Goal: Task Accomplishment & Management: Complete application form

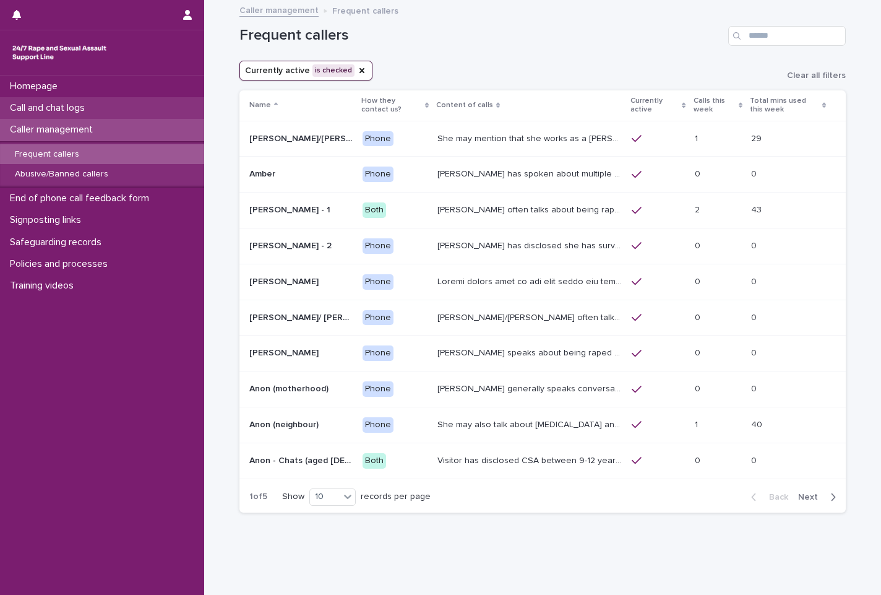
click at [95, 106] on p "Call and chat logs" at bounding box center [50, 108] width 90 height 12
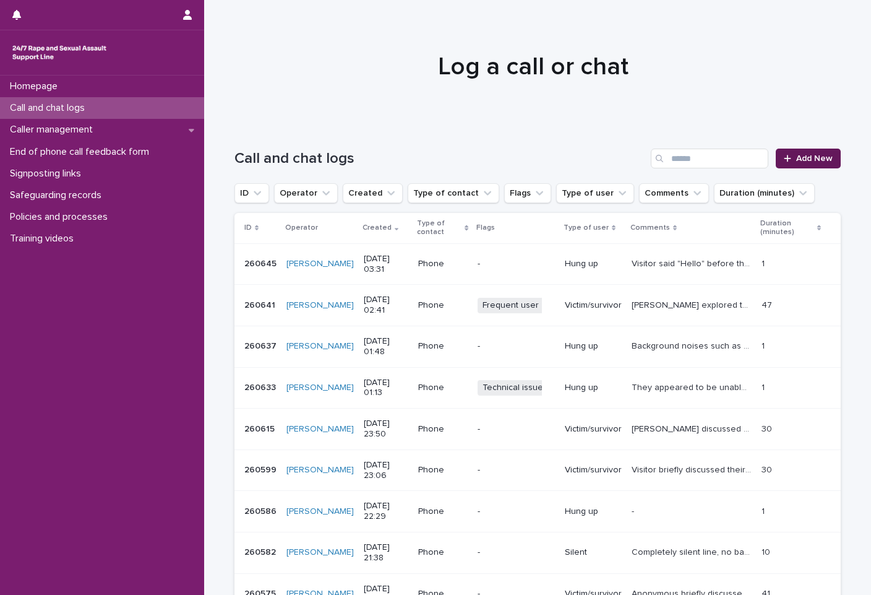
click at [796, 160] on span "Add New" at bounding box center [814, 158] width 37 height 9
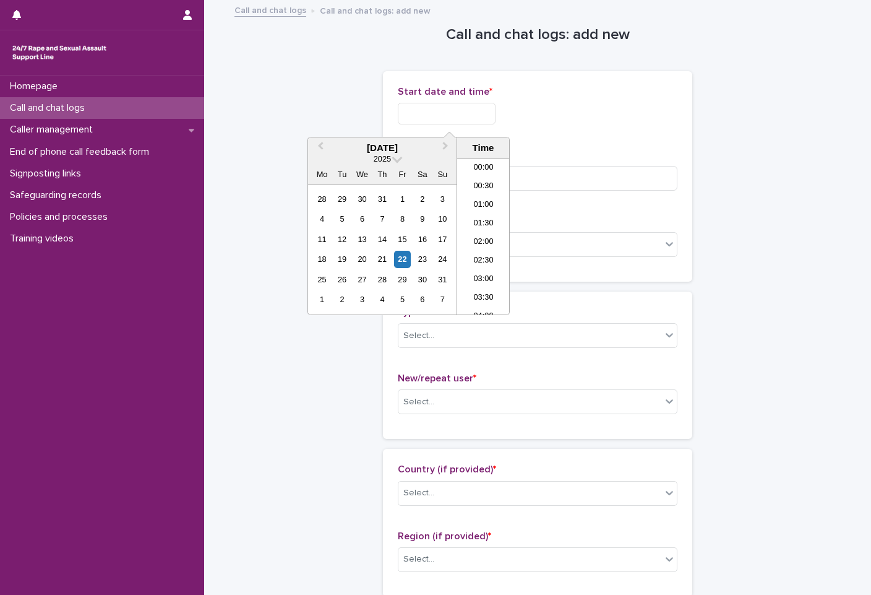
click at [481, 112] on input "text" at bounding box center [447, 114] width 98 height 22
click at [611, 126] on div "Start date and time *" at bounding box center [538, 110] width 280 height 48
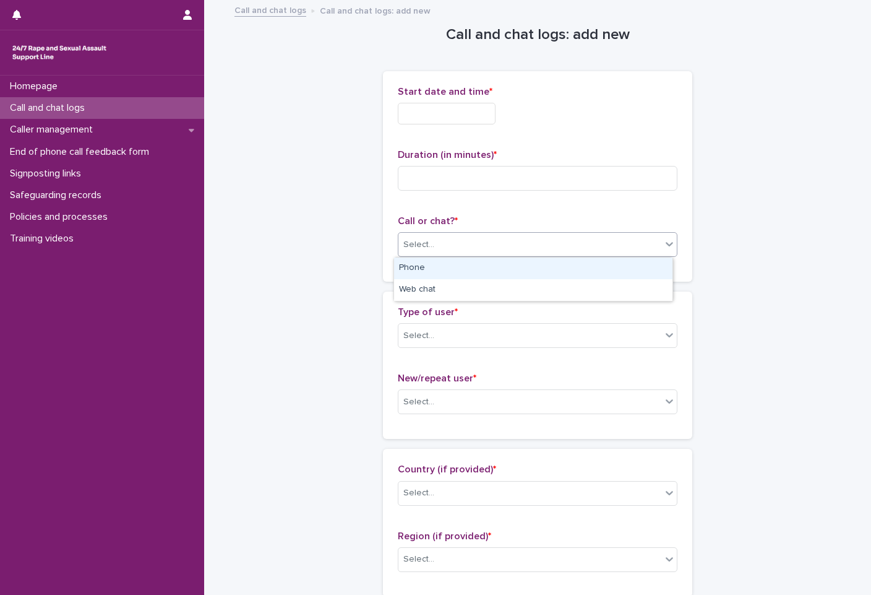
click at [504, 243] on div "Select..." at bounding box center [529, 245] width 263 height 20
click at [502, 251] on div "Select..." at bounding box center [529, 245] width 263 height 20
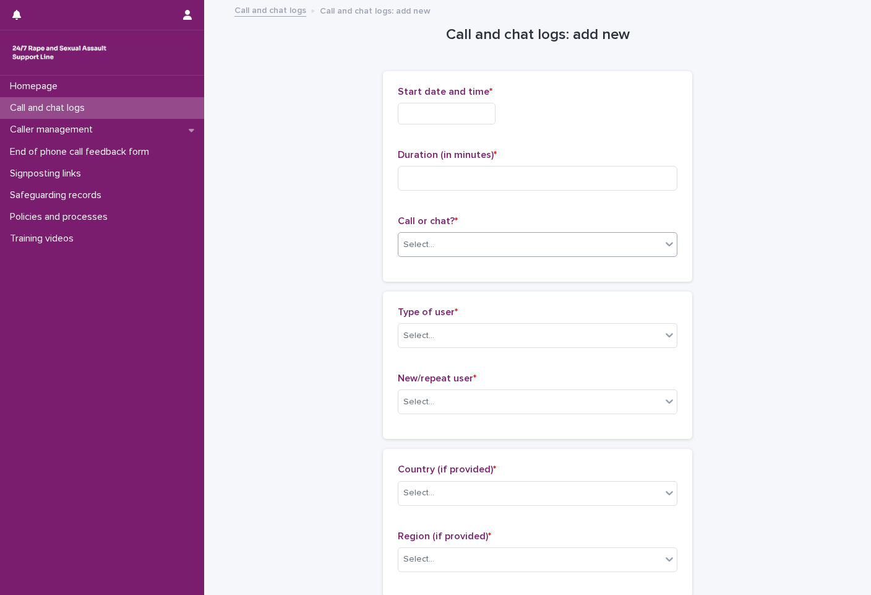
click at [514, 239] on div "Select..." at bounding box center [529, 245] width 263 height 20
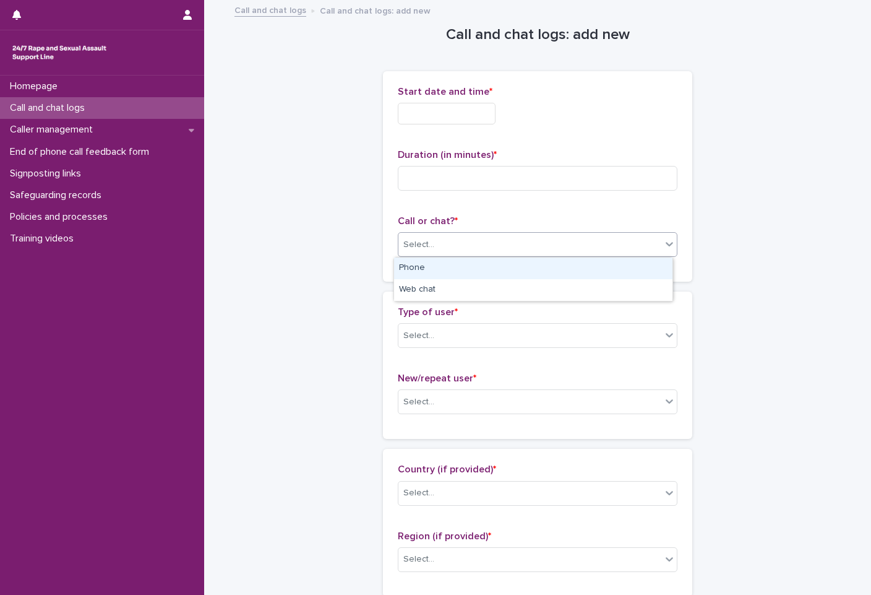
click at [504, 266] on div "Phone" at bounding box center [533, 268] width 278 height 22
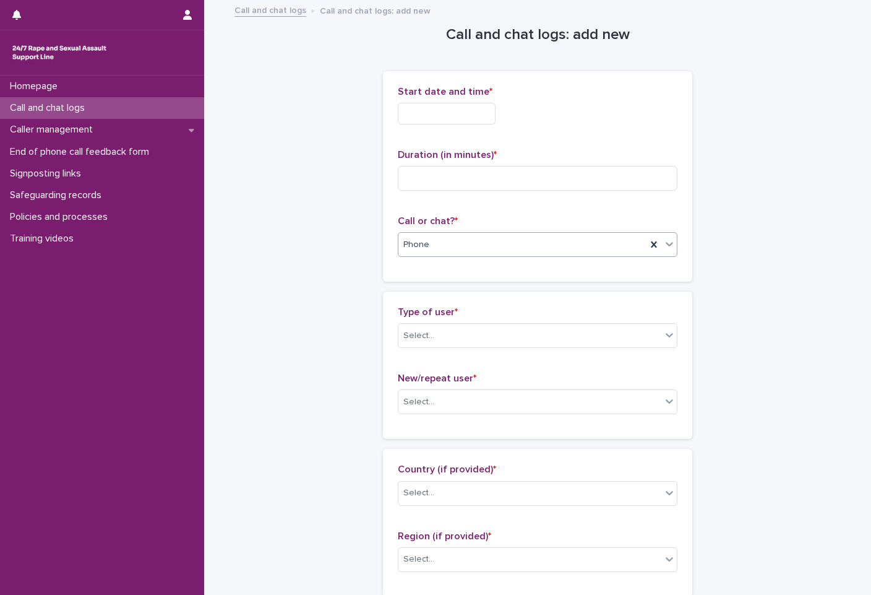
click at [412, 124] on div "Start date and time *" at bounding box center [538, 110] width 280 height 48
click at [424, 117] on input "text" at bounding box center [447, 114] width 98 height 22
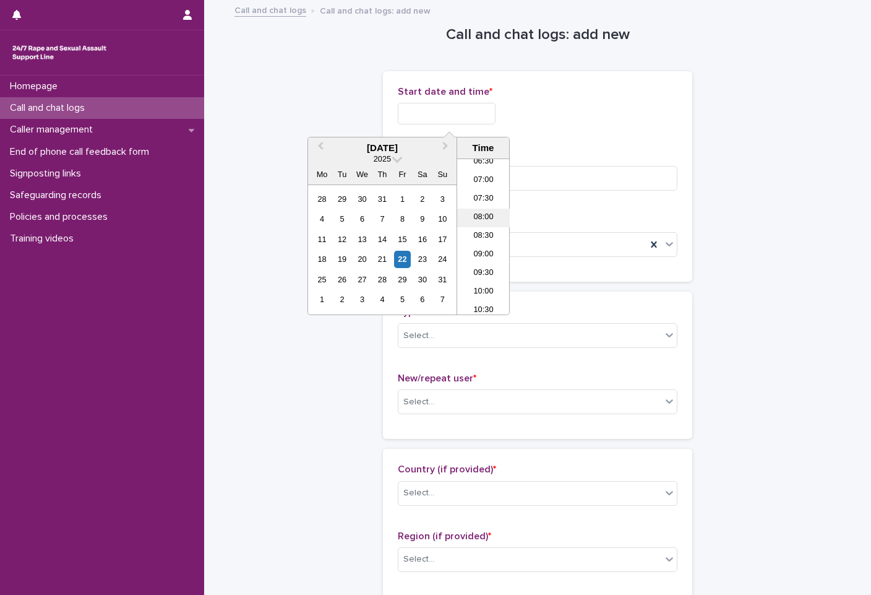
click at [488, 222] on li "08:00" at bounding box center [483, 218] width 53 height 19
click at [483, 120] on input "**********" at bounding box center [447, 114] width 98 height 22
type input "**********"
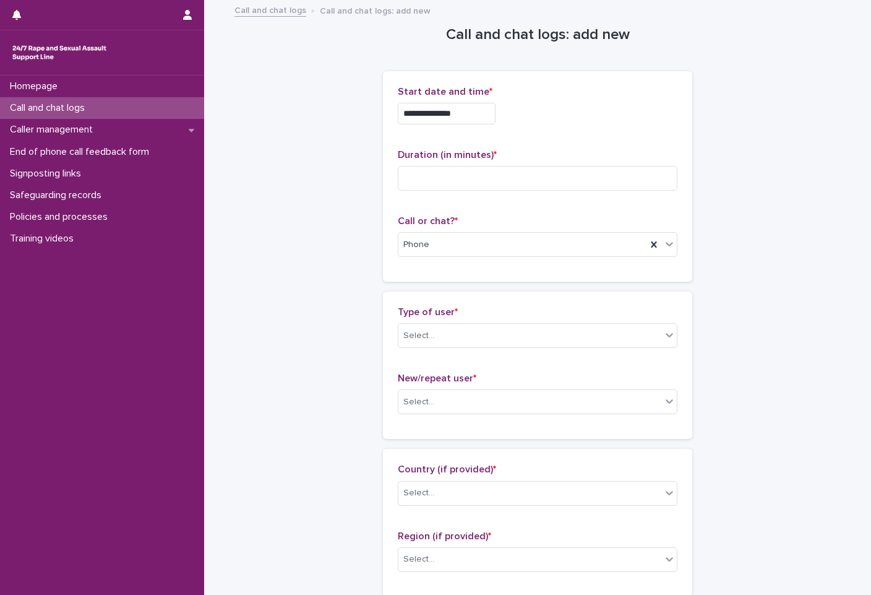
click at [621, 132] on div "**********" at bounding box center [538, 110] width 280 height 48
click at [535, 194] on div "Duration (in minutes) *" at bounding box center [538, 174] width 280 height 51
click at [525, 173] on input at bounding box center [538, 178] width 280 height 25
type input "**"
click at [533, 324] on div "Select..." at bounding box center [538, 335] width 280 height 25
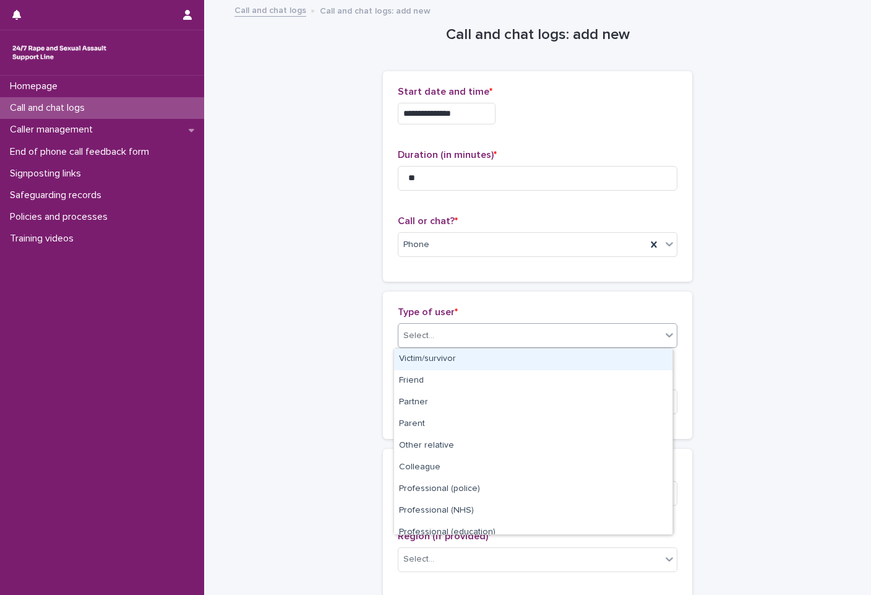
click at [540, 357] on div "Victim/survivor" at bounding box center [533, 359] width 278 height 22
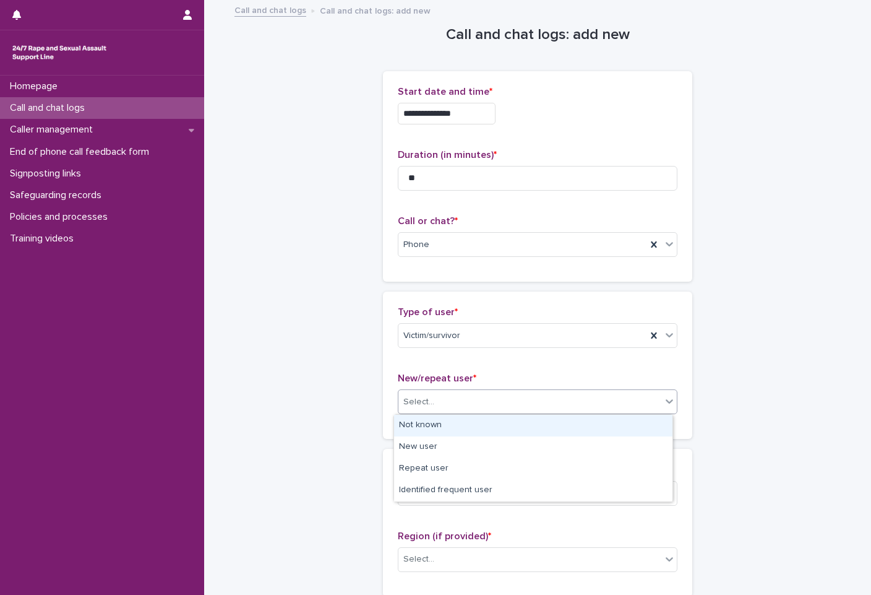
click at [525, 392] on div "Select..." at bounding box center [529, 402] width 263 height 20
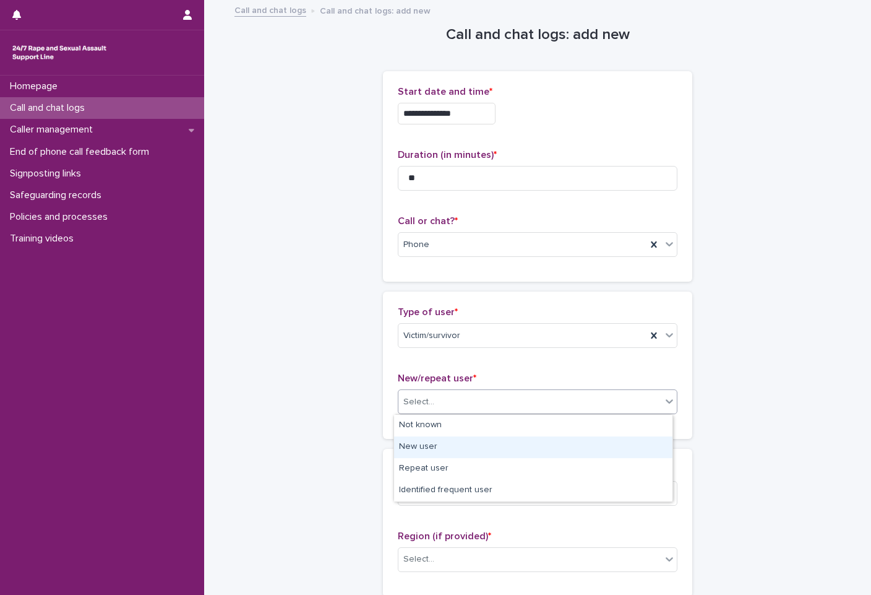
click at [514, 455] on div "New user" at bounding box center [533, 447] width 278 height 22
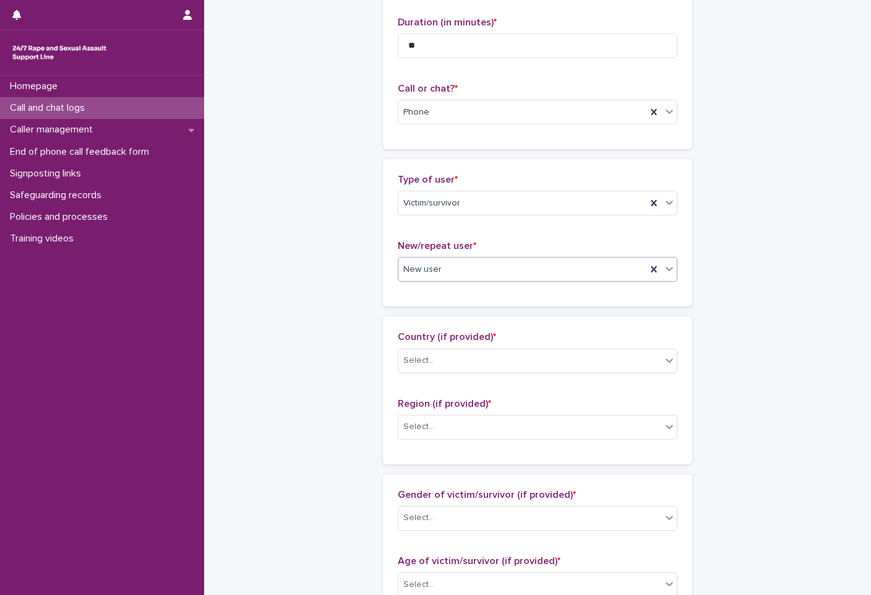
scroll to position [247, 0]
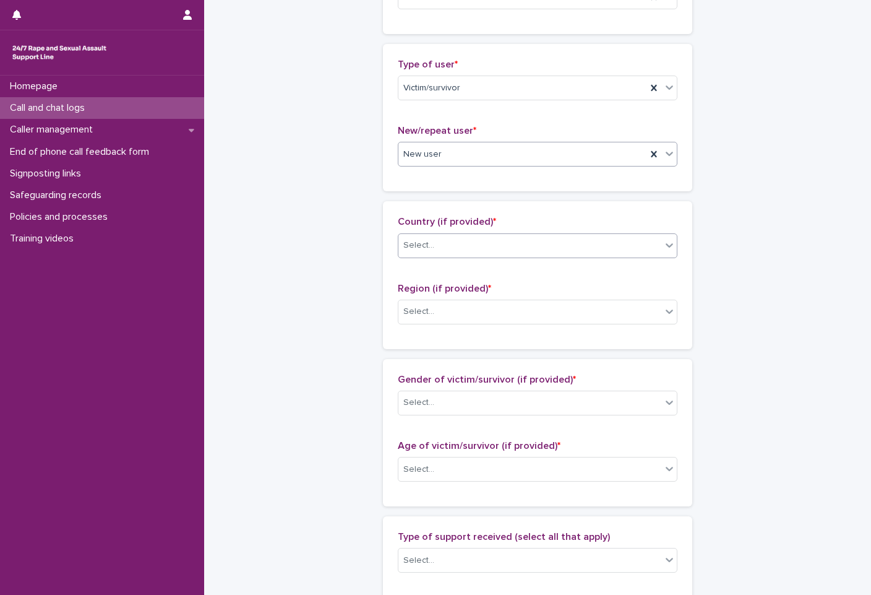
click at [512, 244] on div "Select..." at bounding box center [529, 245] width 263 height 20
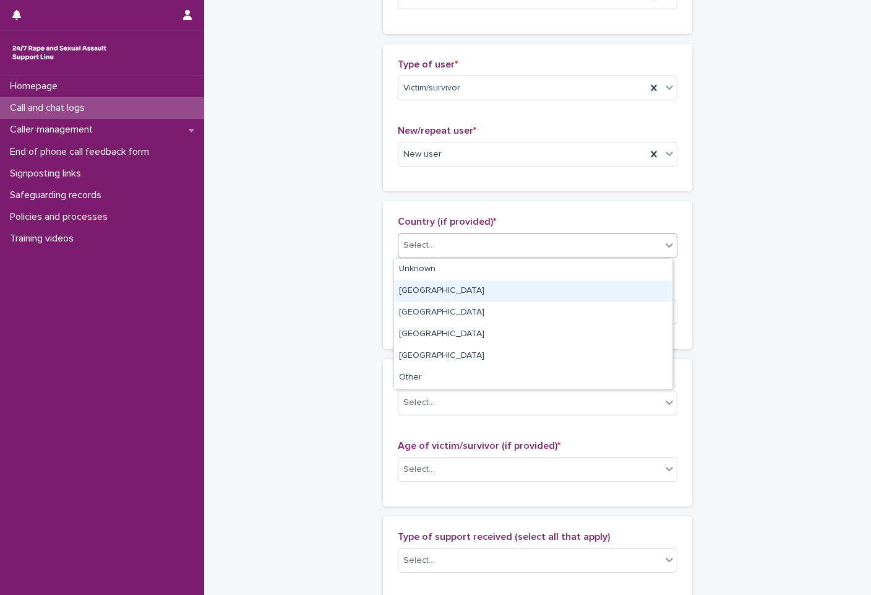
click at [490, 291] on div "England" at bounding box center [533, 291] width 278 height 22
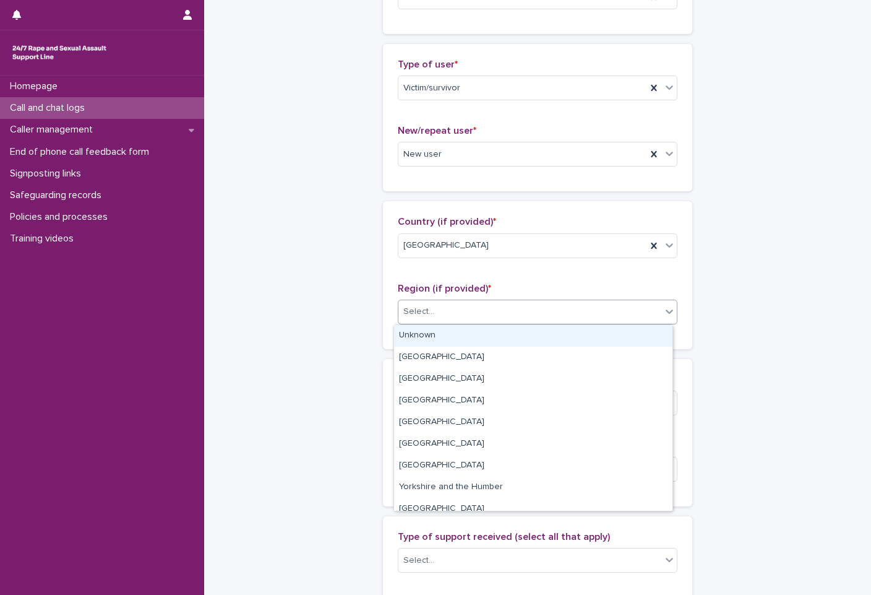
click at [520, 311] on div "Select..." at bounding box center [529, 311] width 263 height 20
click at [519, 321] on div "Select..." at bounding box center [529, 311] width 263 height 20
click at [463, 314] on div "Select..." at bounding box center [529, 311] width 263 height 20
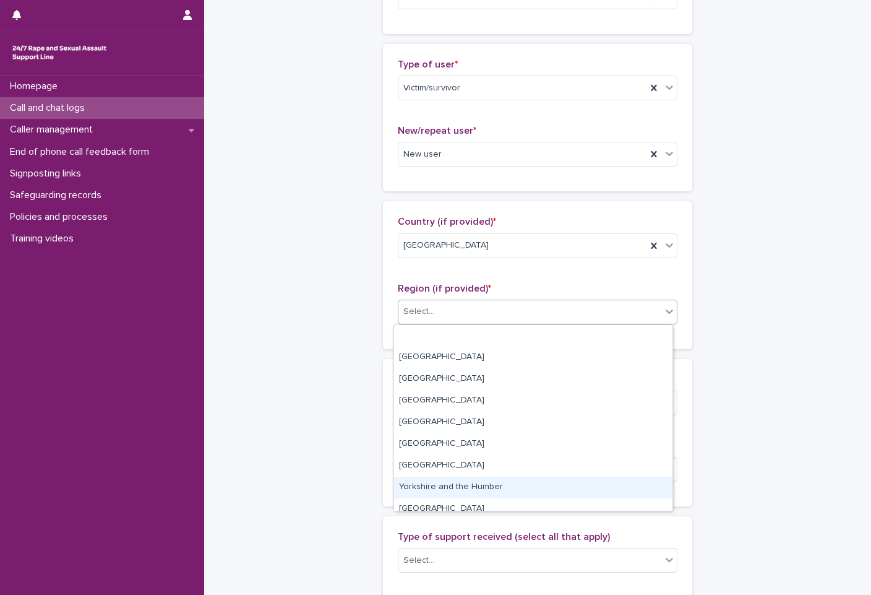
scroll to position [53, 0]
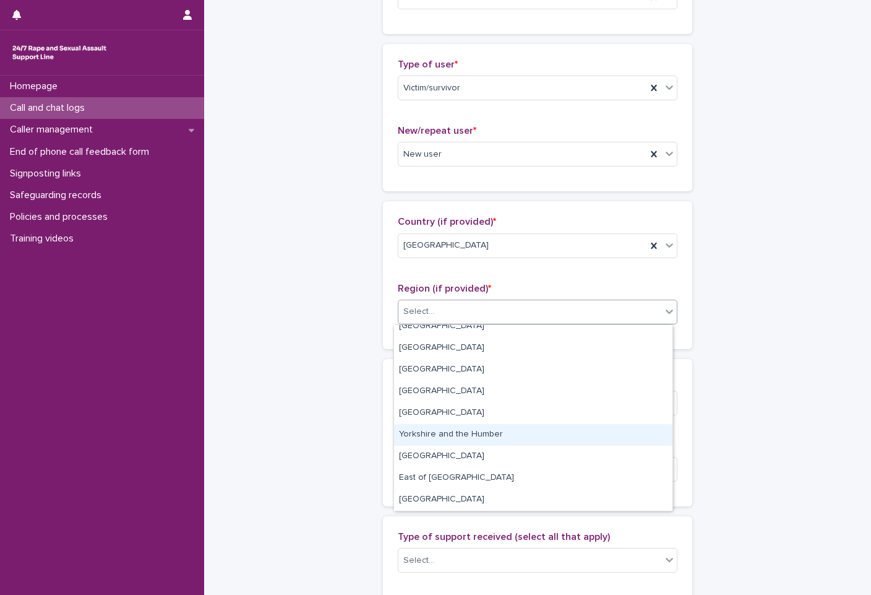
click at [487, 425] on div "Yorkshire and the Humber" at bounding box center [533, 435] width 278 height 22
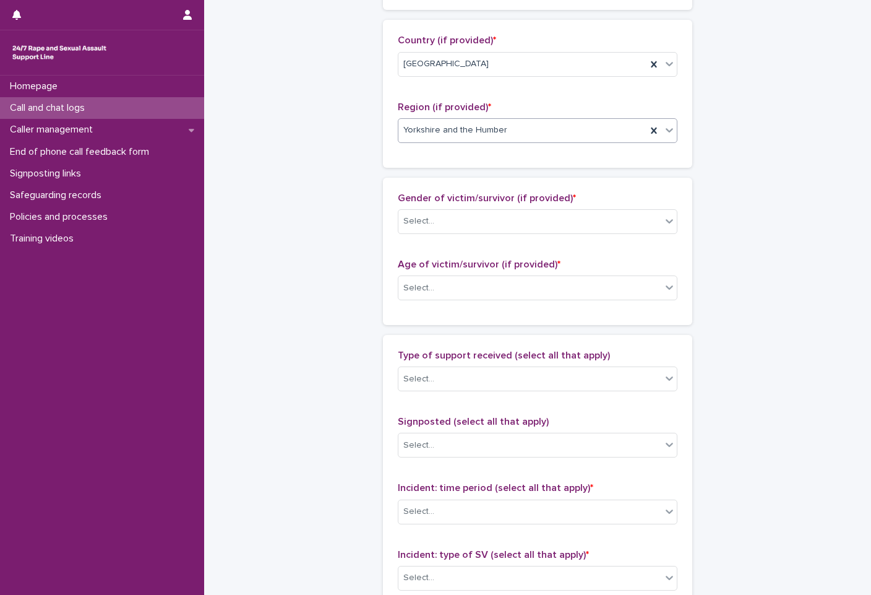
scroll to position [495, 0]
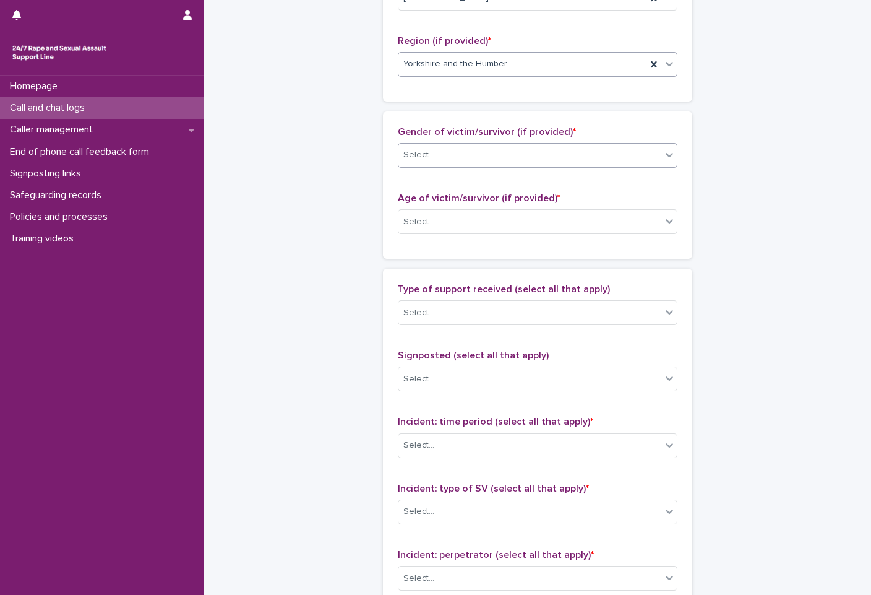
click at [489, 153] on div "Select..." at bounding box center [529, 155] width 263 height 20
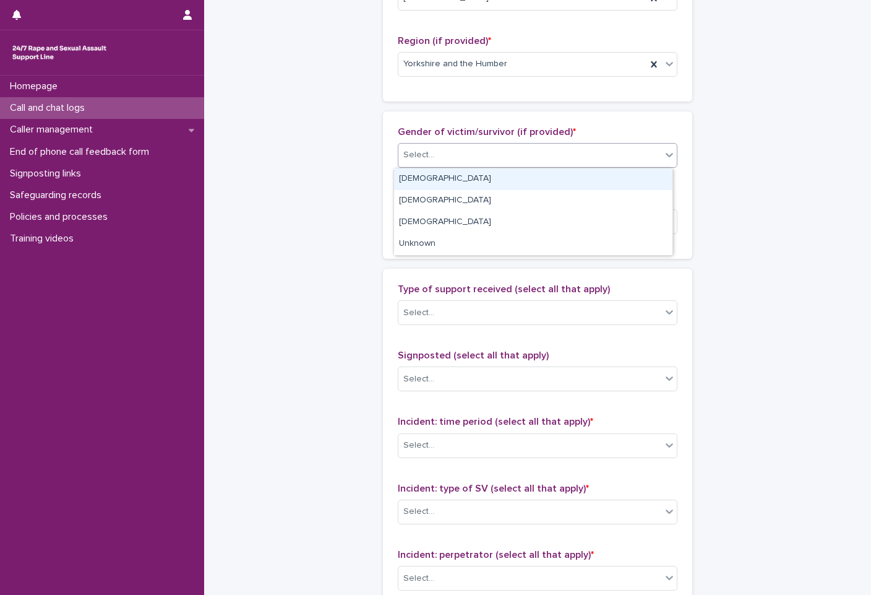
click at [494, 176] on div "Female" at bounding box center [533, 179] width 278 height 22
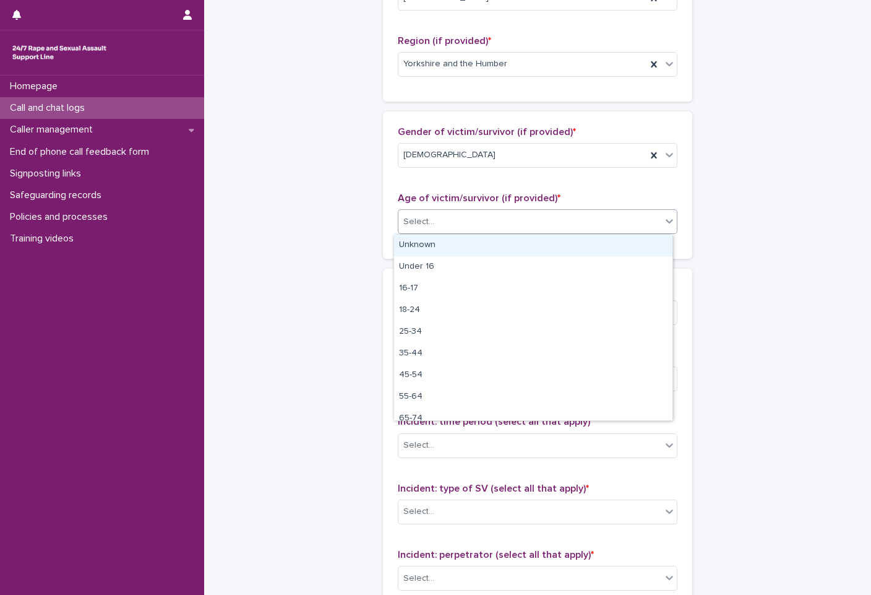
click at [491, 231] on div "Select..." at bounding box center [529, 222] width 263 height 20
click at [501, 249] on div "Unknown" at bounding box center [533, 246] width 278 height 22
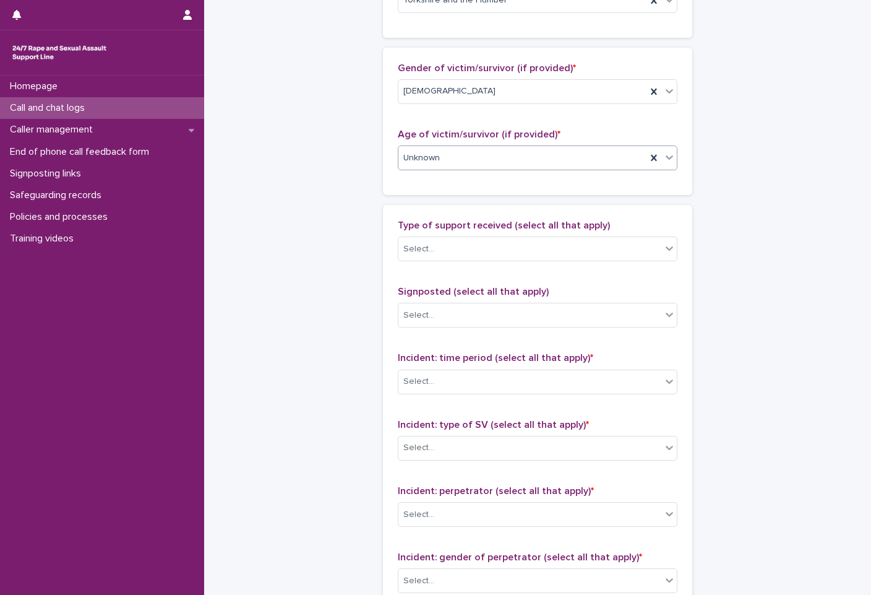
scroll to position [619, 0]
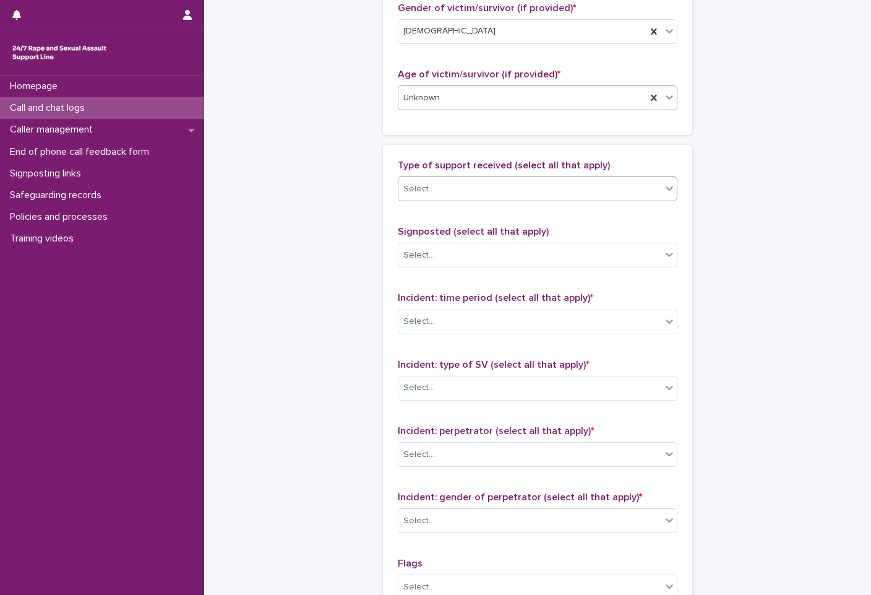
click at [505, 200] on div "Select..." at bounding box center [538, 188] width 280 height 25
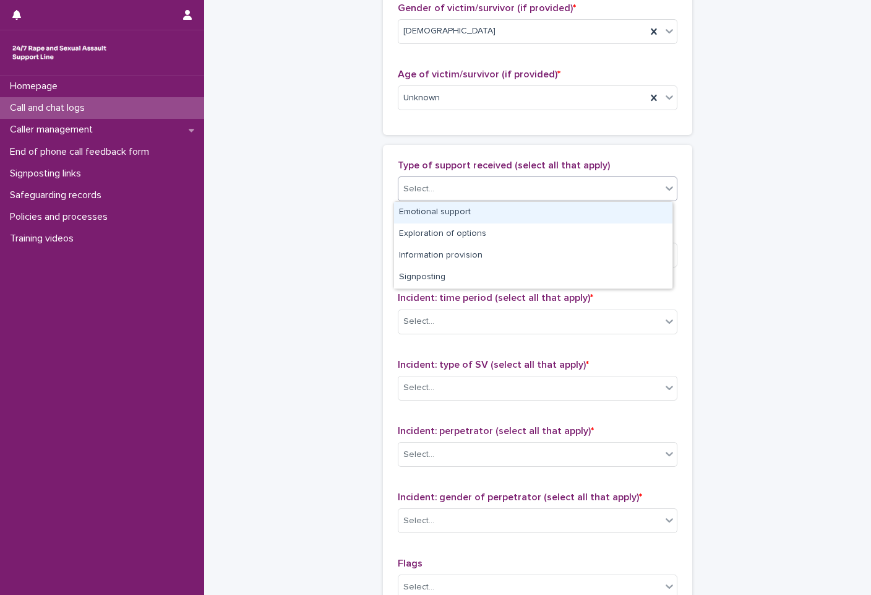
click at [496, 217] on div "Emotional support" at bounding box center [533, 213] width 278 height 22
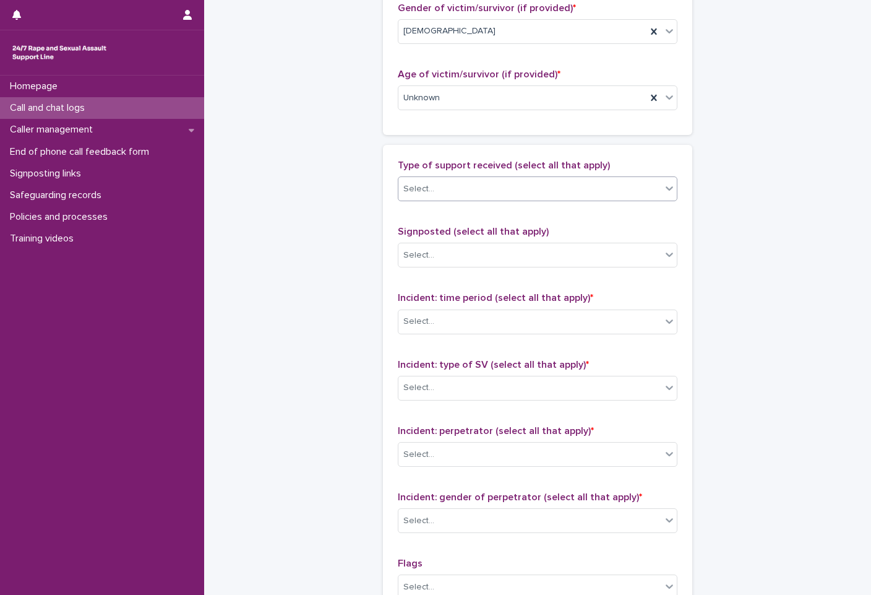
click at [604, 176] on div "Select..." at bounding box center [538, 188] width 280 height 25
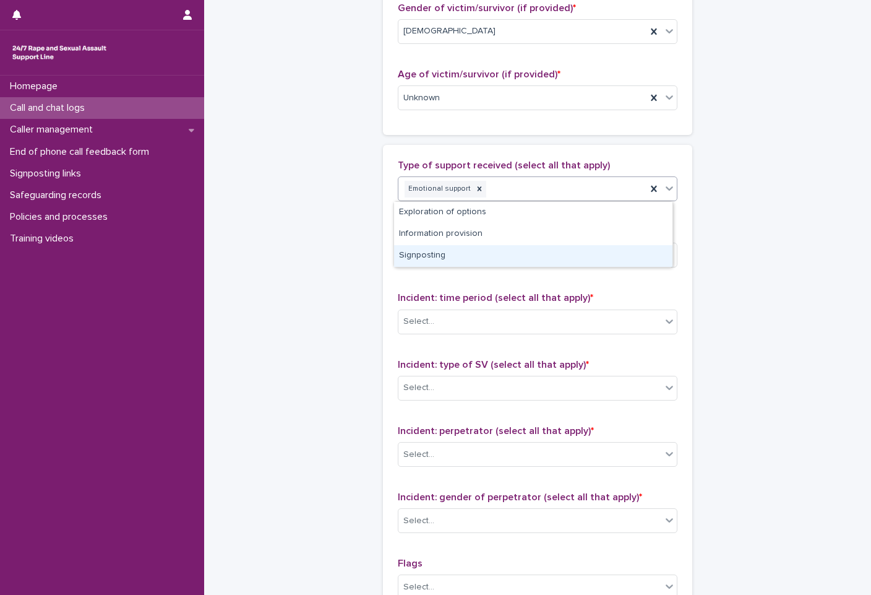
click at [544, 251] on div "Signposting" at bounding box center [533, 256] width 278 height 22
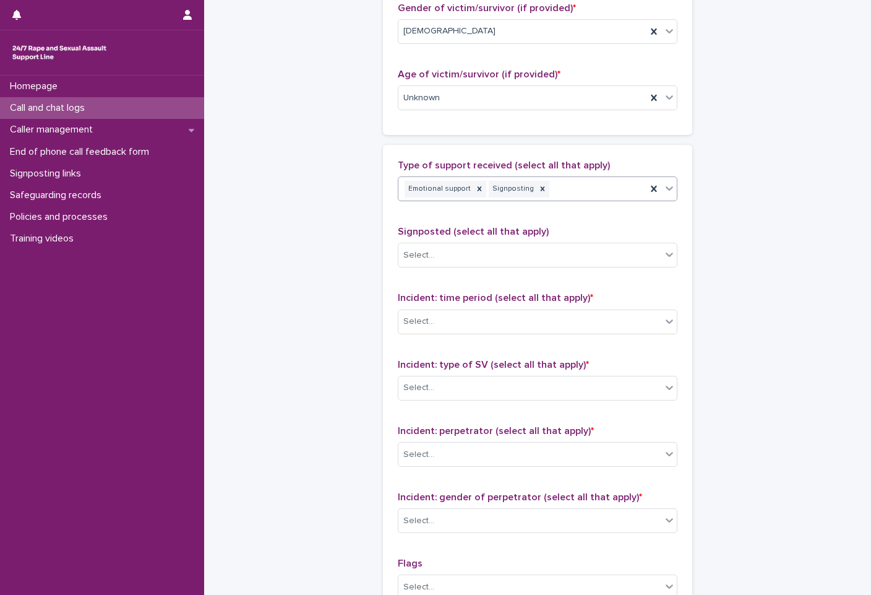
click at [616, 192] on div "Emotional support Signposting" at bounding box center [522, 189] width 248 height 22
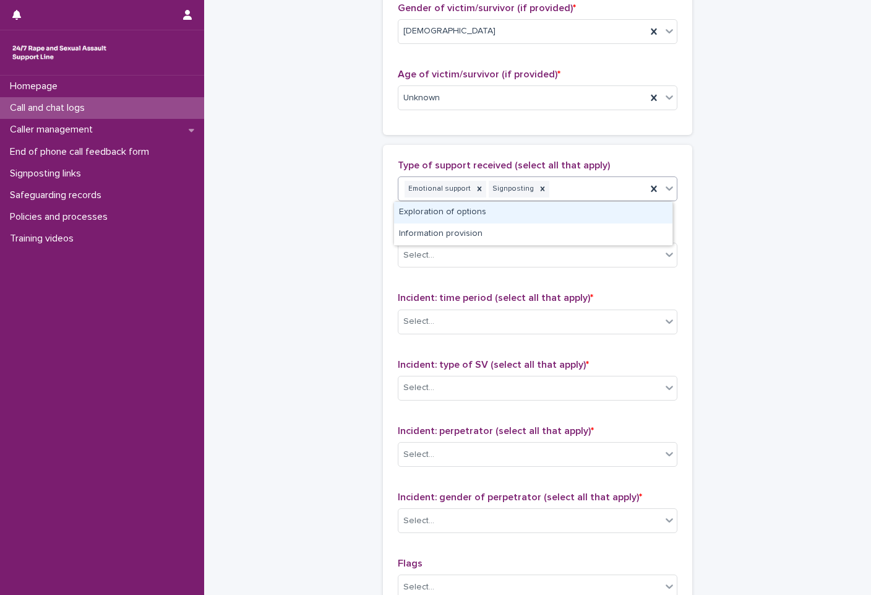
click at [797, 228] on div "**********" at bounding box center [538, 52] width 606 height 1340
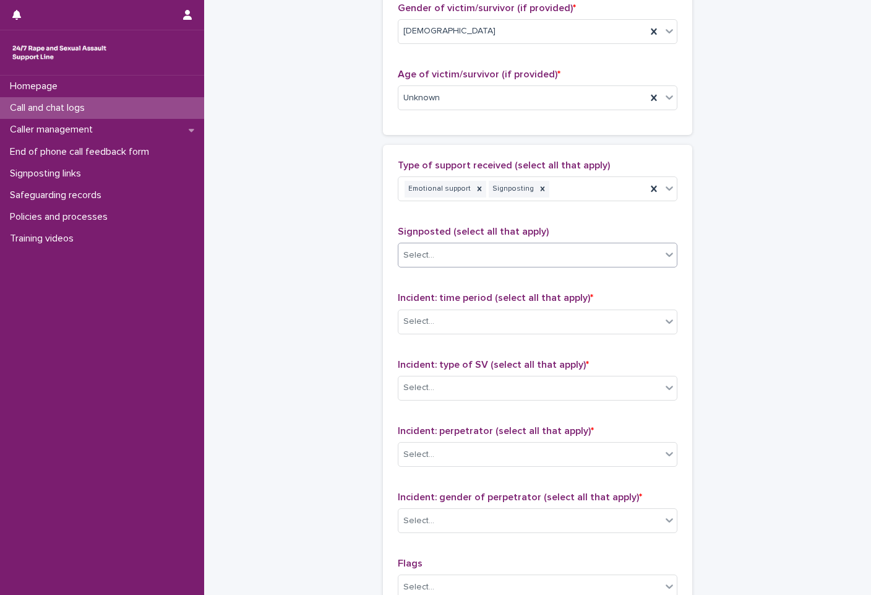
click at [650, 255] on div "Select..." at bounding box center [529, 255] width 263 height 20
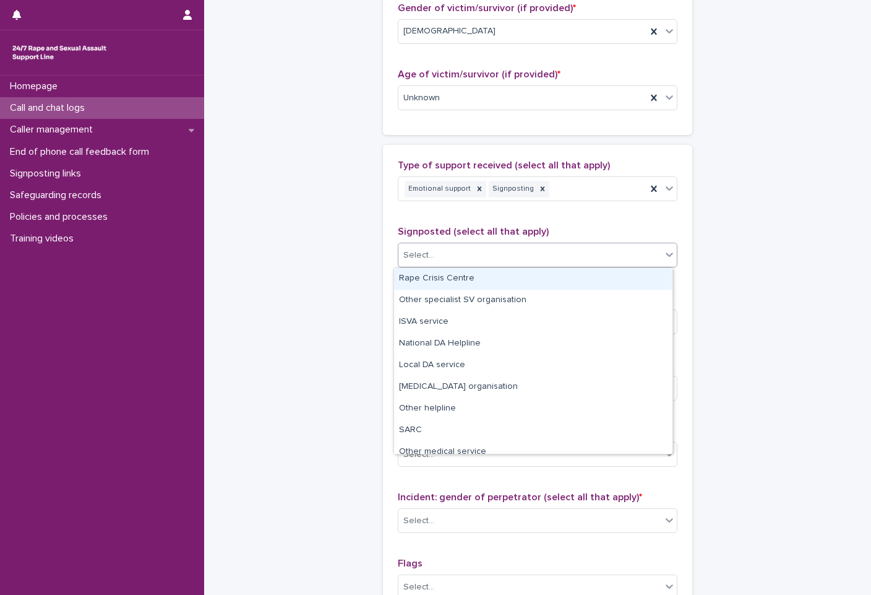
click at [589, 278] on div "Rape Crisis Centre" at bounding box center [533, 279] width 278 height 22
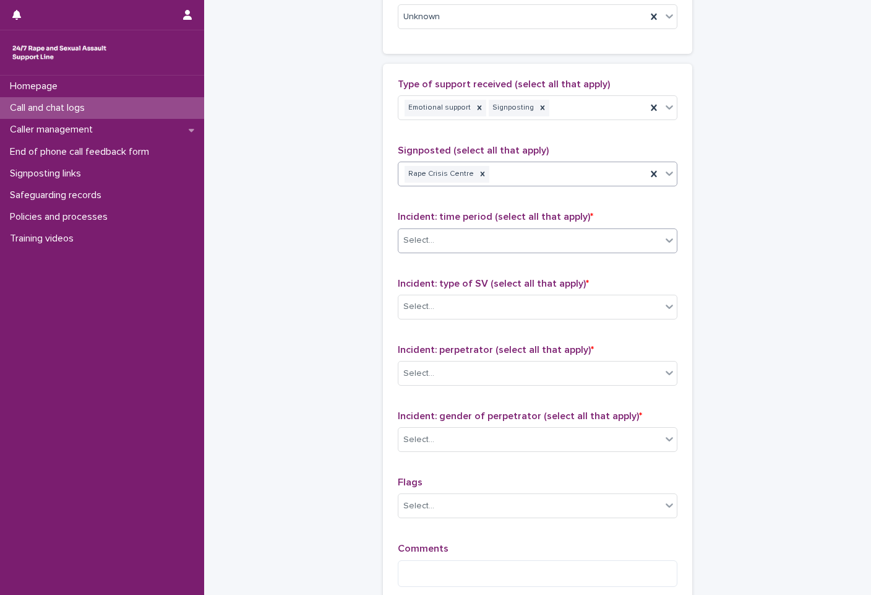
scroll to position [742, 0]
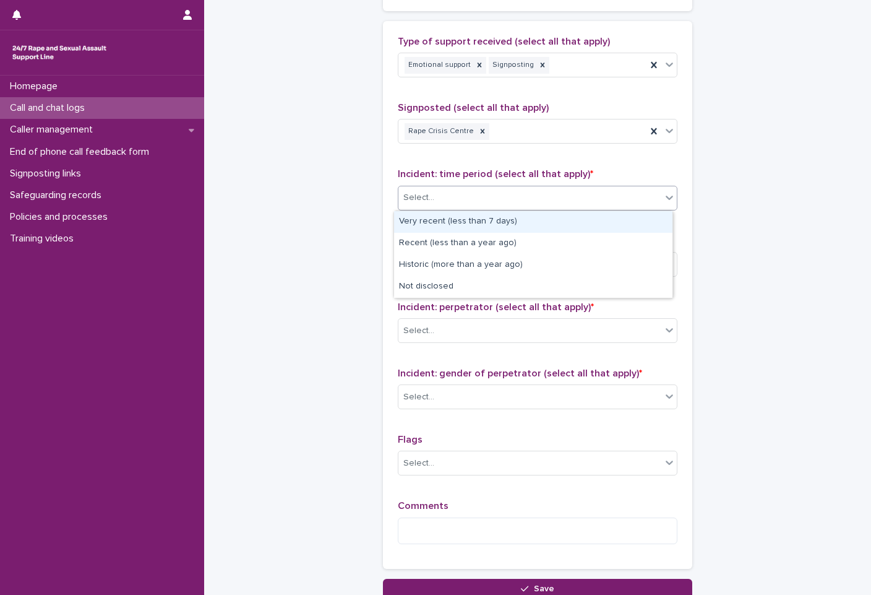
click at [523, 200] on div "Select..." at bounding box center [529, 197] width 263 height 20
click at [510, 227] on div "Very recent (less than 7 days)" at bounding box center [533, 222] width 278 height 22
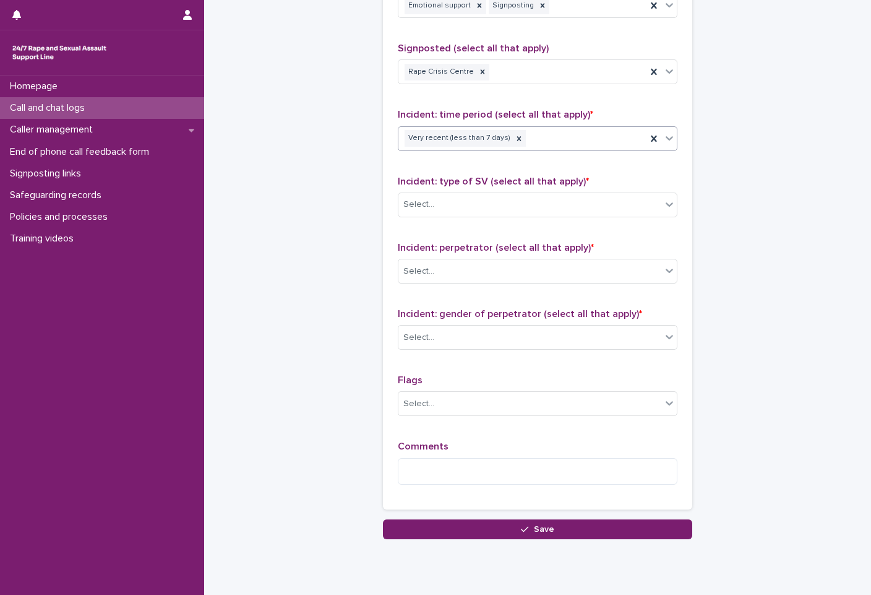
scroll to position [804, 0]
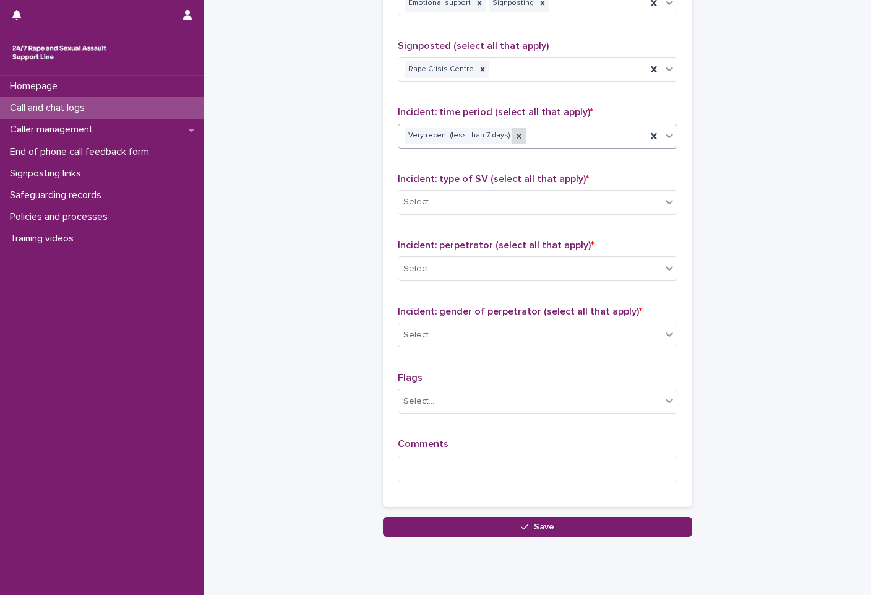
click at [512, 130] on div at bounding box center [519, 135] width 14 height 17
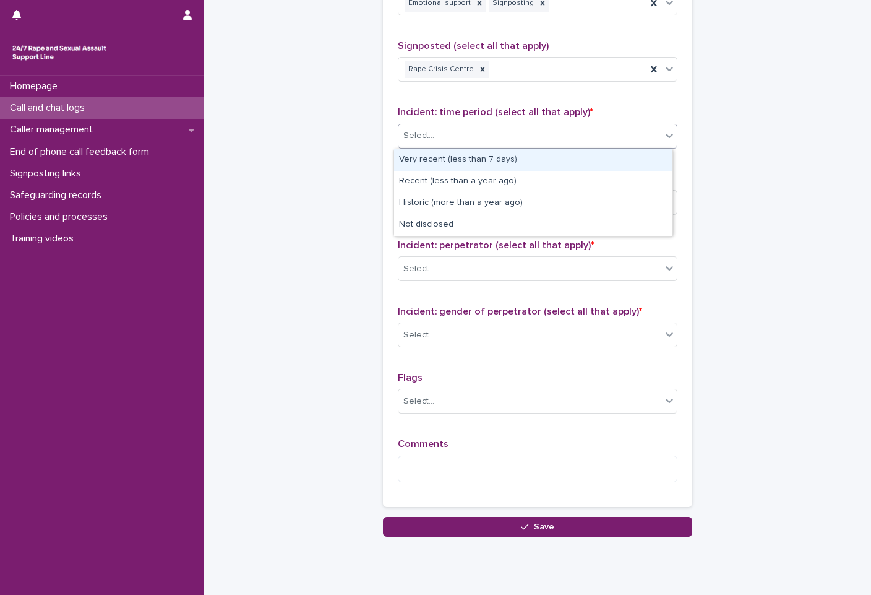
click at [546, 130] on div "Select..." at bounding box center [529, 136] width 263 height 20
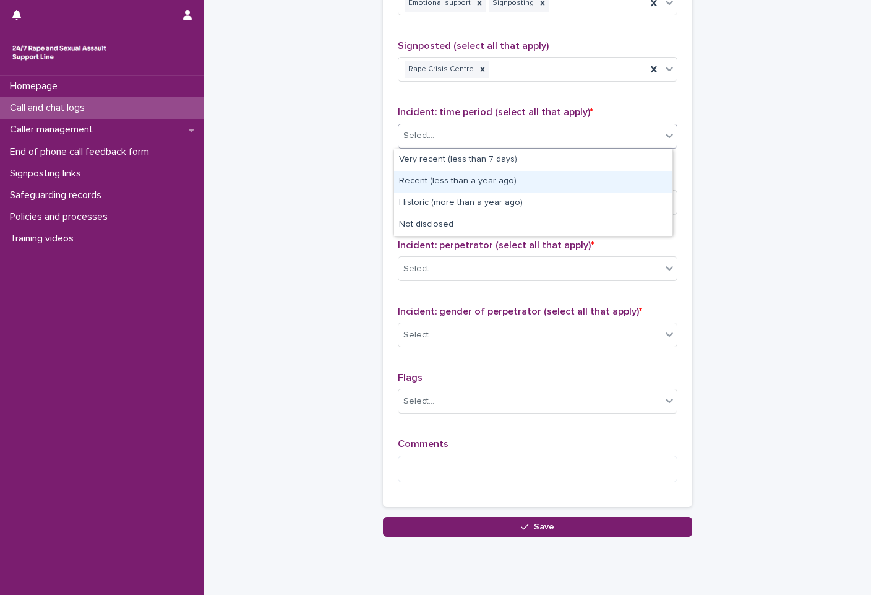
drag, startPoint x: 529, startPoint y: 195, endPoint x: 532, endPoint y: 181, distance: 14.4
click at [532, 181] on div "Recent (less than a year ago)" at bounding box center [533, 182] width 278 height 22
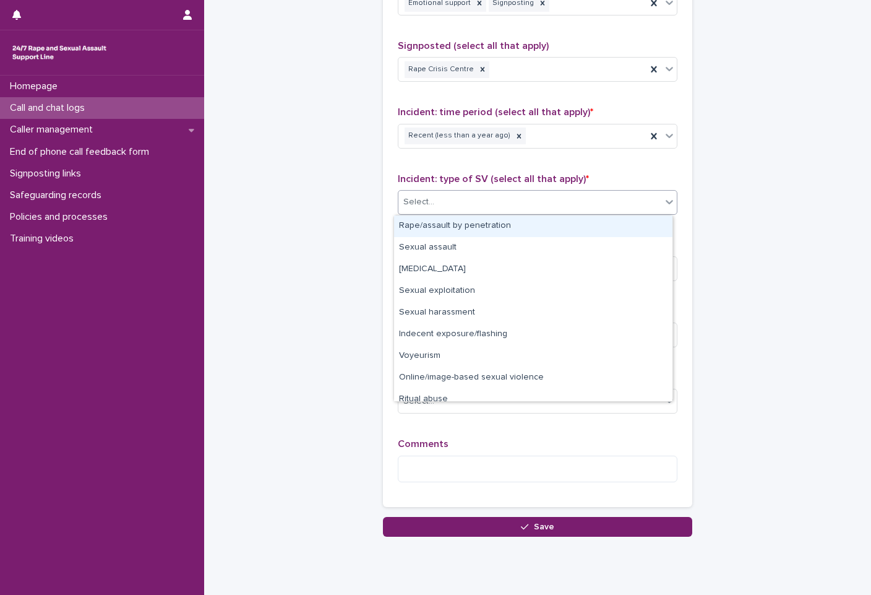
click at [526, 200] on div "Select..." at bounding box center [529, 202] width 263 height 20
click at [538, 229] on div "Rape/assault by penetration" at bounding box center [533, 226] width 278 height 22
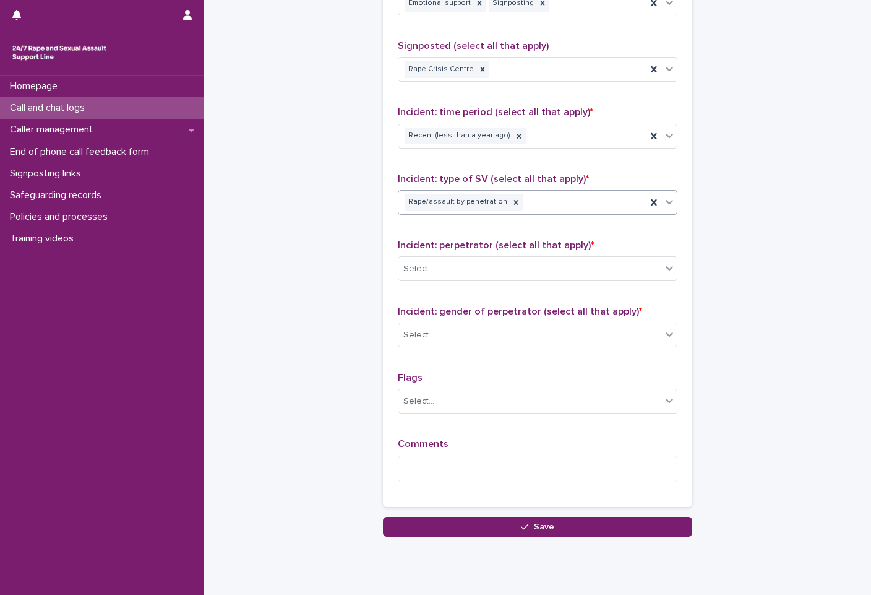
scroll to position [843, 0]
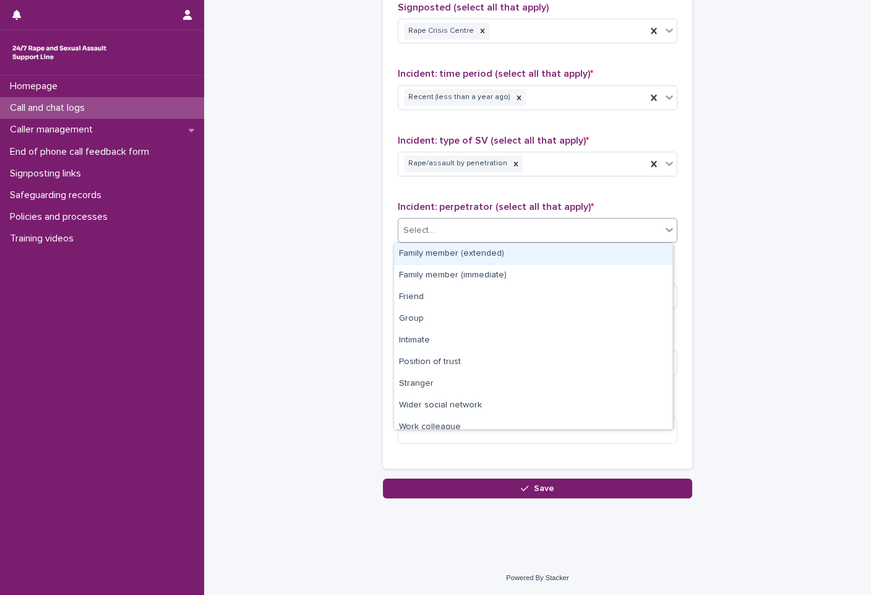
click at [544, 241] on div "Select..." at bounding box center [538, 230] width 280 height 25
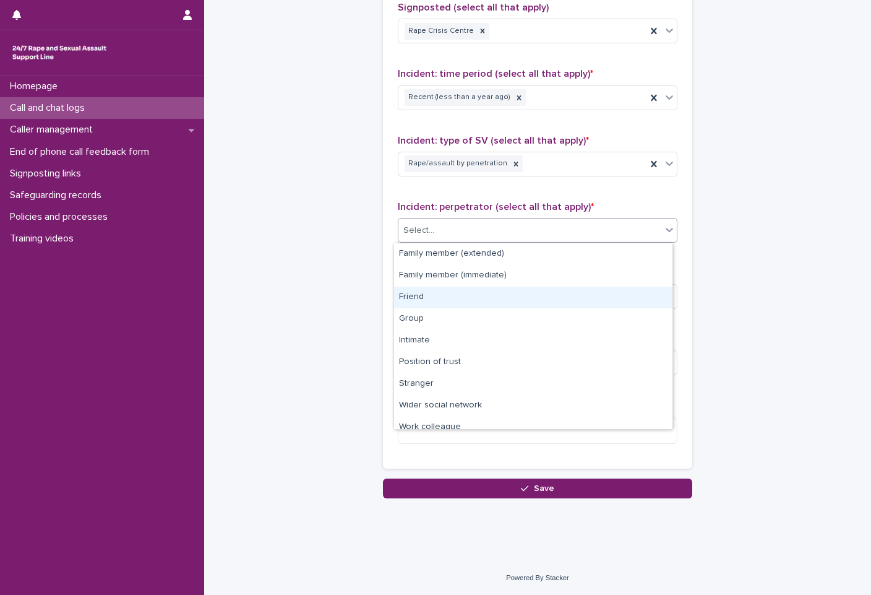
scroll to position [53, 0]
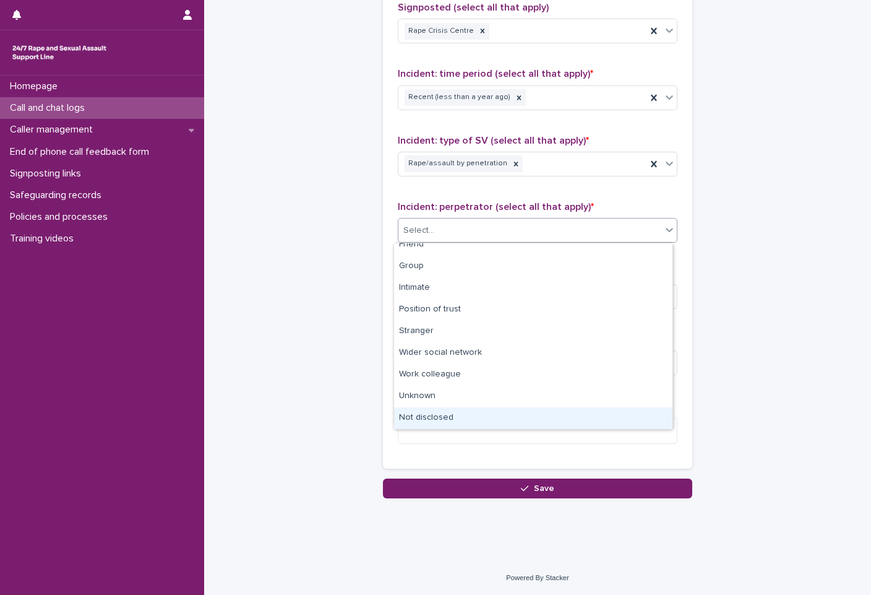
click at [483, 421] on div "Not disclosed" at bounding box center [533, 418] width 278 height 22
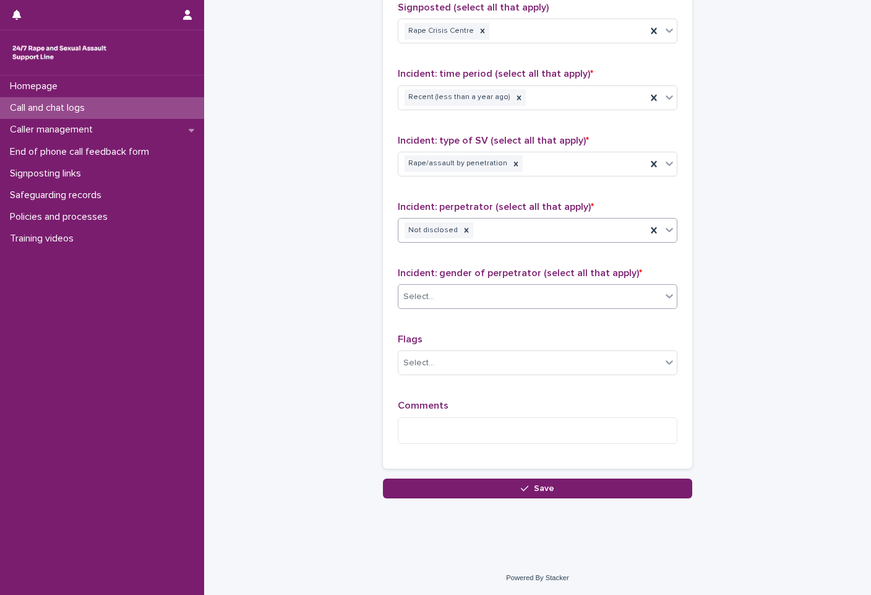
click at [582, 288] on div "Select..." at bounding box center [529, 296] width 263 height 20
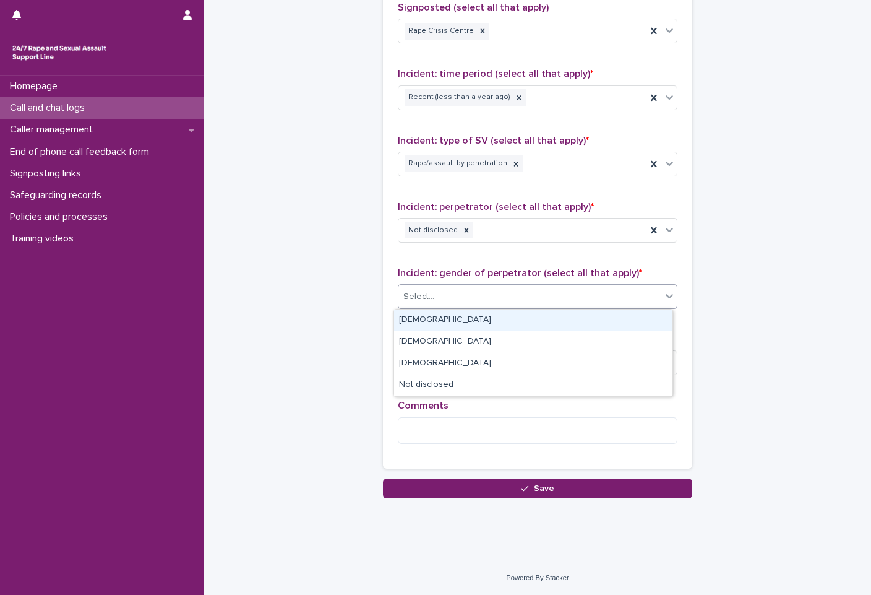
click at [564, 325] on div "Male" at bounding box center [533, 320] width 278 height 22
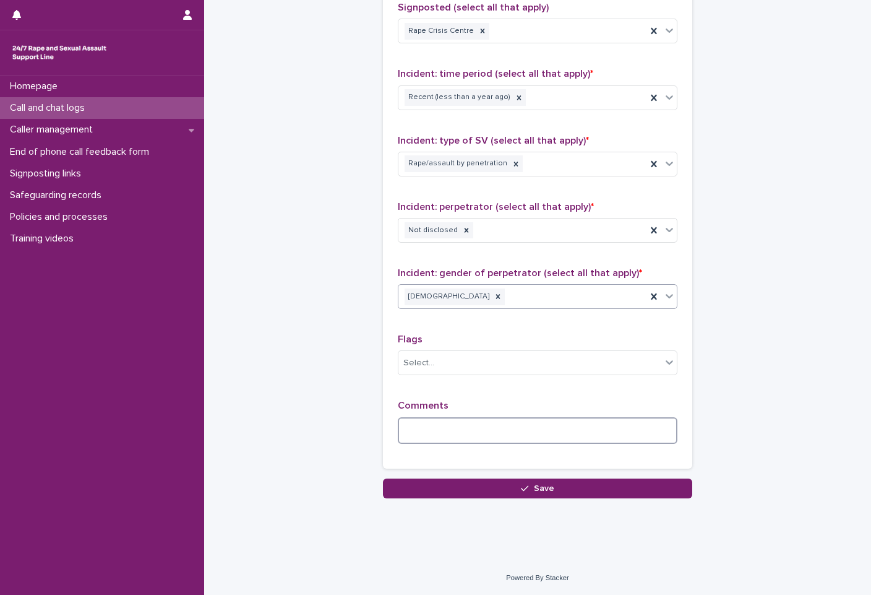
click at [524, 418] on textarea at bounding box center [538, 430] width 280 height 27
type textarea "*"
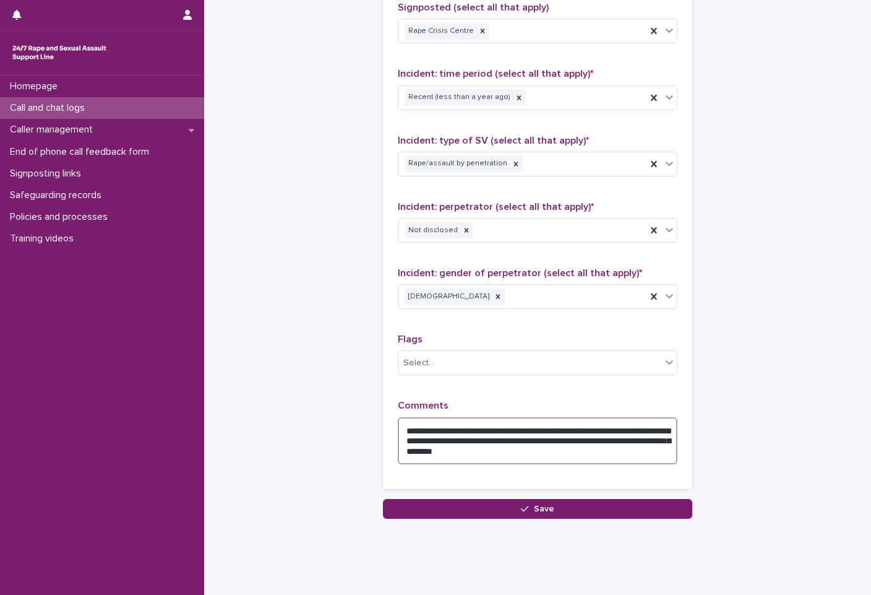
click at [535, 451] on textarea "**********" at bounding box center [538, 440] width 280 height 47
click at [540, 455] on textarea "**********" at bounding box center [538, 440] width 280 height 47
click at [523, 454] on textarea "**********" at bounding box center [538, 440] width 280 height 47
click at [564, 453] on textarea "**********" at bounding box center [538, 440] width 280 height 47
click at [541, 452] on textarea "**********" at bounding box center [538, 440] width 280 height 47
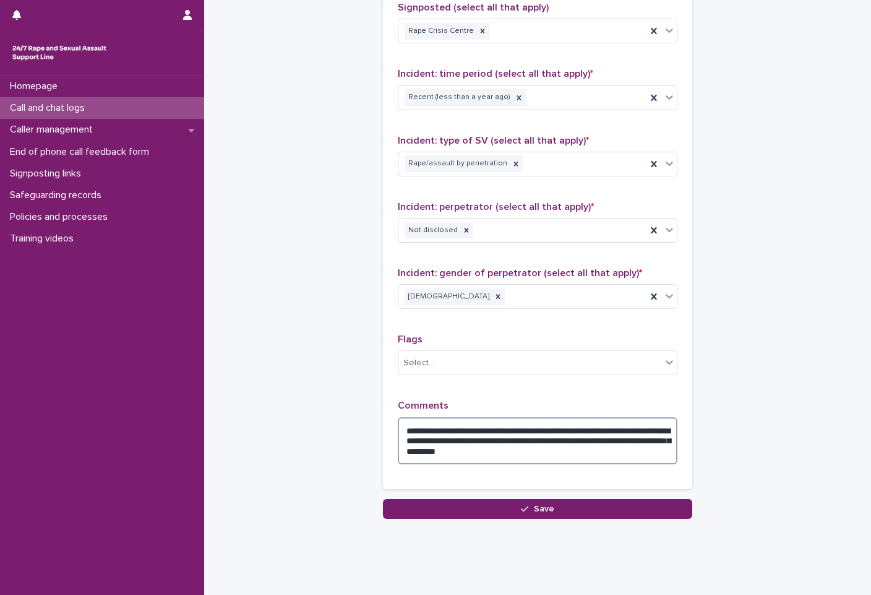
click at [589, 450] on textarea "**********" at bounding box center [538, 440] width 280 height 47
type textarea "**********"
click at [449, 449] on textarea "**********" at bounding box center [538, 440] width 280 height 47
click at [662, 444] on textarea "**********" at bounding box center [538, 440] width 280 height 47
drag, startPoint x: 658, startPoint y: 459, endPoint x: 600, endPoint y: 447, distance: 58.7
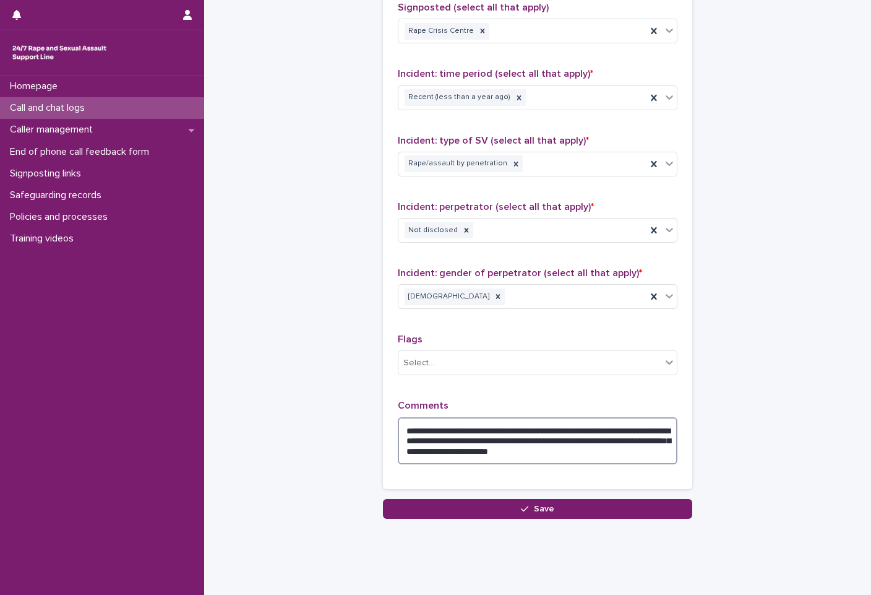
click at [600, 447] on textarea "**********" at bounding box center [538, 440] width 280 height 47
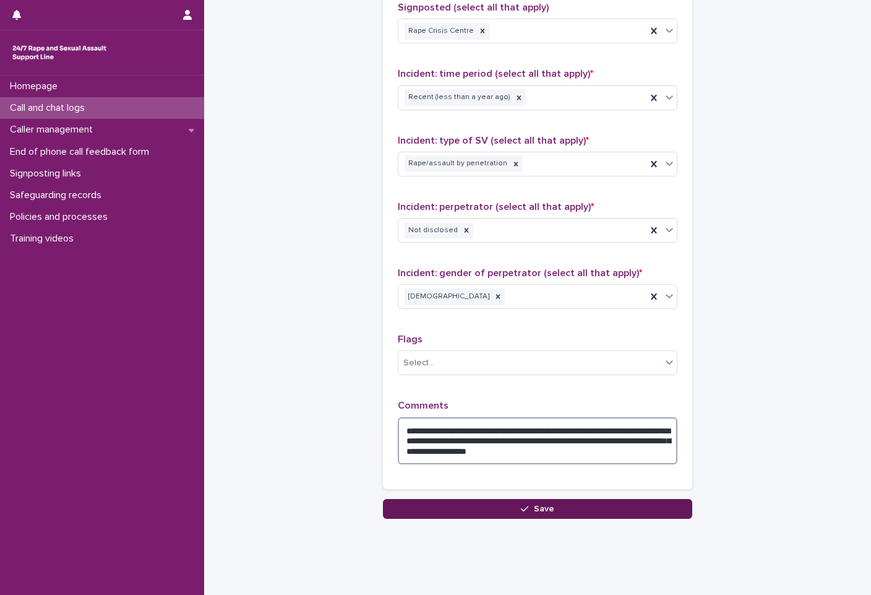
type textarea "**********"
click at [549, 517] on button "Save" at bounding box center [537, 509] width 309 height 20
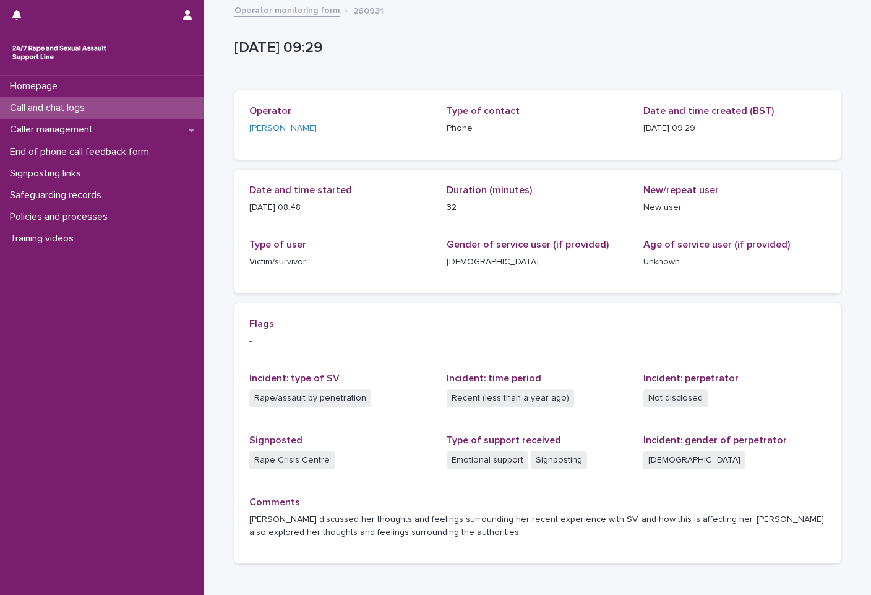
click at [253, 8] on link "Operator monitoring form" at bounding box center [287, 9] width 105 height 14
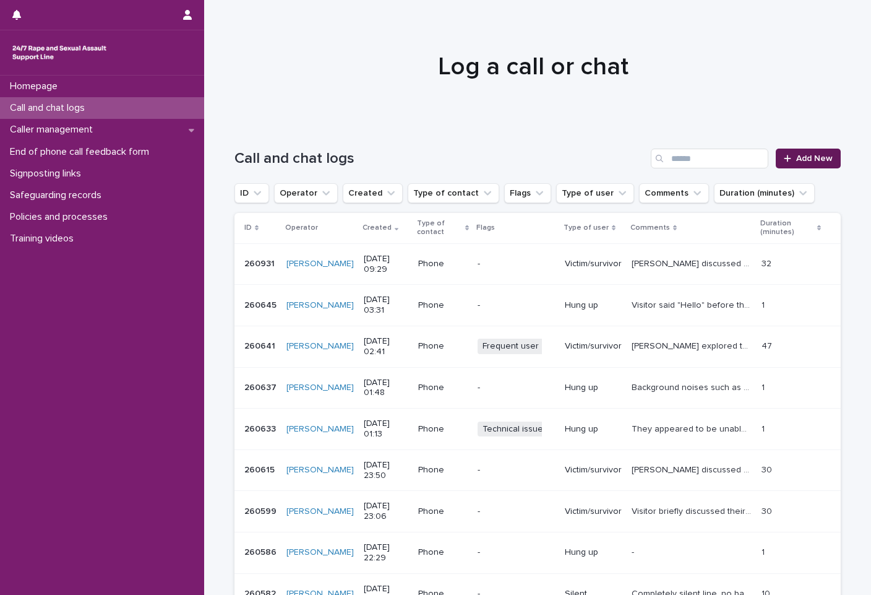
click at [806, 161] on span "Add New" at bounding box center [814, 158] width 37 height 9
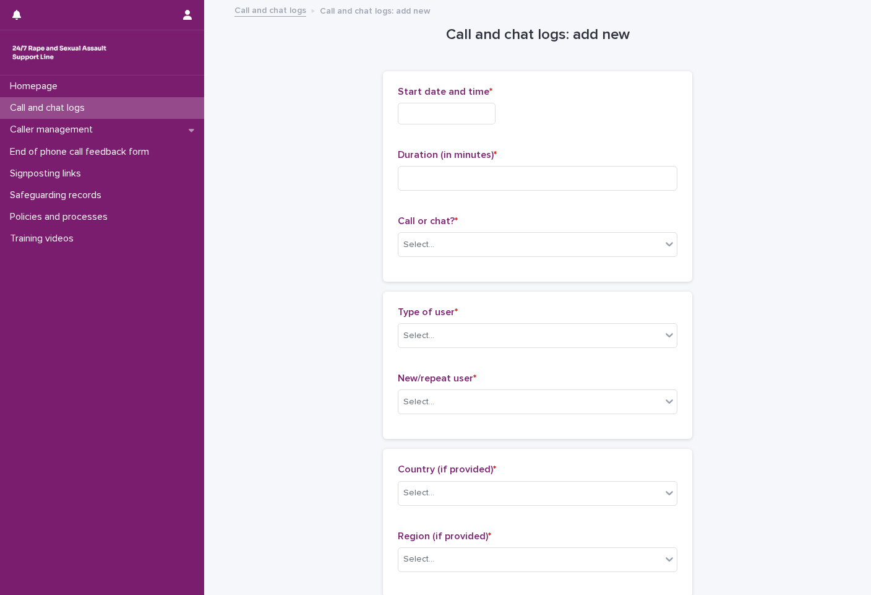
click at [514, 257] on div "Call or chat? * Select..." at bounding box center [538, 240] width 280 height 51
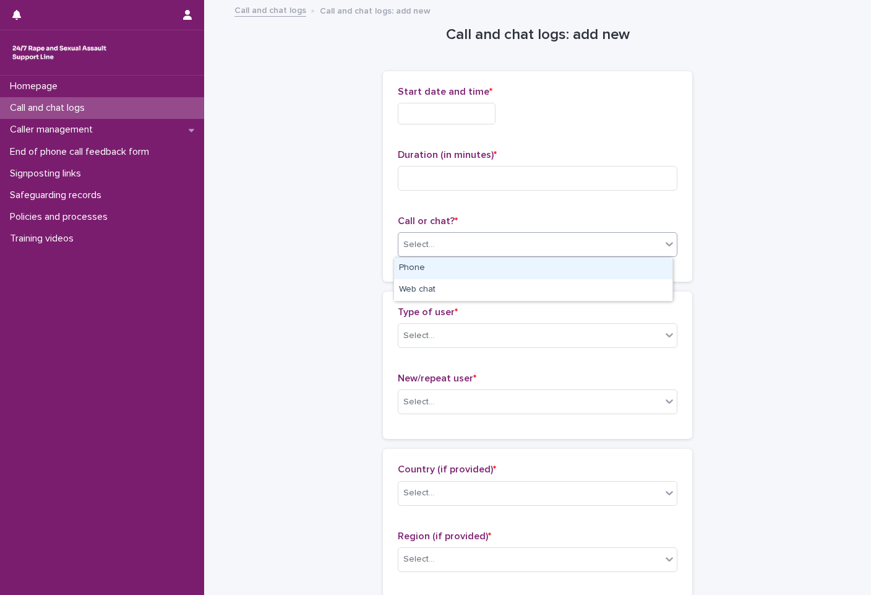
drag, startPoint x: 528, startPoint y: 244, endPoint x: 530, endPoint y: 250, distance: 6.5
click at [530, 245] on div "Select..." at bounding box center [529, 245] width 263 height 20
click at [521, 262] on div "Phone" at bounding box center [533, 268] width 278 height 22
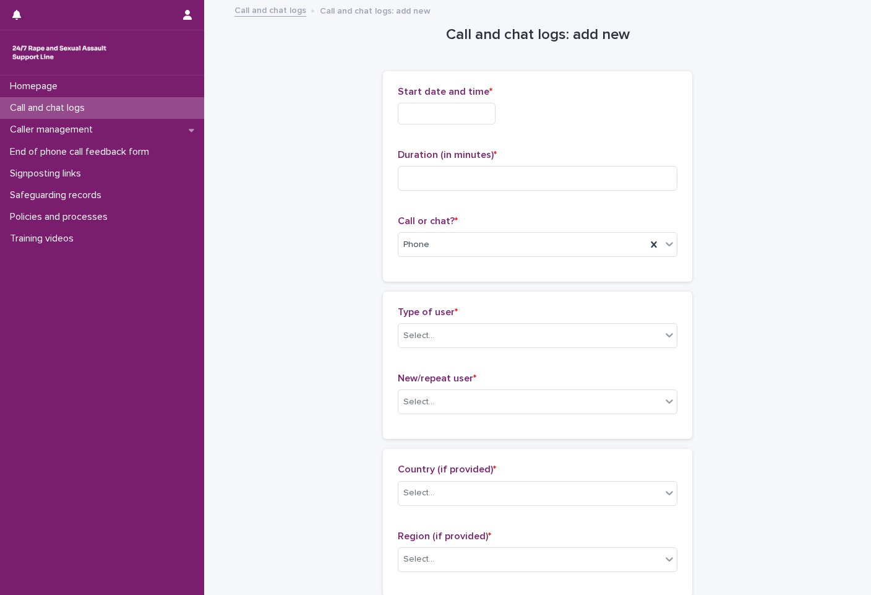
click at [496, 116] on input "text" at bounding box center [447, 114] width 98 height 22
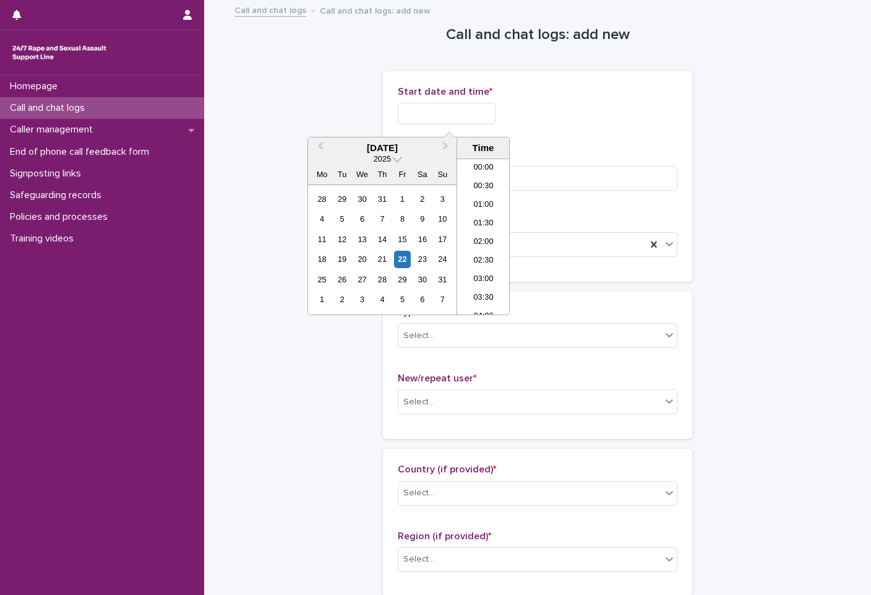
scroll to position [285, 0]
click at [488, 236] on li "09:30" at bounding box center [483, 236] width 53 height 19
click at [484, 110] on input "**********" at bounding box center [447, 114] width 98 height 22
type input "**********"
click at [540, 121] on div "**********" at bounding box center [538, 114] width 280 height 22
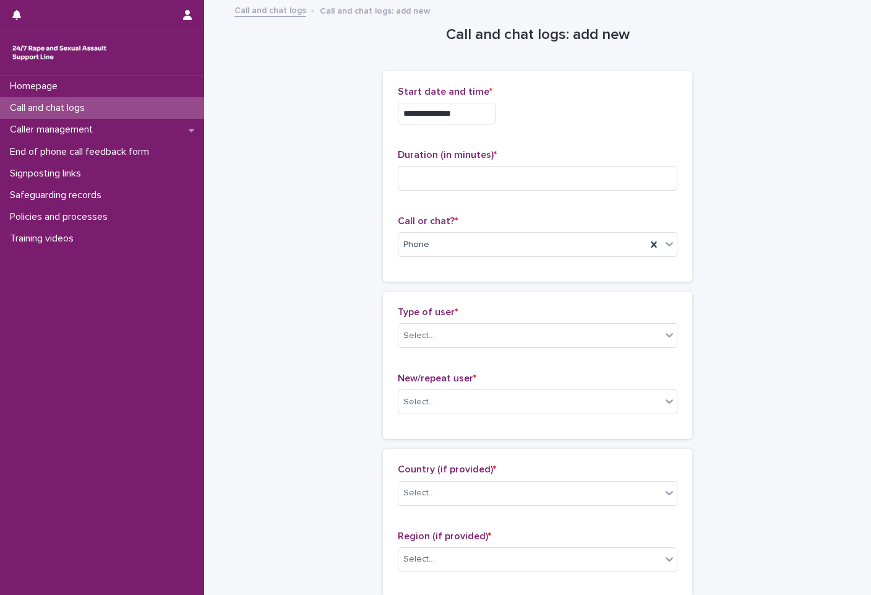
click at [549, 192] on div "Duration (in minutes) *" at bounding box center [538, 174] width 280 height 51
click at [556, 184] on input at bounding box center [538, 178] width 280 height 25
type input "*"
click at [554, 250] on div "Phone" at bounding box center [522, 245] width 248 height 20
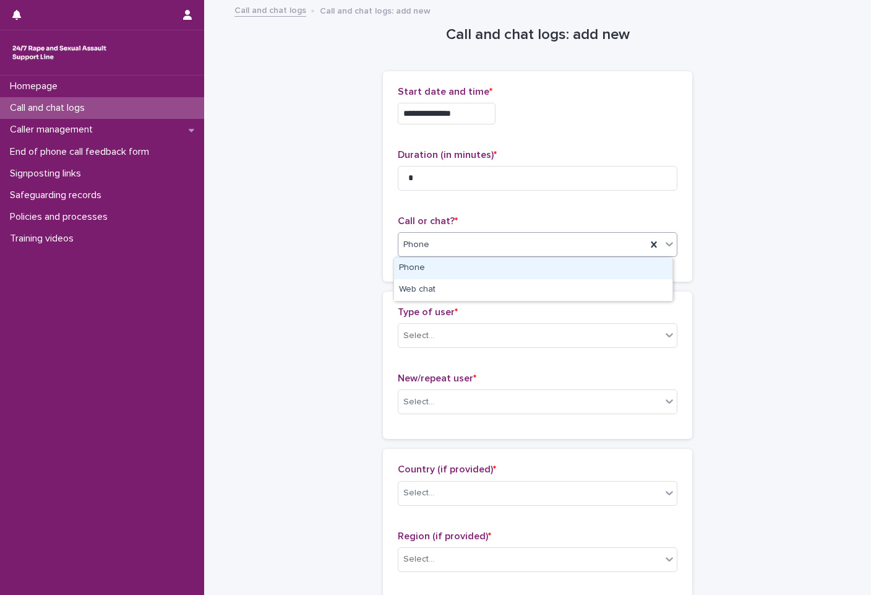
click at [553, 275] on div "Phone" at bounding box center [533, 268] width 278 height 22
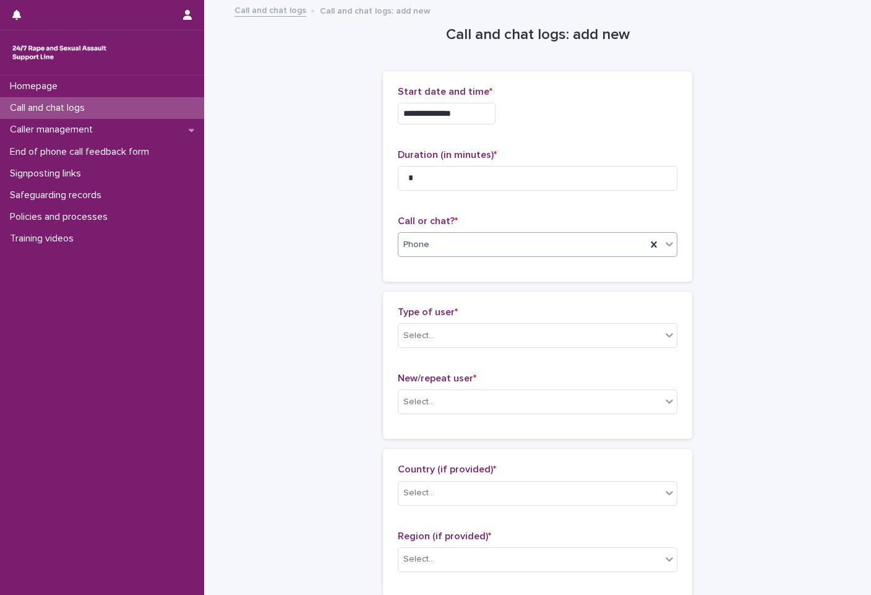
click at [540, 314] on p "Type of user *" at bounding box center [538, 312] width 280 height 12
drag, startPoint x: 540, startPoint y: 314, endPoint x: 541, endPoint y: 328, distance: 14.3
click at [540, 314] on p "Type of user *" at bounding box center [538, 312] width 280 height 12
click at [543, 330] on div "Select..." at bounding box center [529, 335] width 263 height 20
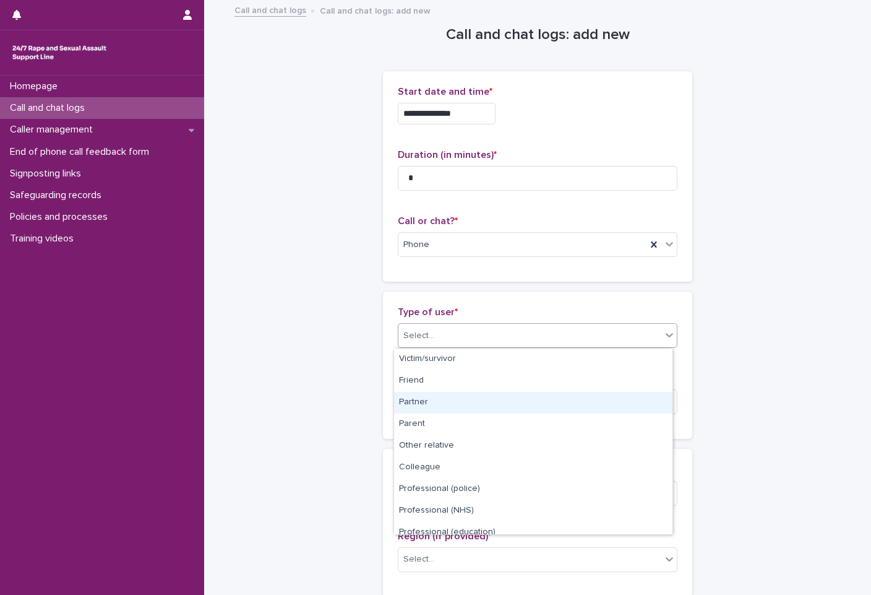
scroll to position [139, 0]
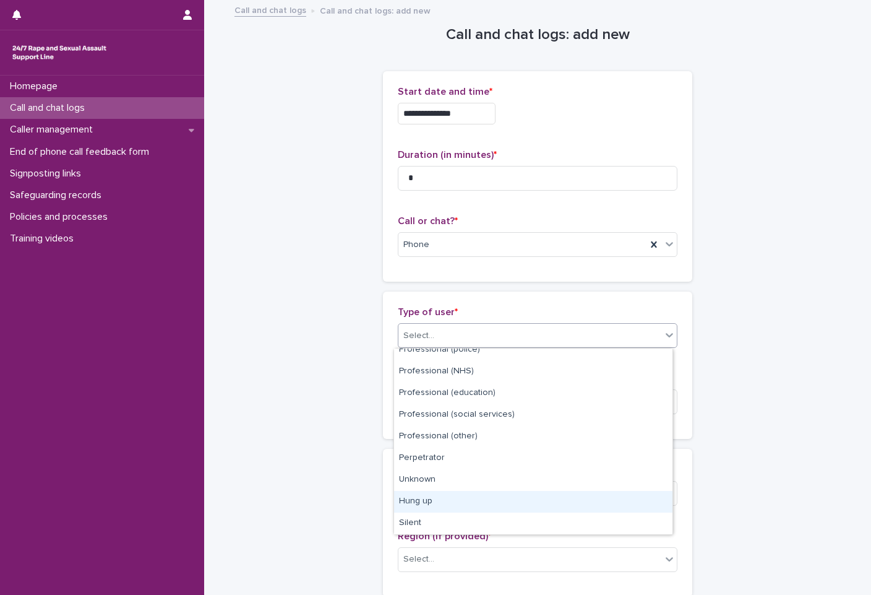
click at [491, 497] on div "Hung up" at bounding box center [533, 502] width 278 height 22
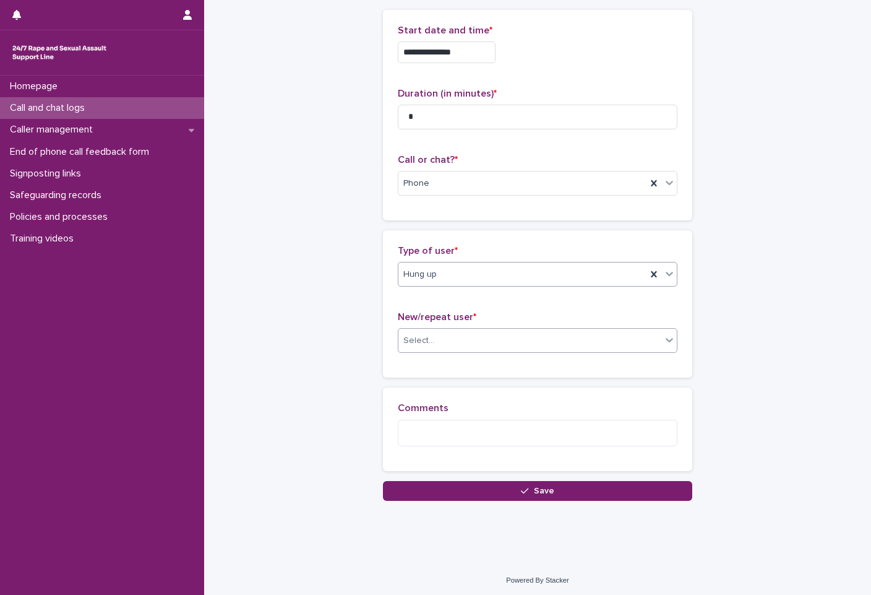
scroll to position [62, 0]
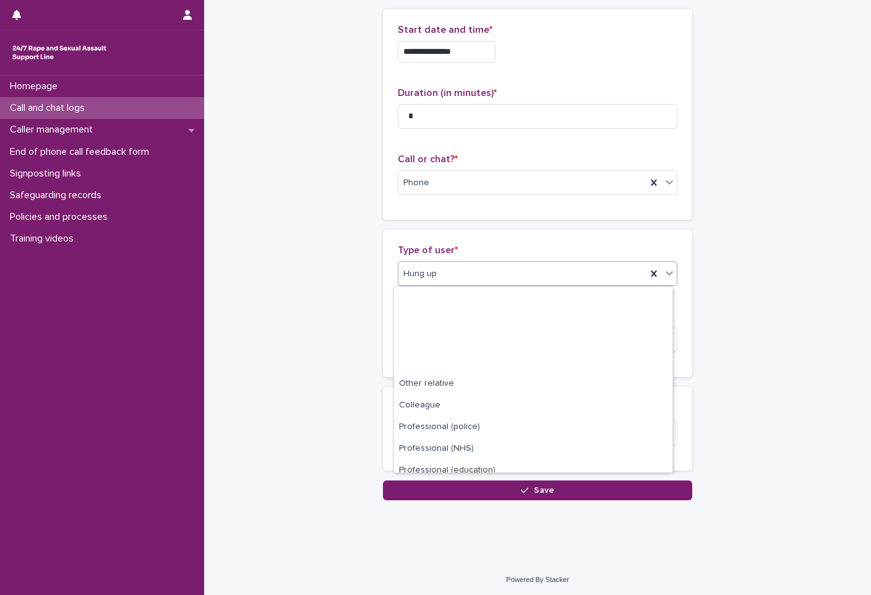
click at [533, 278] on div "Hung up" at bounding box center [522, 274] width 248 height 20
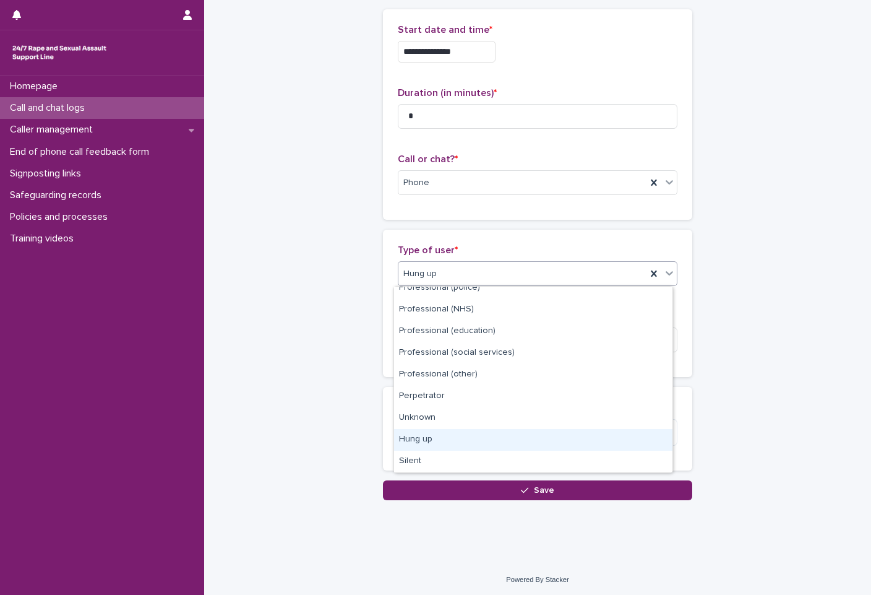
click at [517, 430] on div "Hung up" at bounding box center [533, 440] width 278 height 22
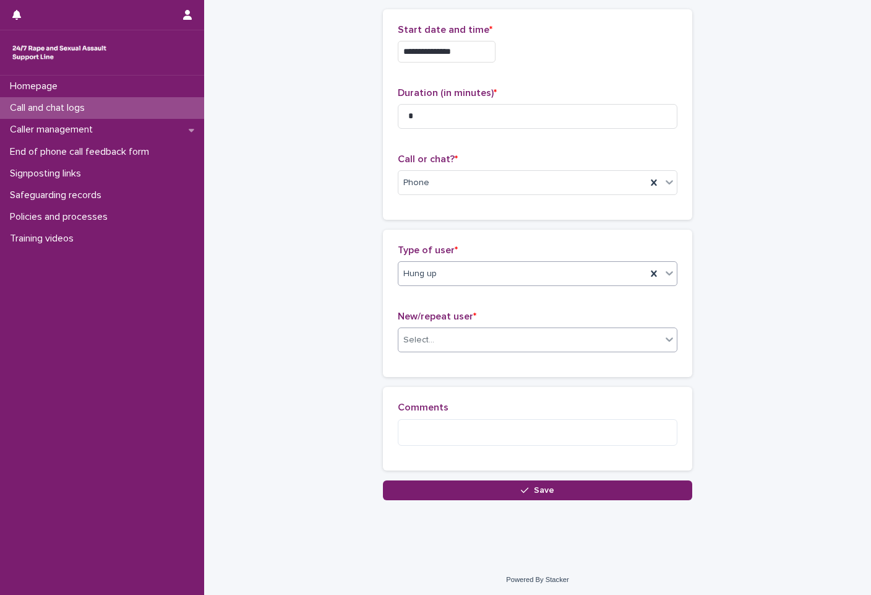
click at [534, 343] on div "Select..." at bounding box center [529, 340] width 263 height 20
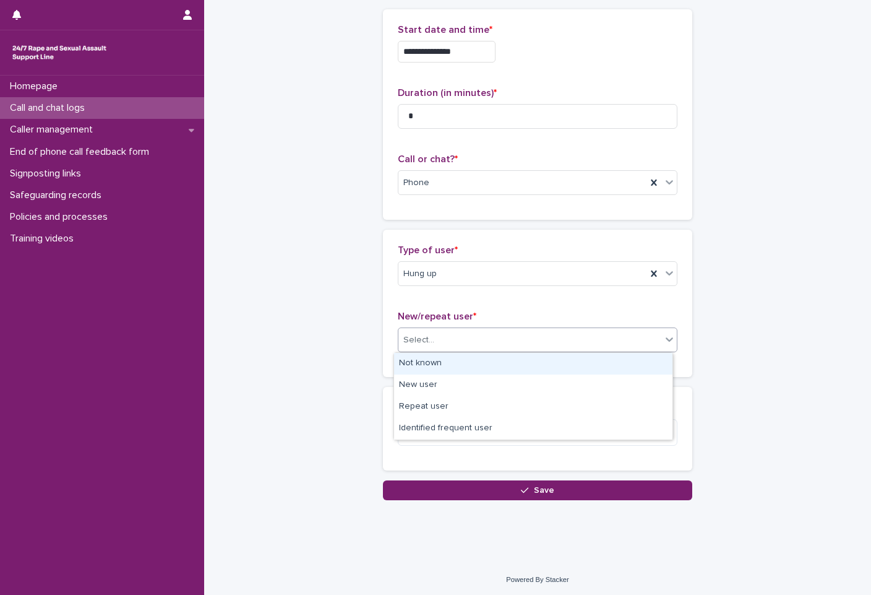
click at [526, 374] on div "Not known" at bounding box center [533, 364] width 278 height 22
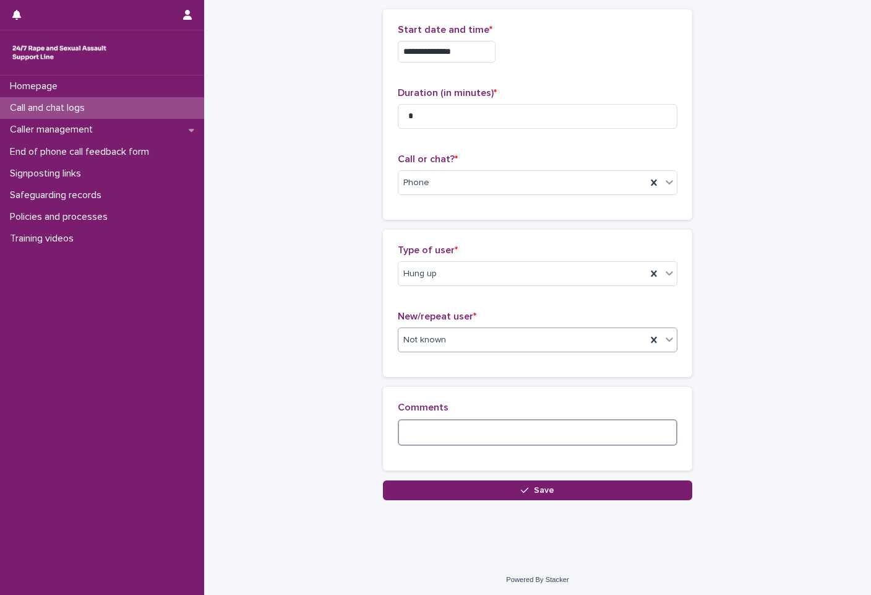
click at [440, 432] on textarea at bounding box center [538, 432] width 280 height 27
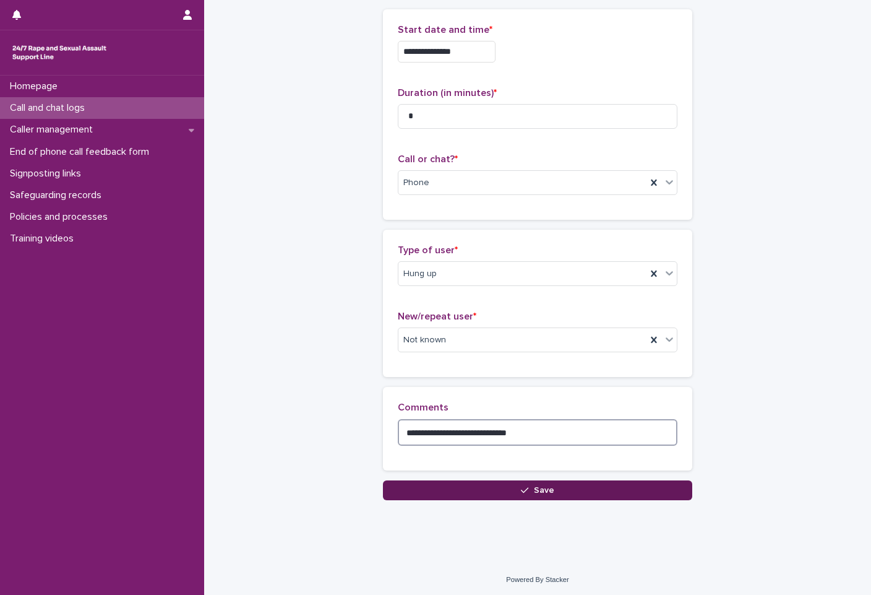
type textarea "**********"
click at [650, 493] on button "Save" at bounding box center [537, 490] width 309 height 20
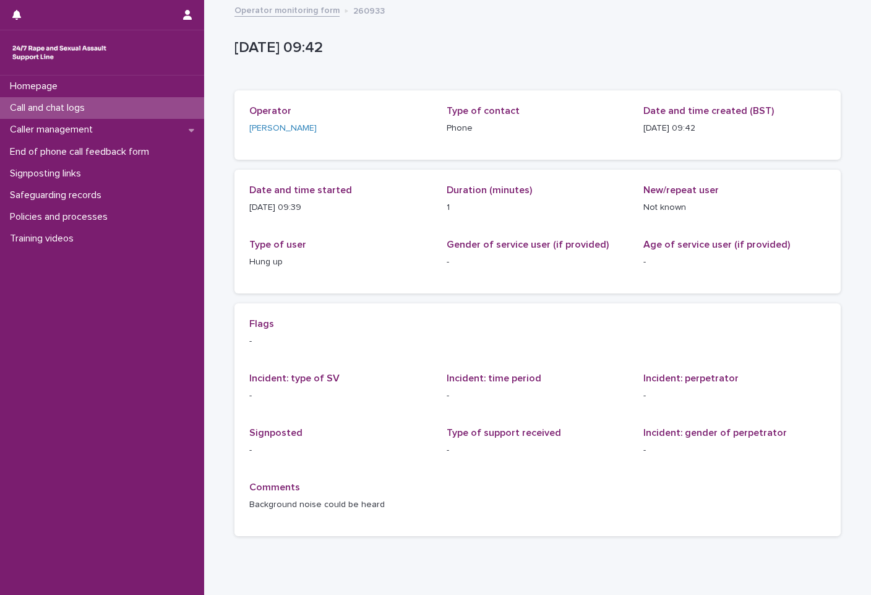
click at [311, 15] on link "Operator monitoring form" at bounding box center [287, 9] width 105 height 14
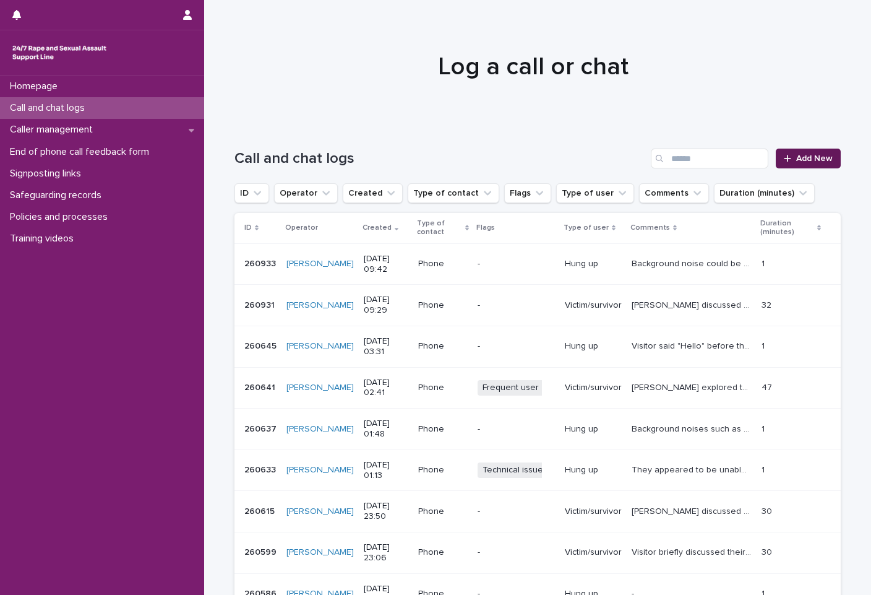
click at [804, 155] on span "Add New" at bounding box center [814, 158] width 37 height 9
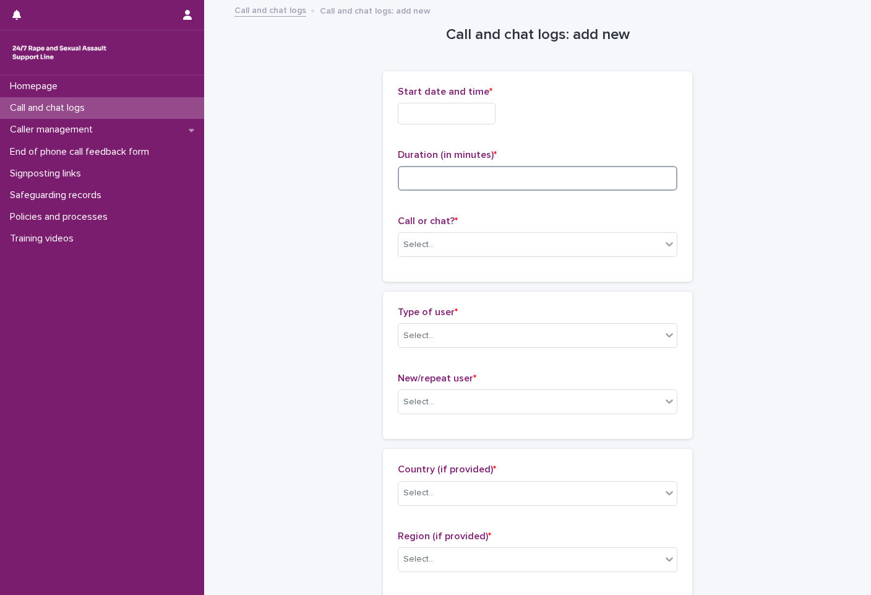
click at [484, 181] on input at bounding box center [538, 178] width 280 height 25
click at [471, 263] on div "Call or chat? * Select..." at bounding box center [538, 240] width 280 height 51
click at [476, 236] on div "Select..." at bounding box center [529, 245] width 263 height 20
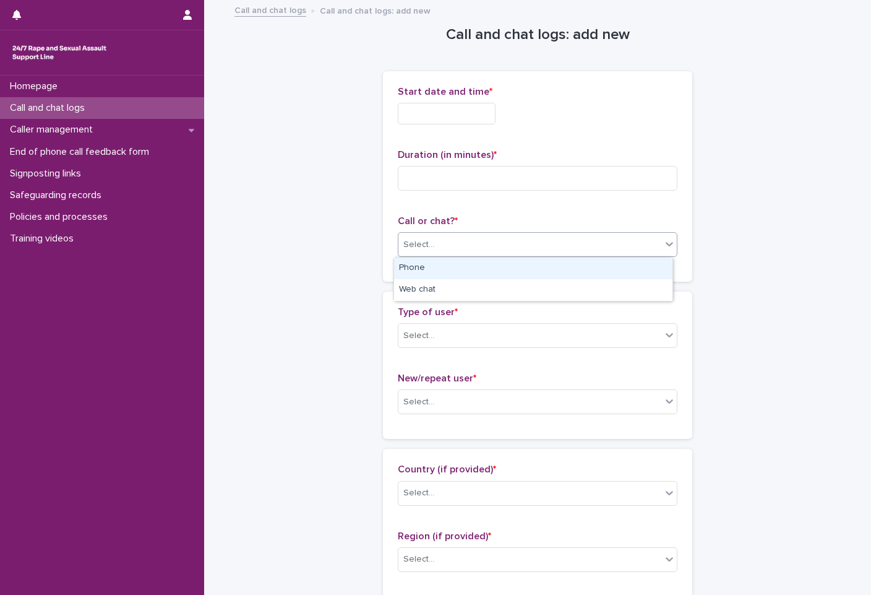
click at [467, 273] on div "Phone" at bounding box center [533, 268] width 278 height 22
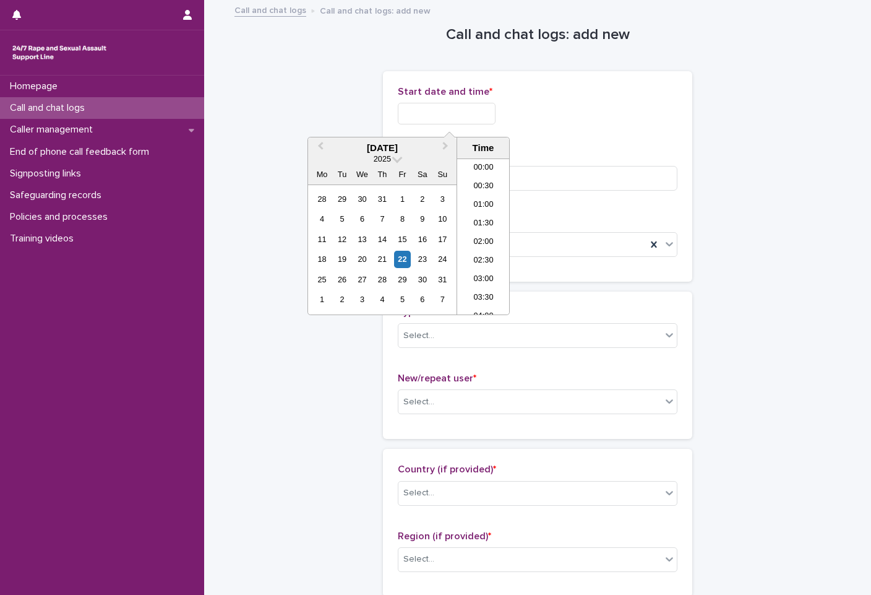
click at [464, 109] on input "text" at bounding box center [447, 114] width 98 height 22
drag, startPoint x: 485, startPoint y: 237, endPoint x: 471, endPoint y: 153, distance: 85.2
click at [483, 239] on li "09:30" at bounding box center [483, 236] width 53 height 19
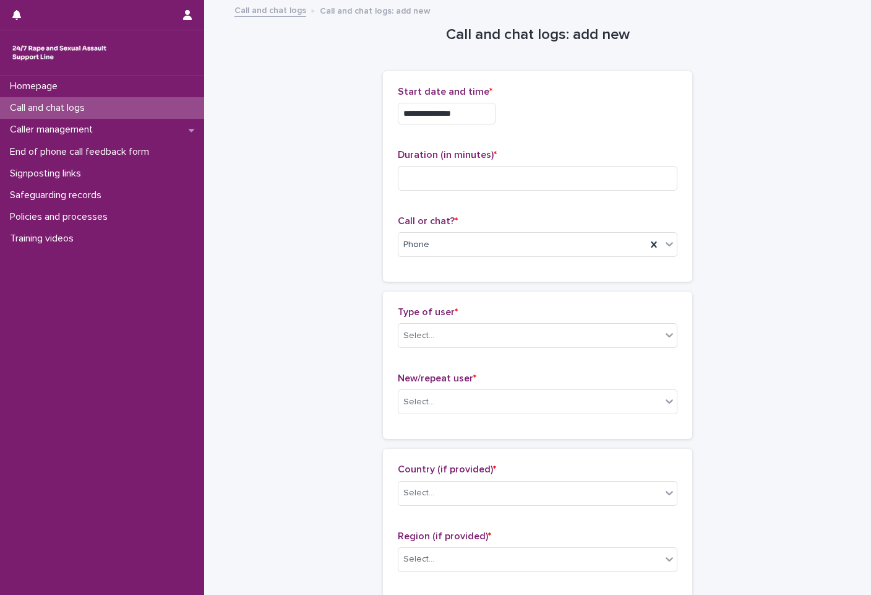
click at [481, 123] on input "**********" at bounding box center [447, 114] width 98 height 22
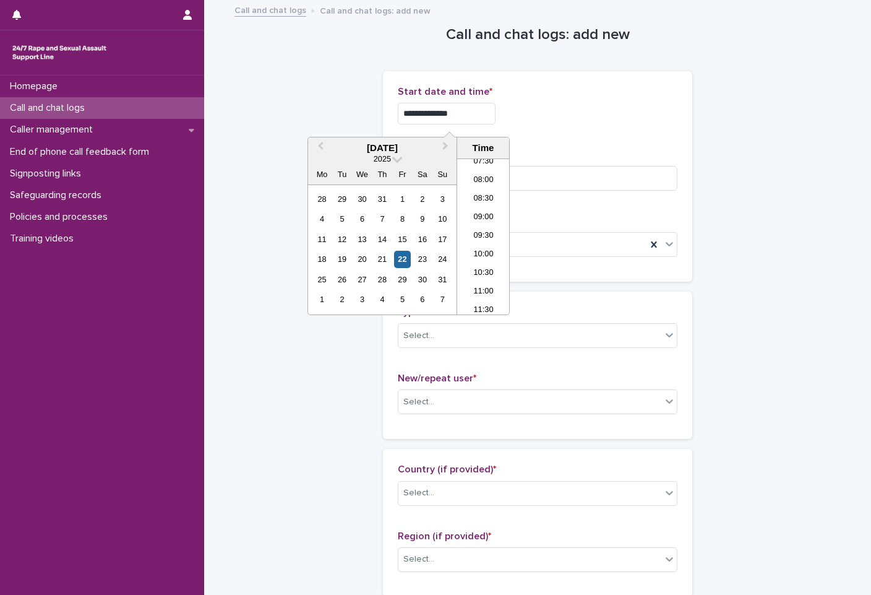
click at [480, 116] on input "**********" at bounding box center [447, 114] width 98 height 22
type input "**********"
click at [528, 142] on div "**********" at bounding box center [538, 176] width 280 height 181
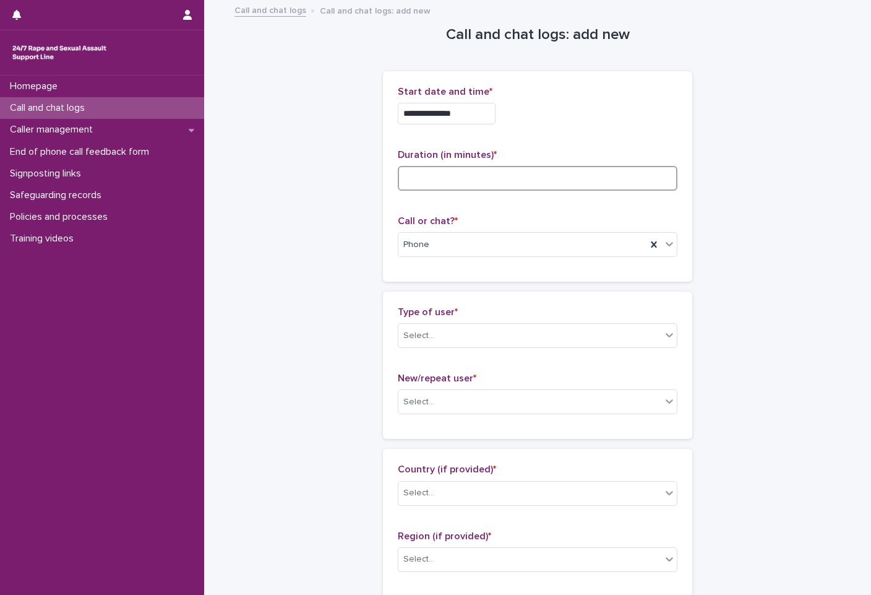
click at [441, 178] on input at bounding box center [538, 178] width 280 height 25
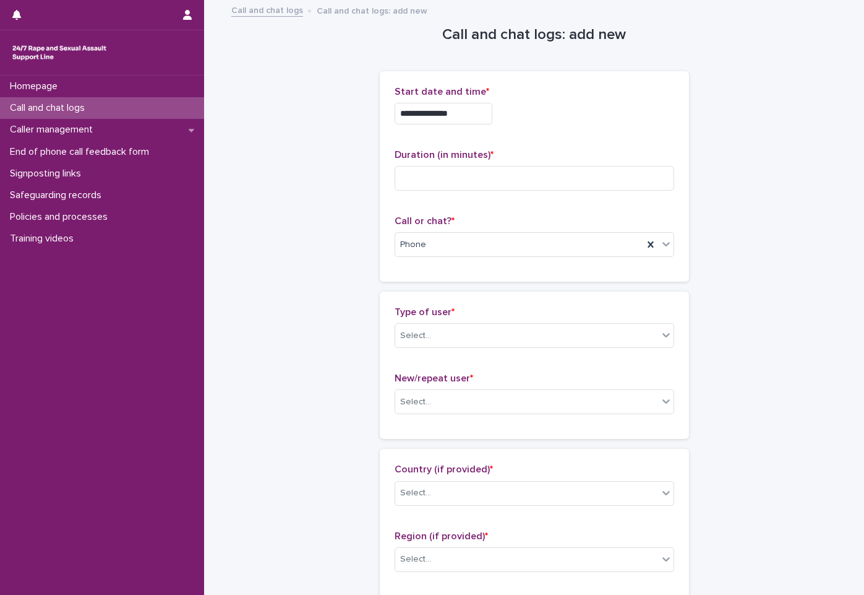
click at [613, 192] on div "Duration (in minutes) *" at bounding box center [535, 174] width 280 height 51
click at [606, 187] on input at bounding box center [535, 178] width 280 height 25
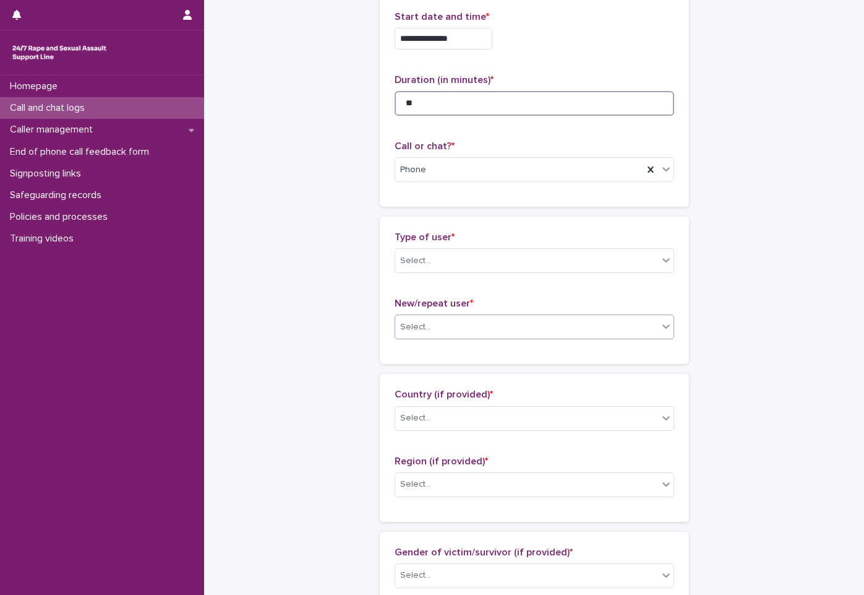
scroll to position [186, 0]
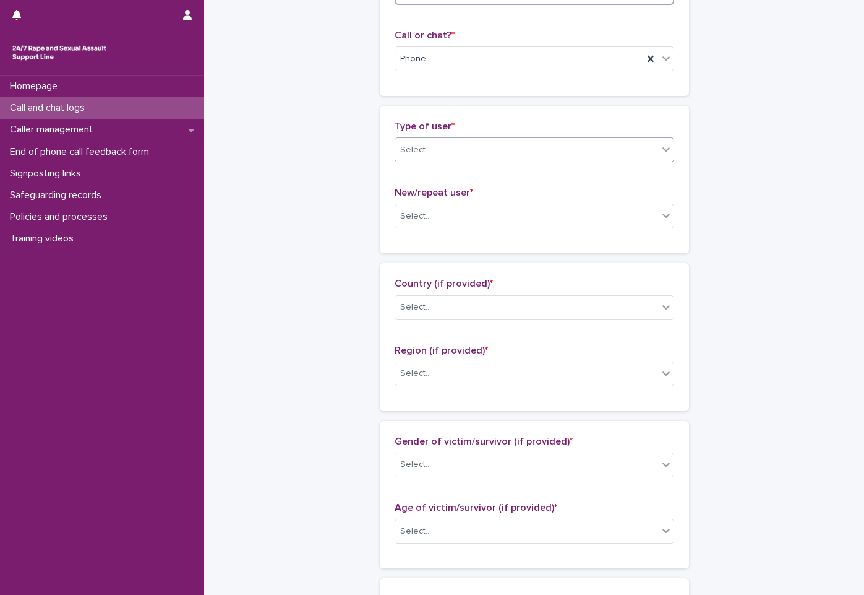
type input "**"
click at [566, 145] on div "Select..." at bounding box center [526, 150] width 263 height 20
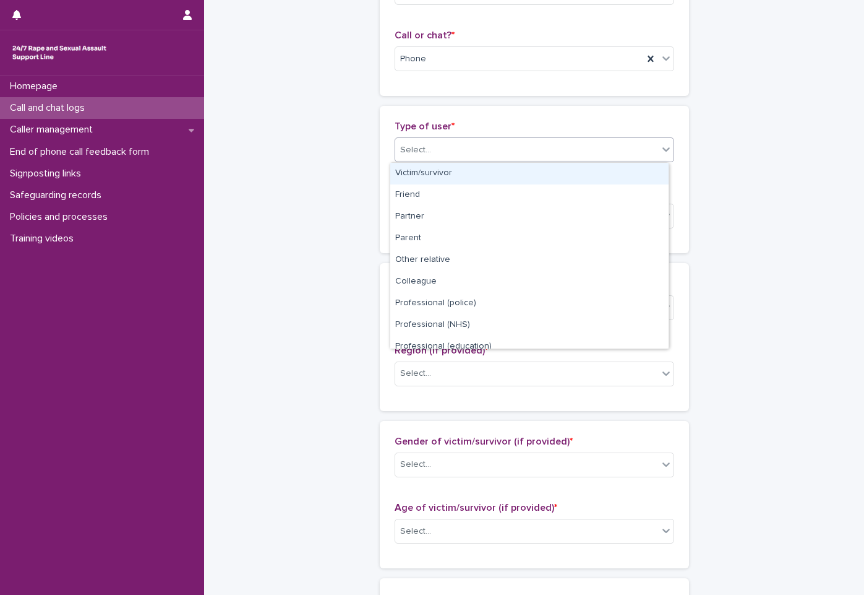
click at [553, 171] on div "Victim/survivor" at bounding box center [529, 174] width 278 height 22
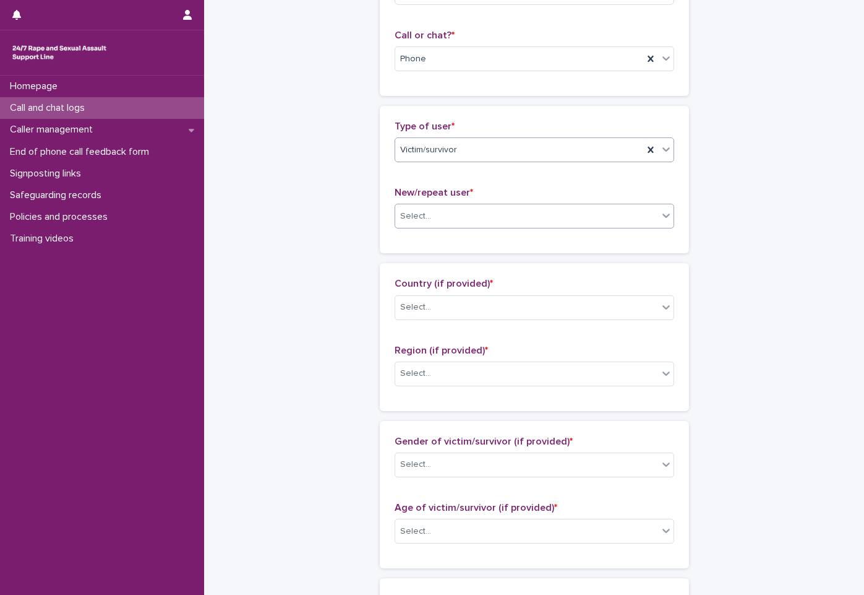
click at [559, 217] on div "Select..." at bounding box center [526, 216] width 263 height 20
click at [547, 267] on div "New user" at bounding box center [529, 262] width 278 height 22
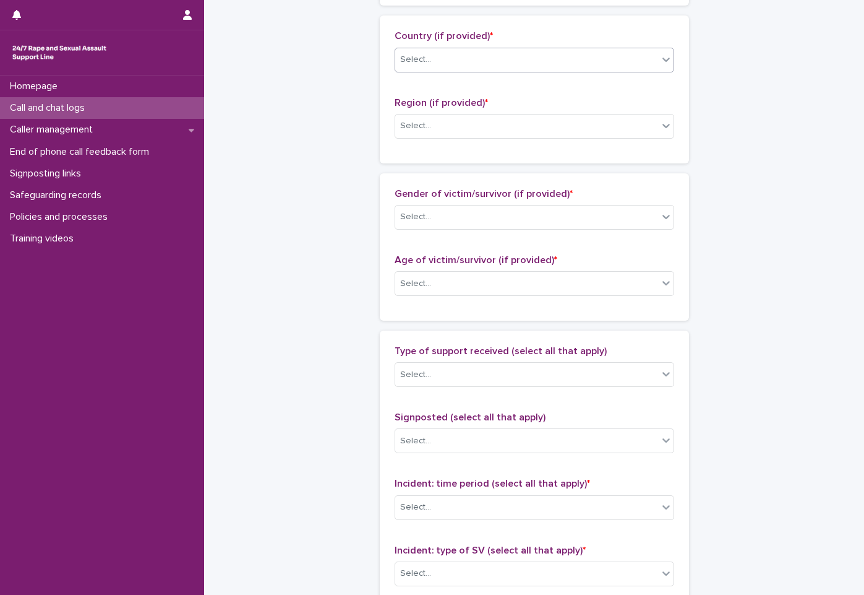
click at [550, 53] on div "Select..." at bounding box center [526, 59] width 263 height 20
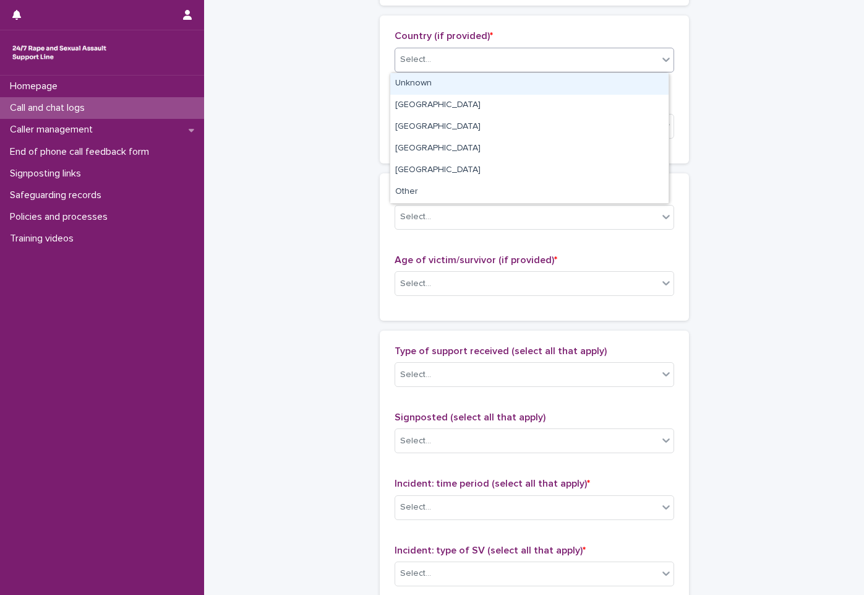
click at [550, 84] on div "Unknown" at bounding box center [529, 84] width 278 height 22
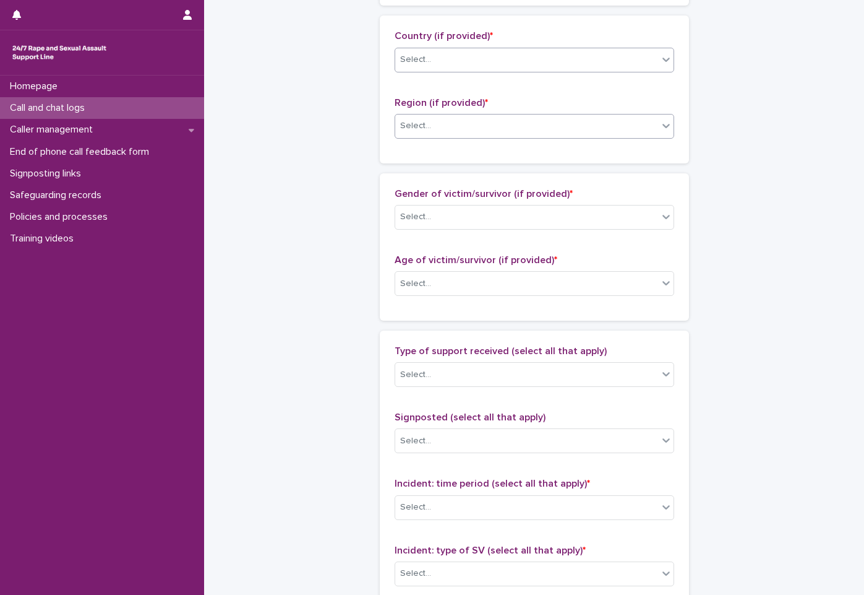
click at [571, 131] on div "Select..." at bounding box center [526, 126] width 263 height 20
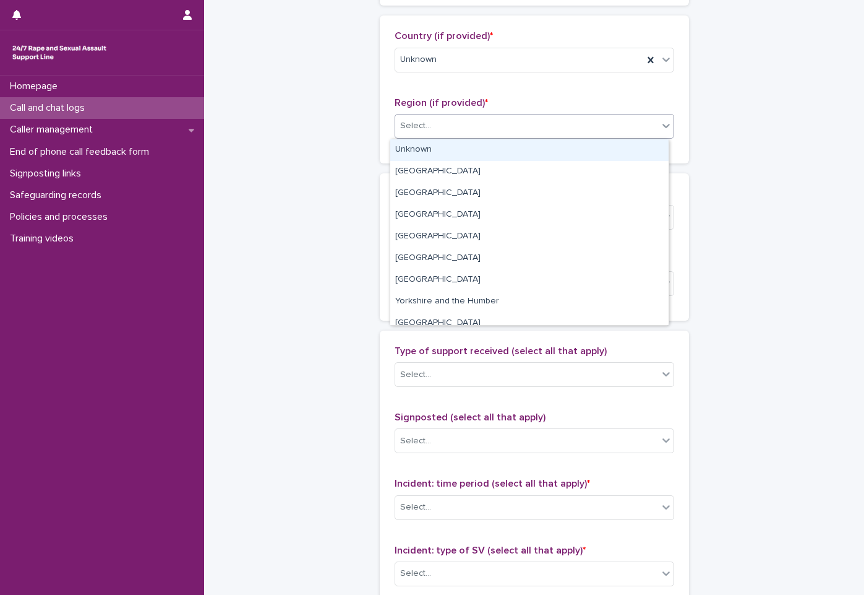
click at [565, 154] on div "Unknown" at bounding box center [529, 150] width 278 height 22
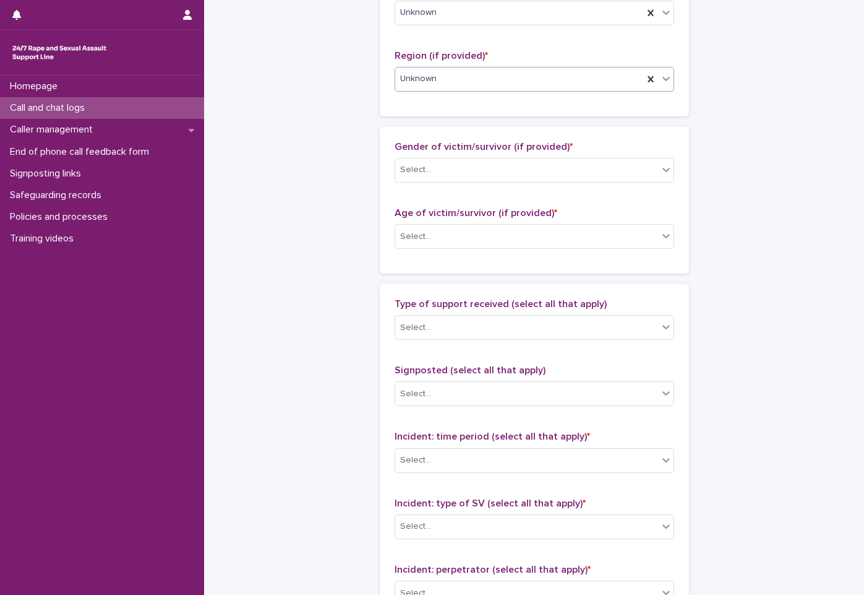
scroll to position [557, 0]
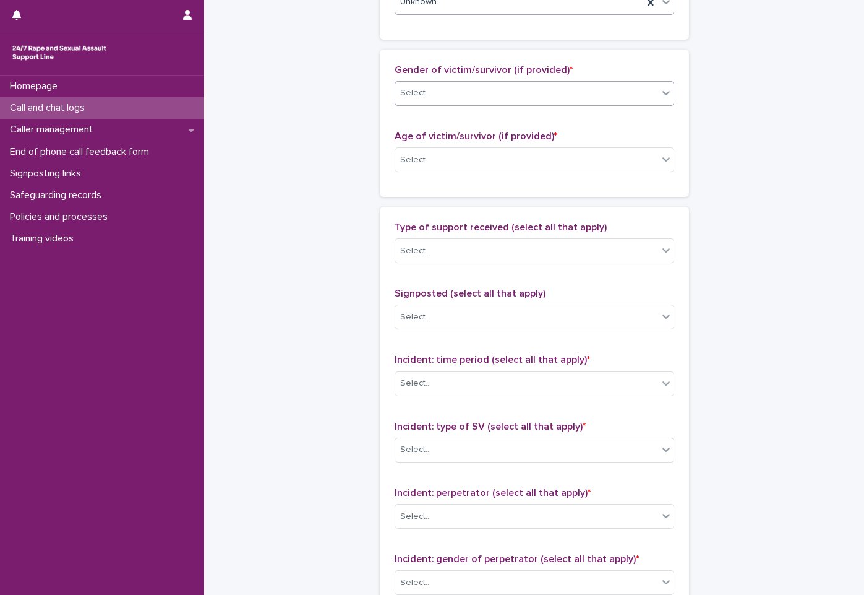
click at [564, 93] on div "Select..." at bounding box center [526, 93] width 263 height 20
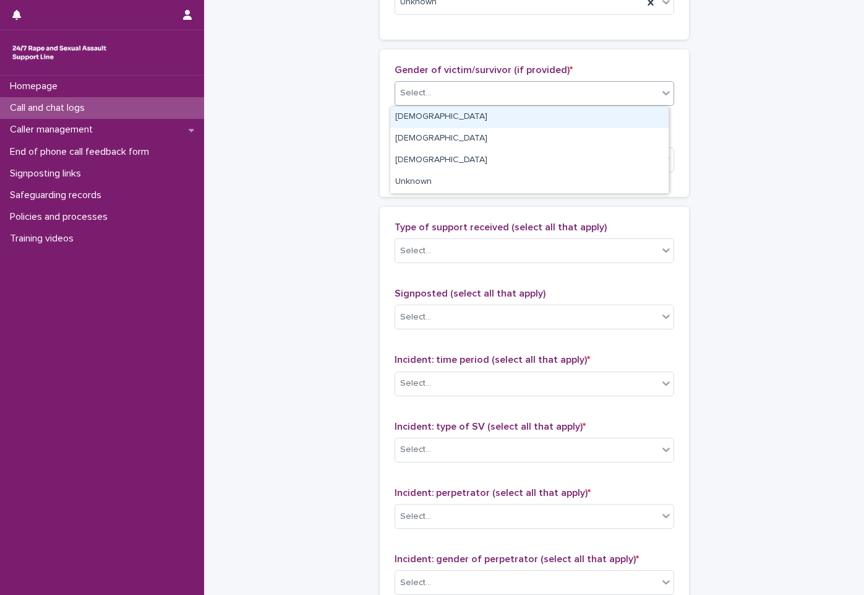
click at [567, 110] on div "Female" at bounding box center [529, 117] width 278 height 22
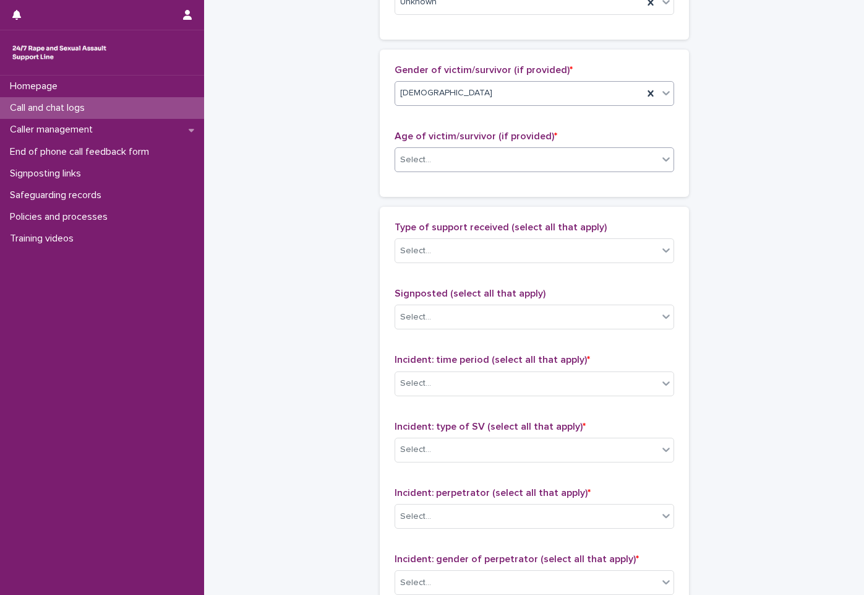
click at [569, 150] on div "Select..." at bounding box center [526, 160] width 263 height 20
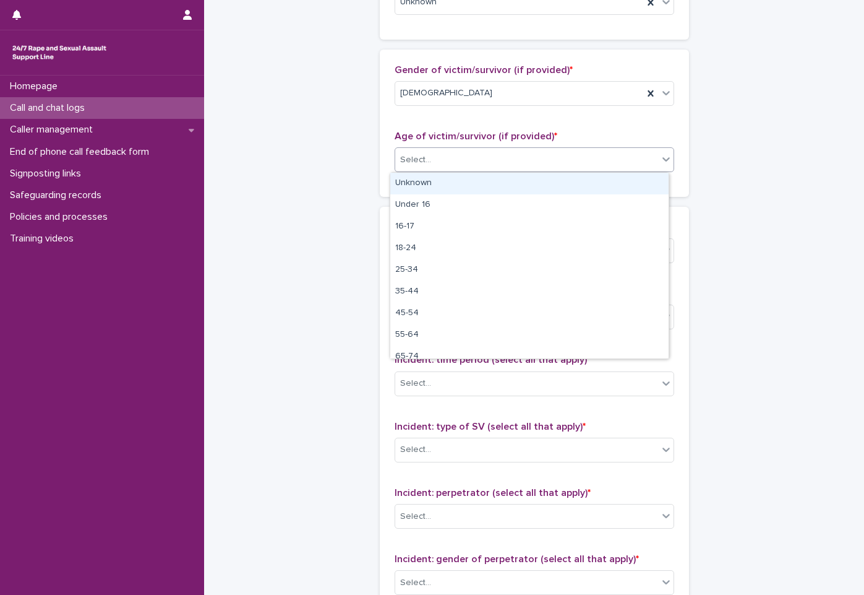
click at [564, 181] on div "Unknown" at bounding box center [529, 184] width 278 height 22
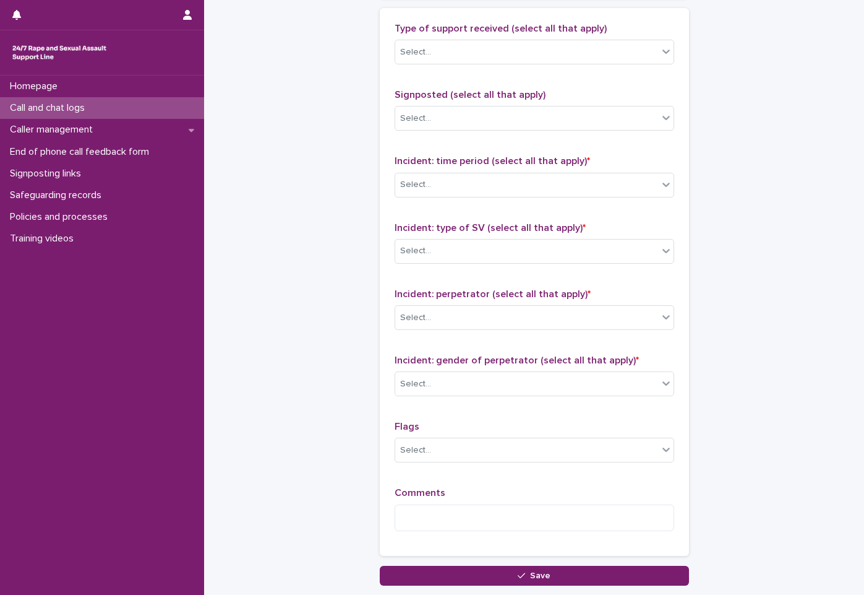
scroll to position [681, 0]
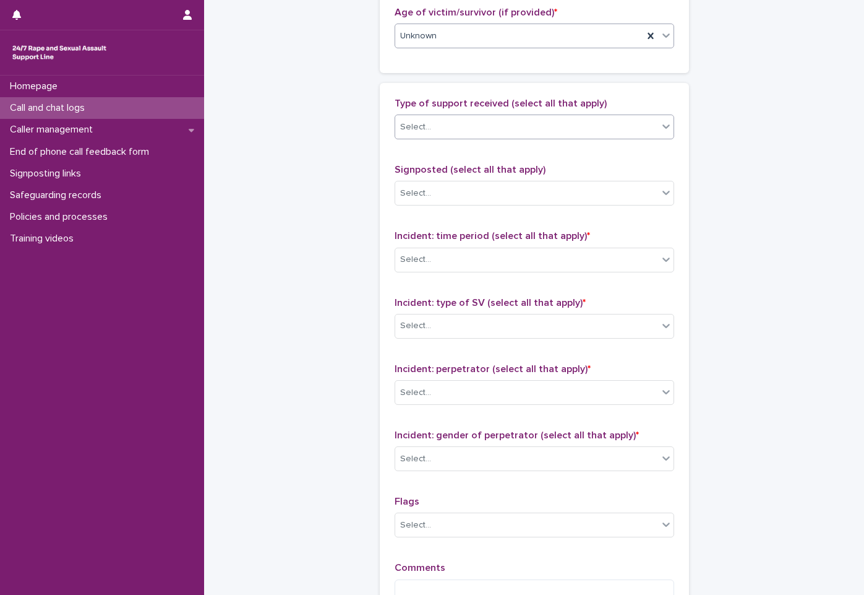
click at [590, 134] on div "Select..." at bounding box center [526, 127] width 263 height 20
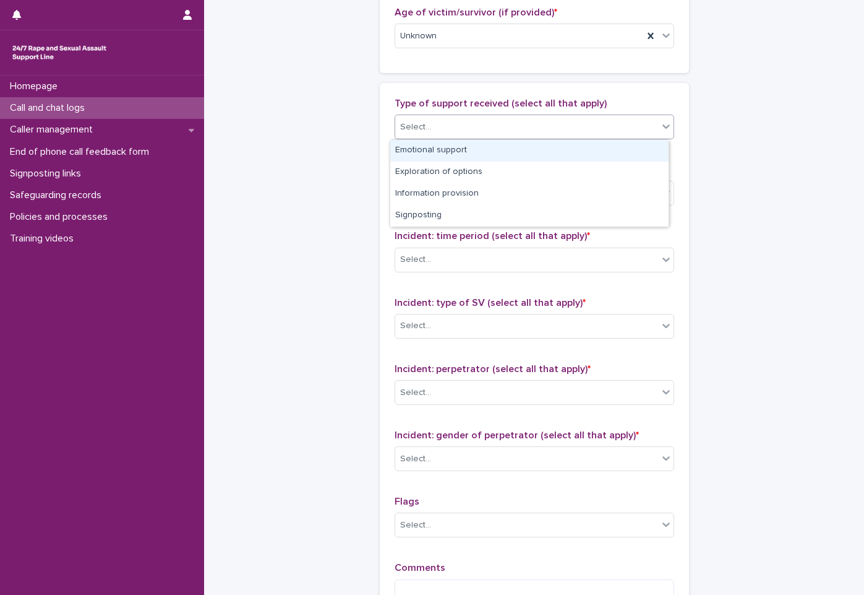
click at [575, 155] on div "Emotional support" at bounding box center [529, 151] width 278 height 22
click at [596, 118] on div "Select..." at bounding box center [526, 127] width 263 height 20
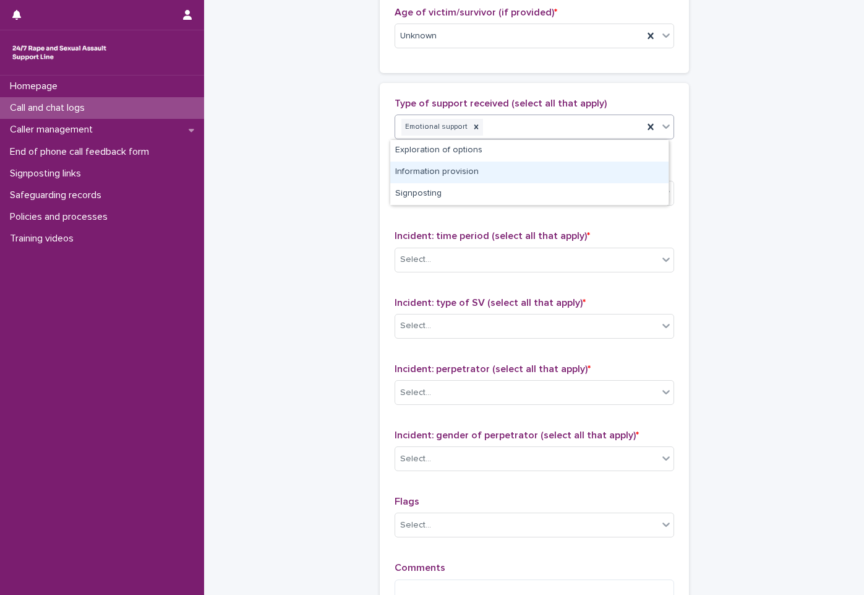
drag, startPoint x: 594, startPoint y: 160, endPoint x: 608, endPoint y: 127, distance: 35.5
click at [593, 163] on div "Information provision" at bounding box center [529, 172] width 278 height 22
click at [610, 110] on p "Type of support received (select all that apply)" at bounding box center [535, 104] width 280 height 12
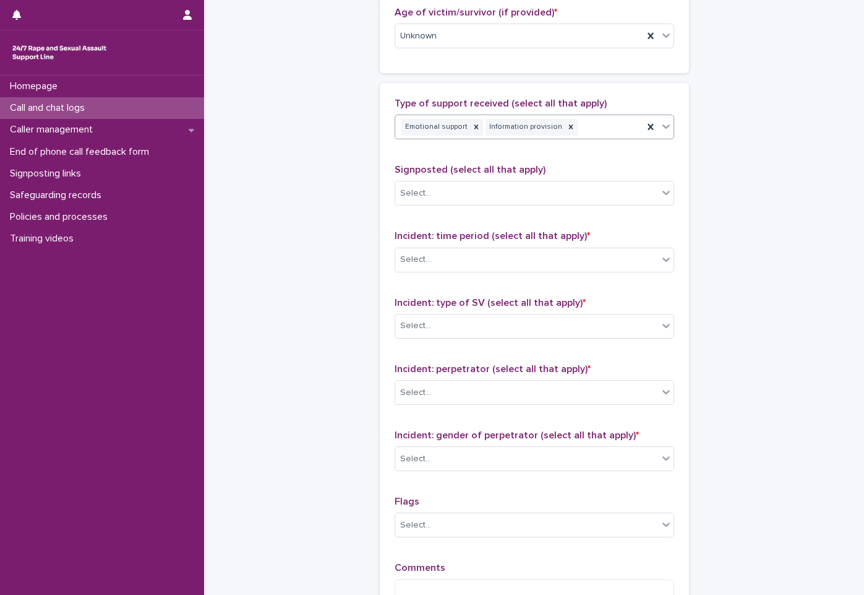
click at [609, 134] on div "Emotional support Information provision" at bounding box center [519, 127] width 248 height 22
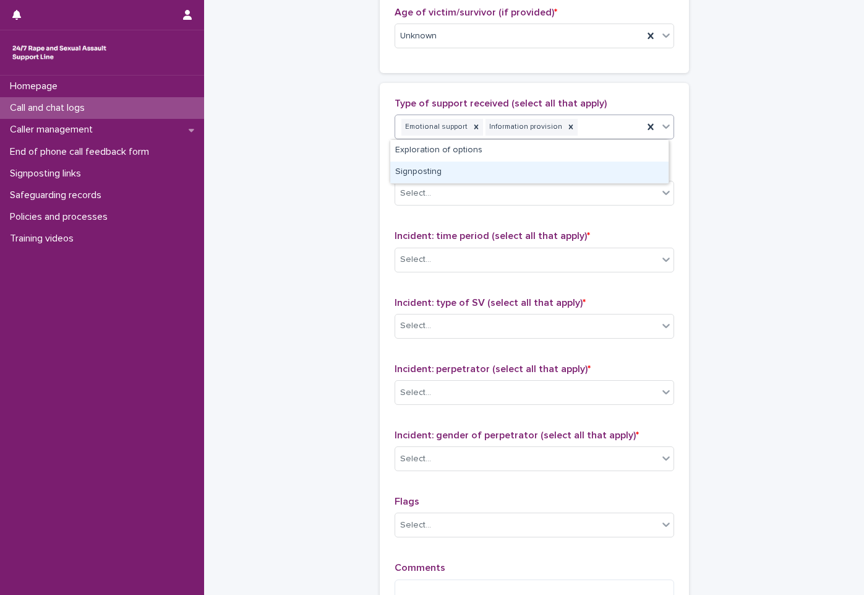
click at [601, 165] on div "Signposting" at bounding box center [529, 172] width 278 height 22
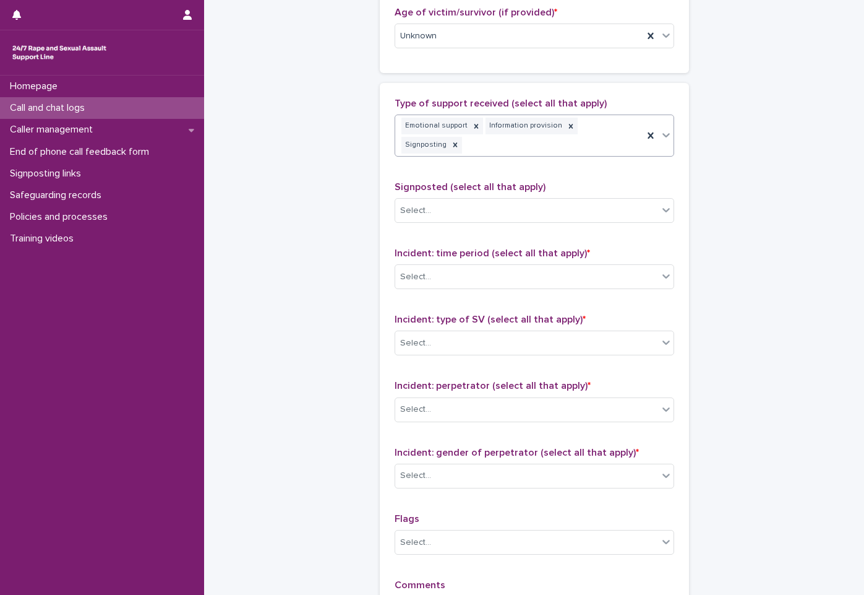
scroll to position [742, 0]
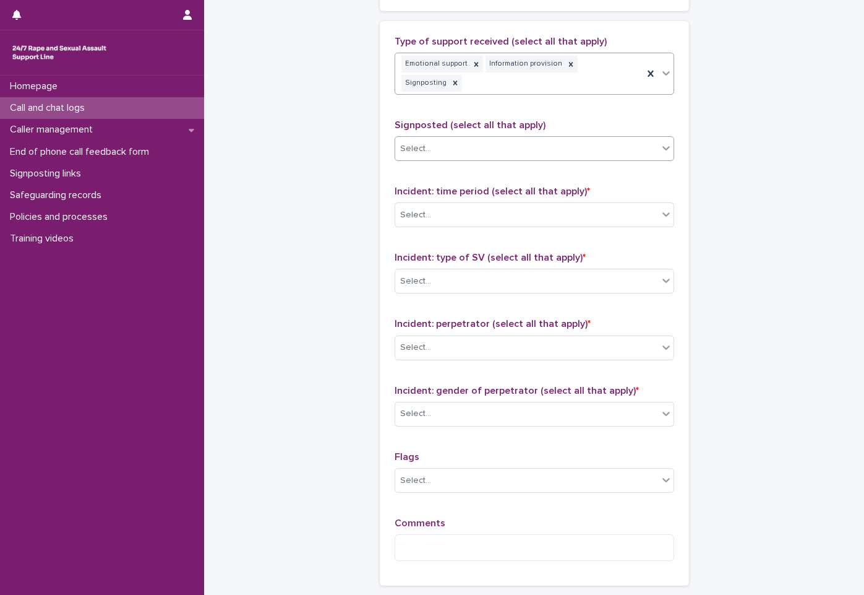
click at [604, 139] on div "Select..." at bounding box center [526, 149] width 263 height 20
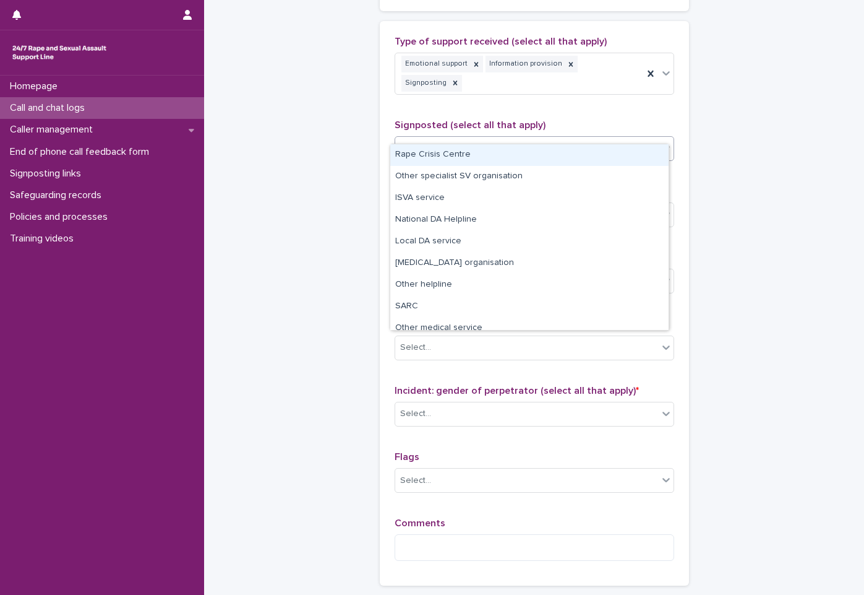
click at [588, 155] on div "Rape Crisis Centre" at bounding box center [529, 155] width 278 height 22
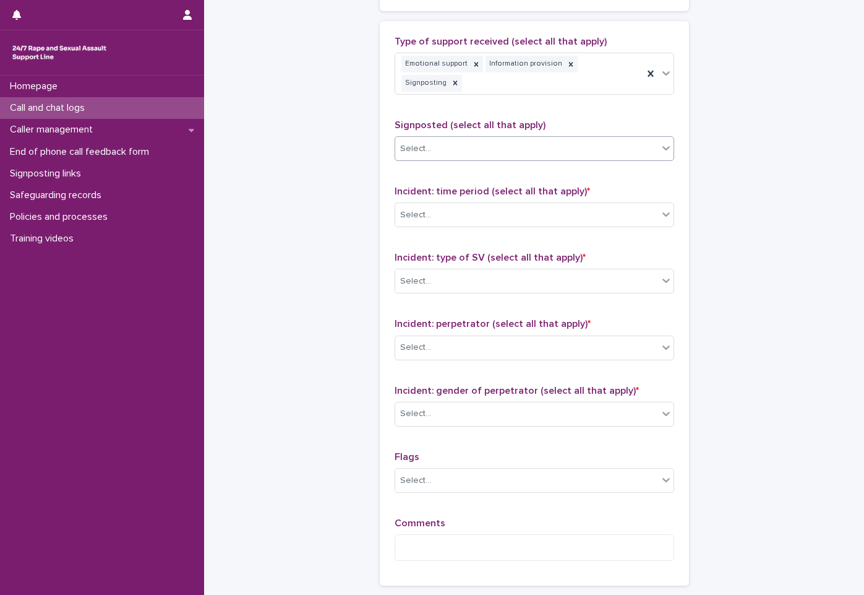
click at [605, 139] on div "Select..." at bounding box center [526, 149] width 263 height 20
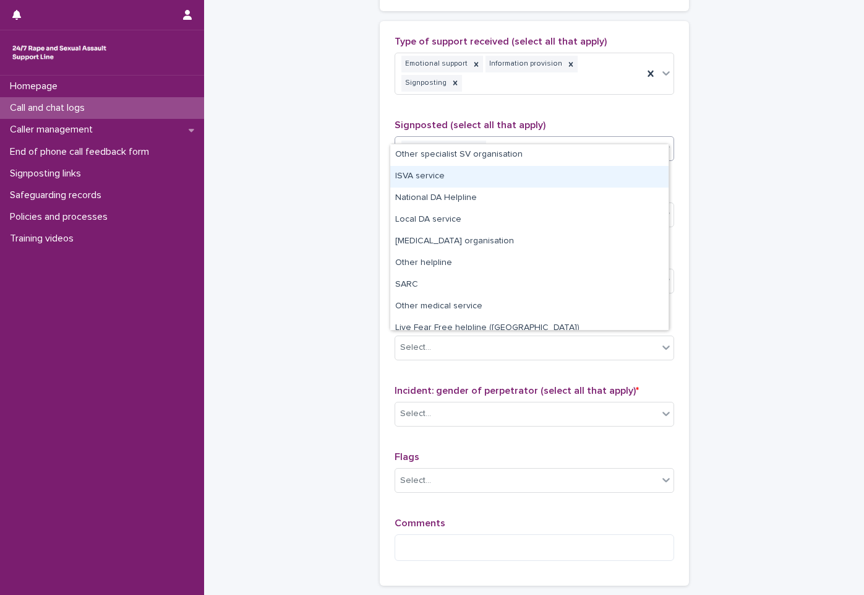
click at [609, 171] on div "ISVA service" at bounding box center [529, 177] width 278 height 22
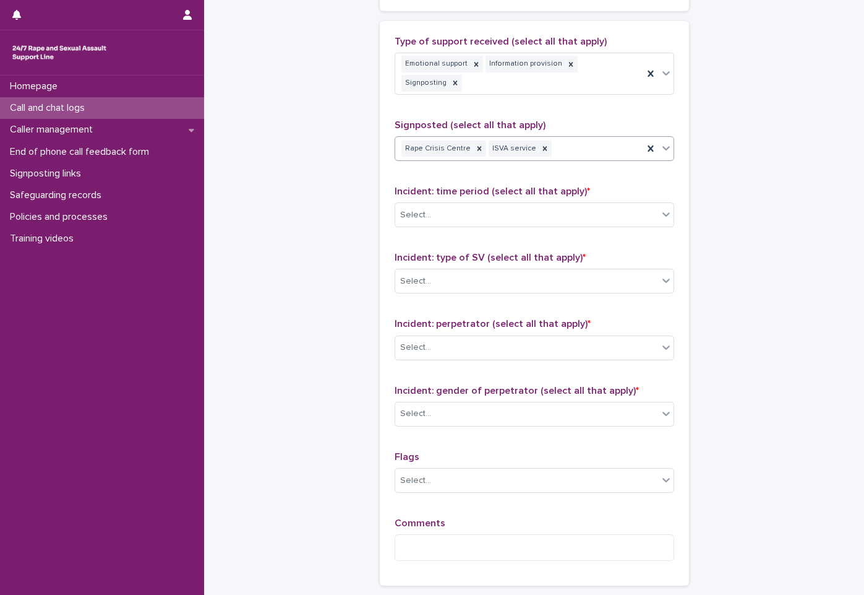
click at [605, 141] on div "Rape Crisis Centre ISVA service" at bounding box center [519, 149] width 248 height 22
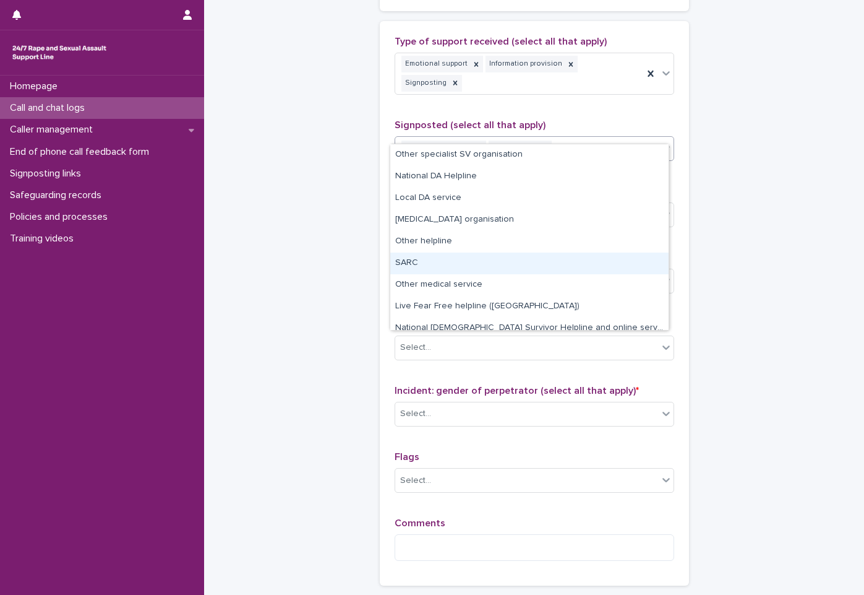
click at [580, 271] on div "SARC" at bounding box center [529, 263] width 278 height 22
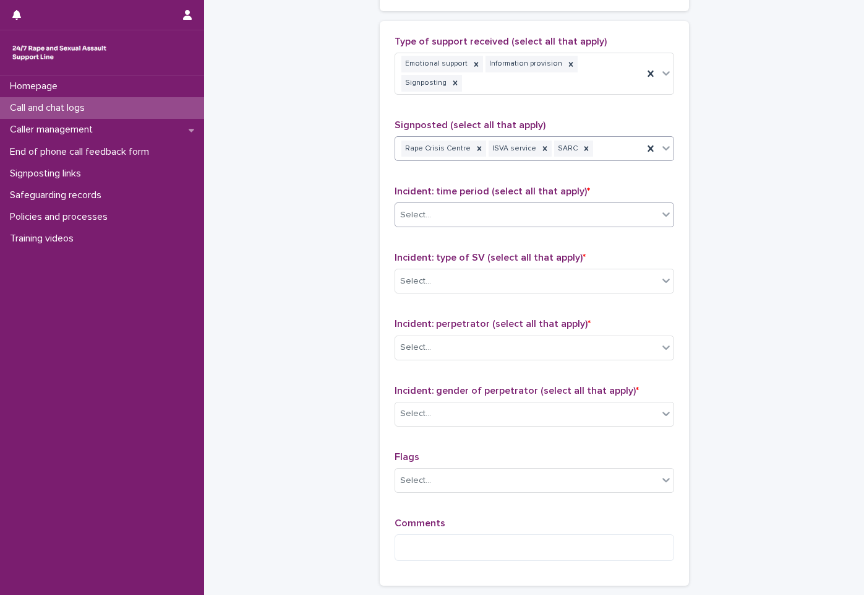
scroll to position [804, 0]
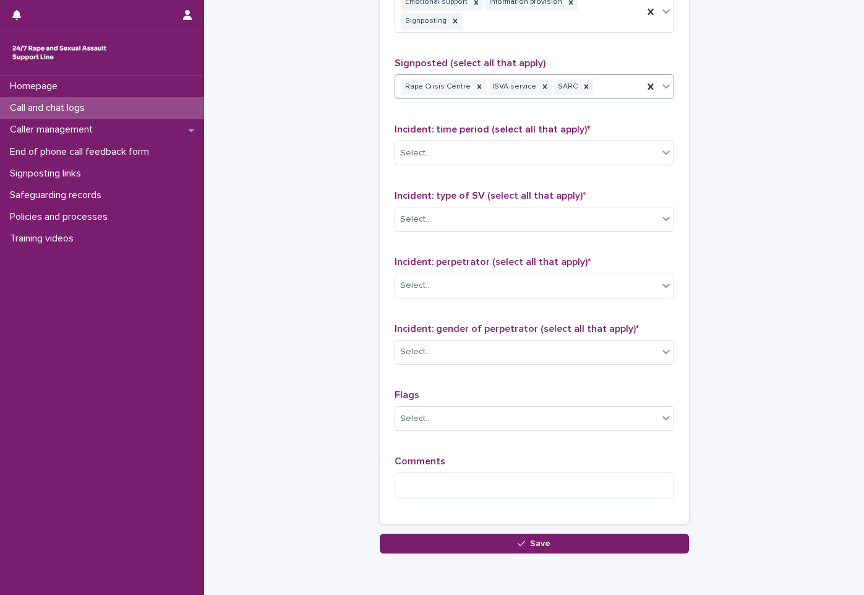
click at [577, 124] on p "Incident: time period (select all that apply) *" at bounding box center [535, 130] width 280 height 12
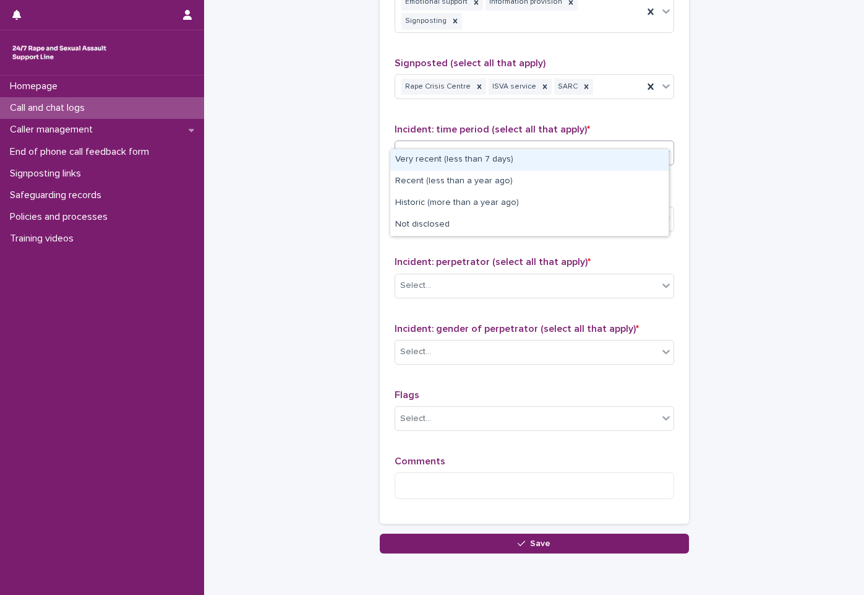
click at [581, 143] on div "Select..." at bounding box center [526, 153] width 263 height 20
click at [557, 157] on div "Very recent (less than 7 days)" at bounding box center [529, 160] width 278 height 22
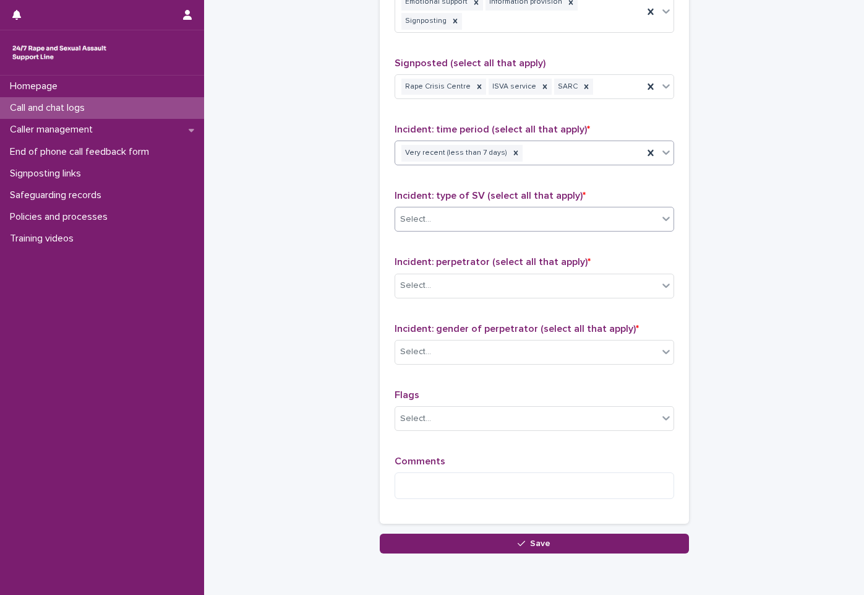
click at [571, 209] on div "Select..." at bounding box center [526, 219] width 263 height 20
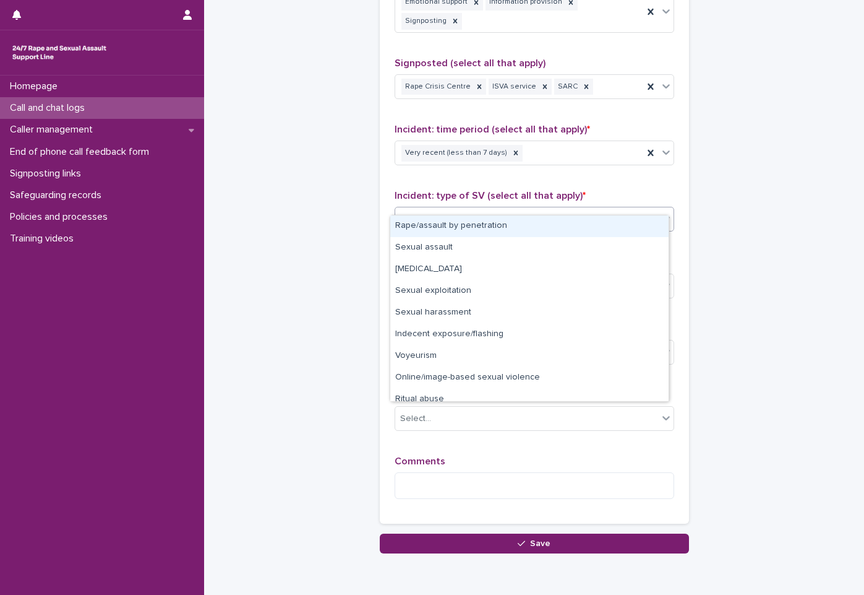
click at [569, 224] on div "Rape/assault by penetration" at bounding box center [529, 226] width 278 height 22
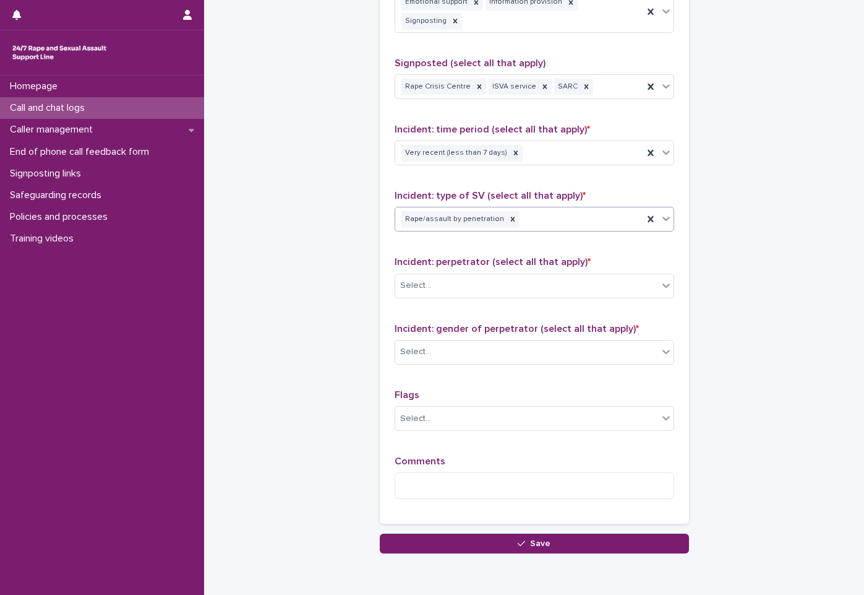
scroll to position [843, 0]
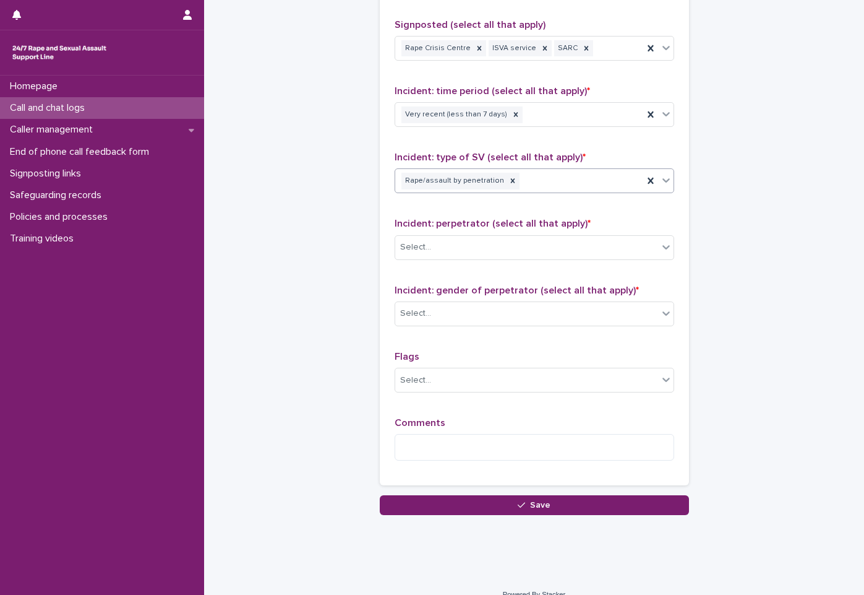
click at [561, 218] on span "Incident: perpetrator (select all that apply) *" at bounding box center [493, 223] width 196 height 10
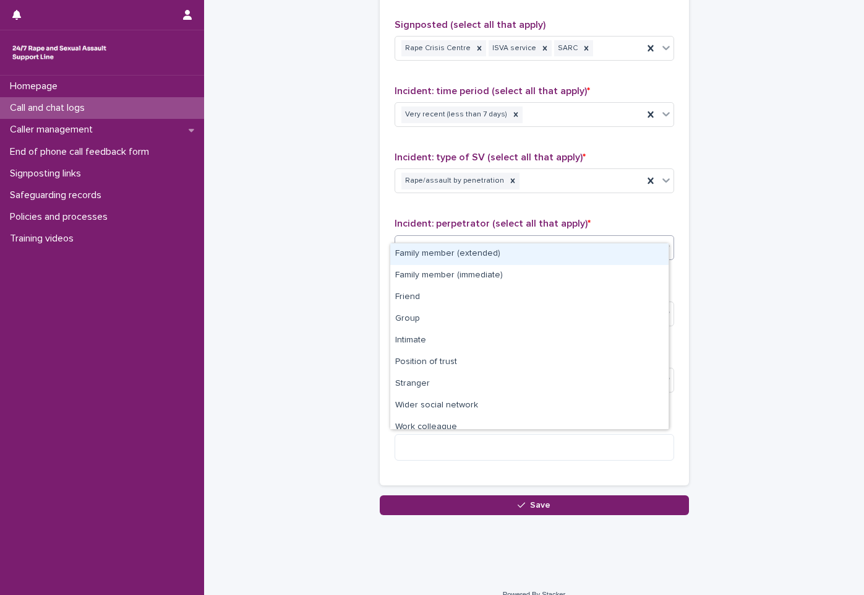
click at [562, 237] on div "Select..." at bounding box center [526, 247] width 263 height 20
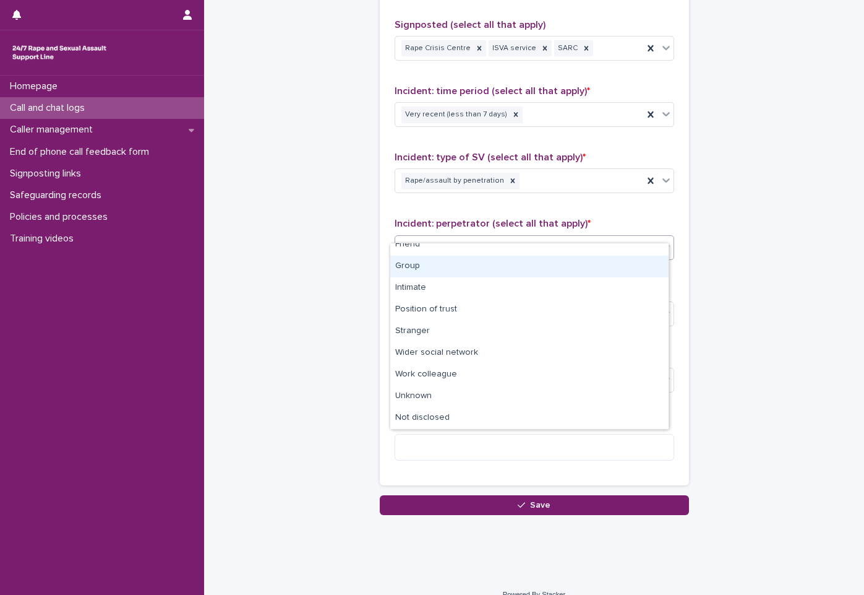
scroll to position [0, 0]
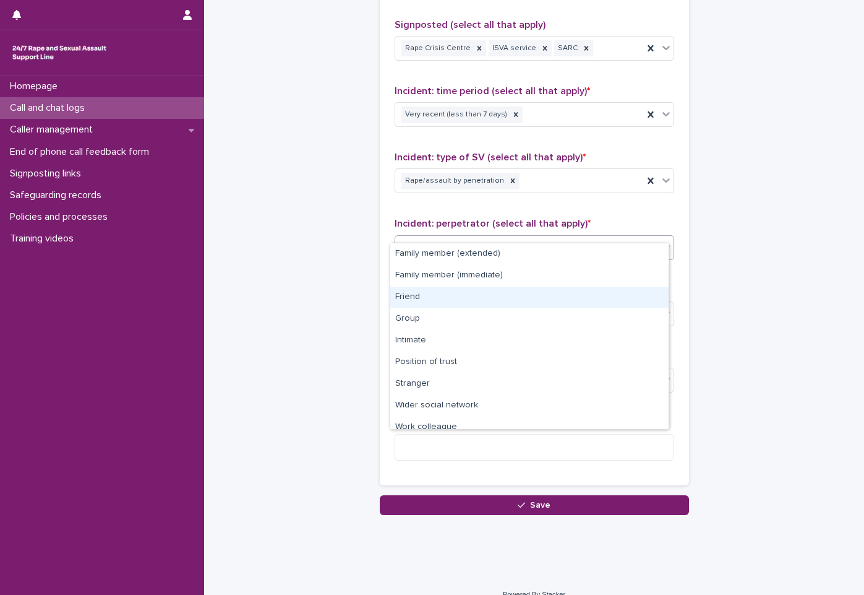
click at [537, 291] on div "Friend" at bounding box center [529, 297] width 278 height 22
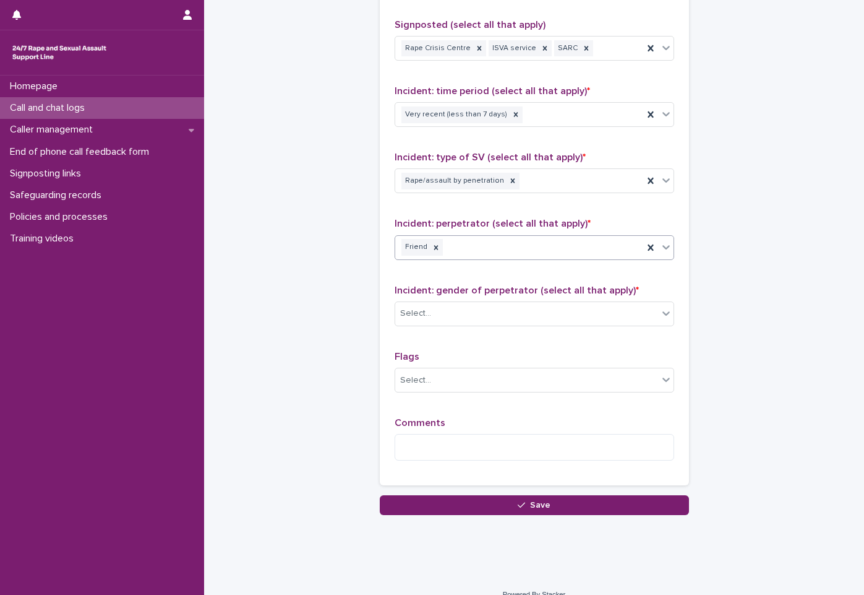
click at [537, 303] on div "Select..." at bounding box center [526, 313] width 263 height 20
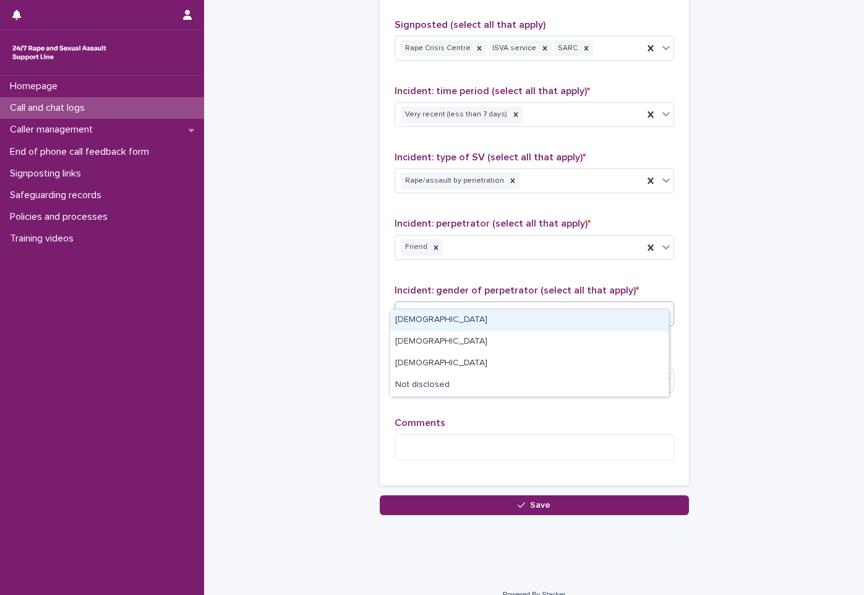
click at [533, 314] on div "Male" at bounding box center [529, 320] width 278 height 22
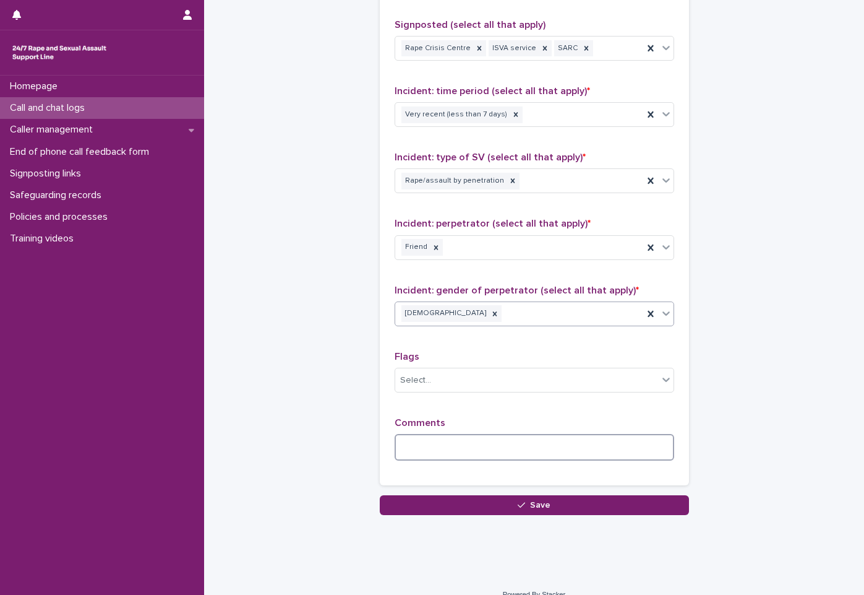
click at [548, 434] on textarea at bounding box center [535, 447] width 280 height 27
click at [589, 434] on textarea "*******" at bounding box center [535, 447] width 280 height 27
click at [598, 434] on textarea "*******" at bounding box center [535, 447] width 280 height 27
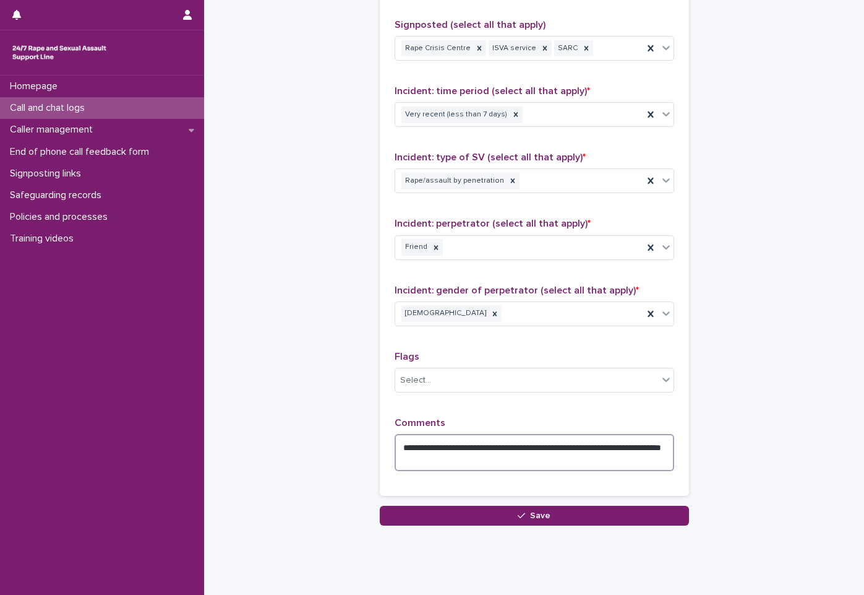
click at [424, 440] on textarea "**********" at bounding box center [535, 452] width 280 height 37
drag, startPoint x: 424, startPoint y: 440, endPoint x: 621, endPoint y: 435, distance: 196.2
click at [635, 435] on textarea "**********" at bounding box center [535, 452] width 280 height 37
click at [444, 442] on textarea "**********" at bounding box center [535, 452] width 280 height 37
click at [506, 444] on textarea "**********" at bounding box center [535, 452] width 280 height 37
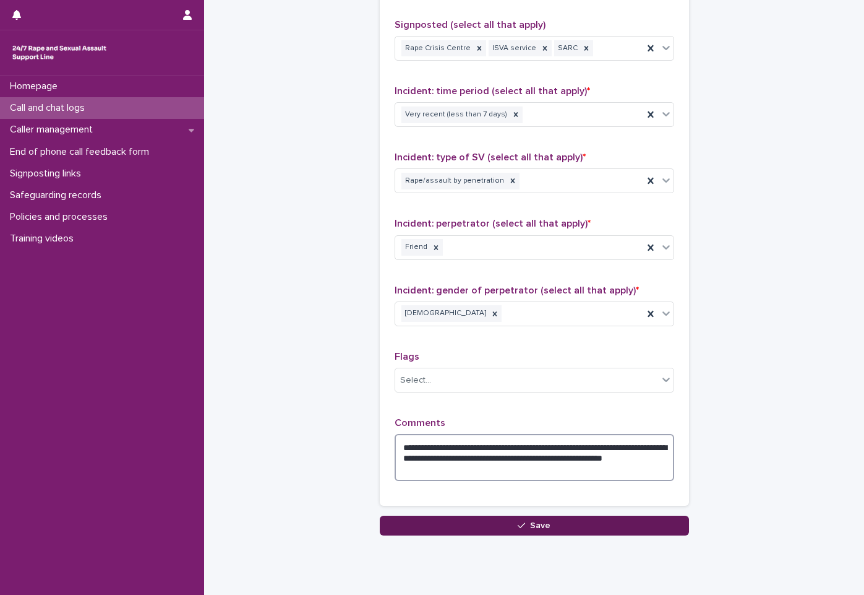
type textarea "**********"
click at [514, 515] on button "Save" at bounding box center [534, 525] width 309 height 20
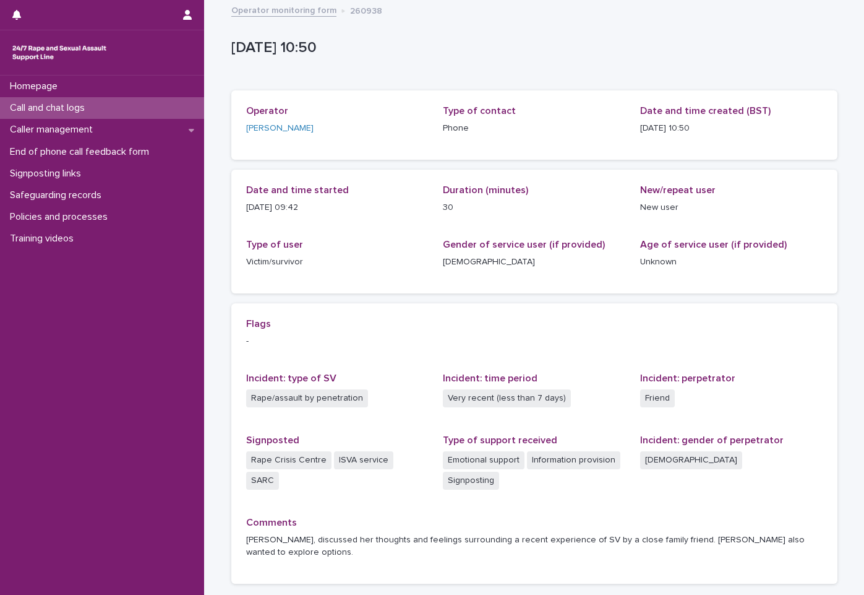
click at [278, 7] on link "Operator monitoring form" at bounding box center [283, 9] width 105 height 14
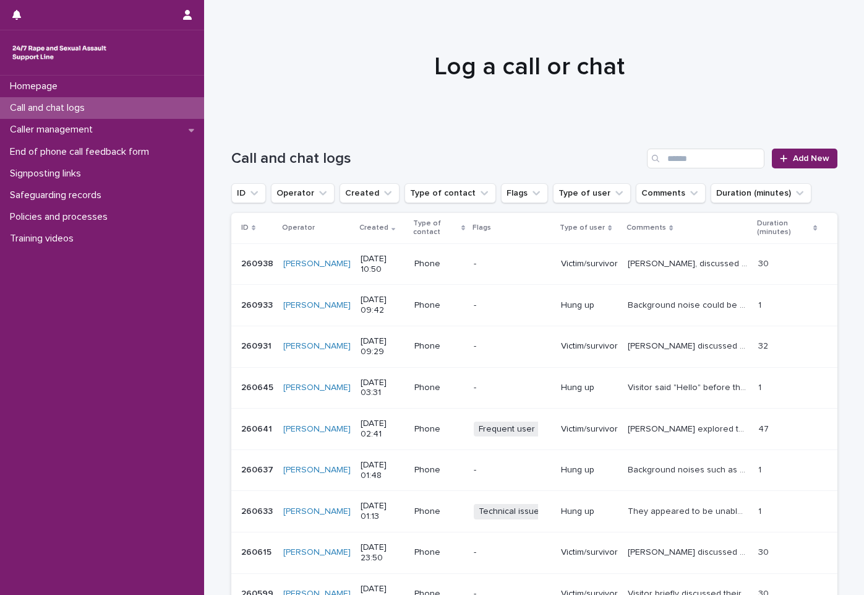
drag, startPoint x: 804, startPoint y: 153, endPoint x: 862, endPoint y: 164, distance: 58.5
click at [806, 154] on link "Add New" at bounding box center [804, 158] width 65 height 20
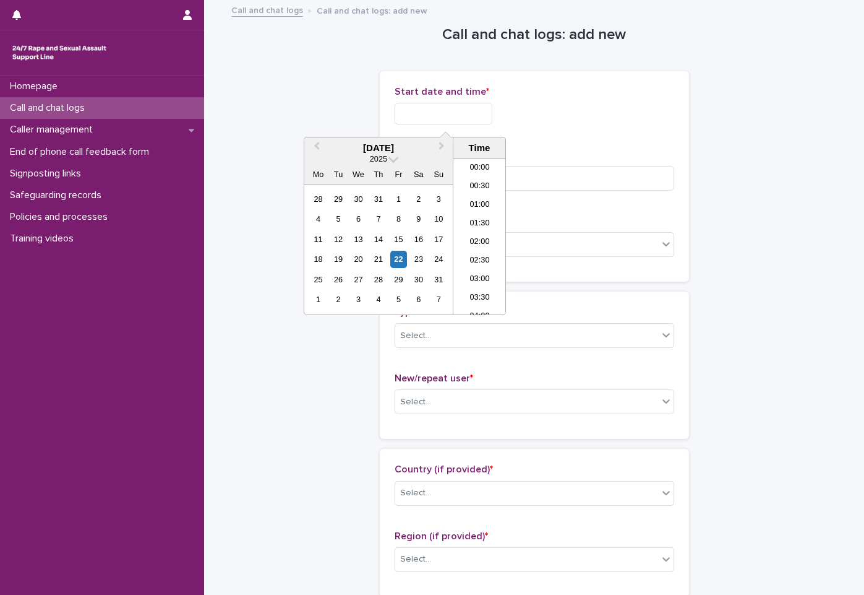
click at [483, 111] on input "text" at bounding box center [444, 114] width 98 height 22
click at [495, 224] on li "10:00" at bounding box center [480, 218] width 53 height 19
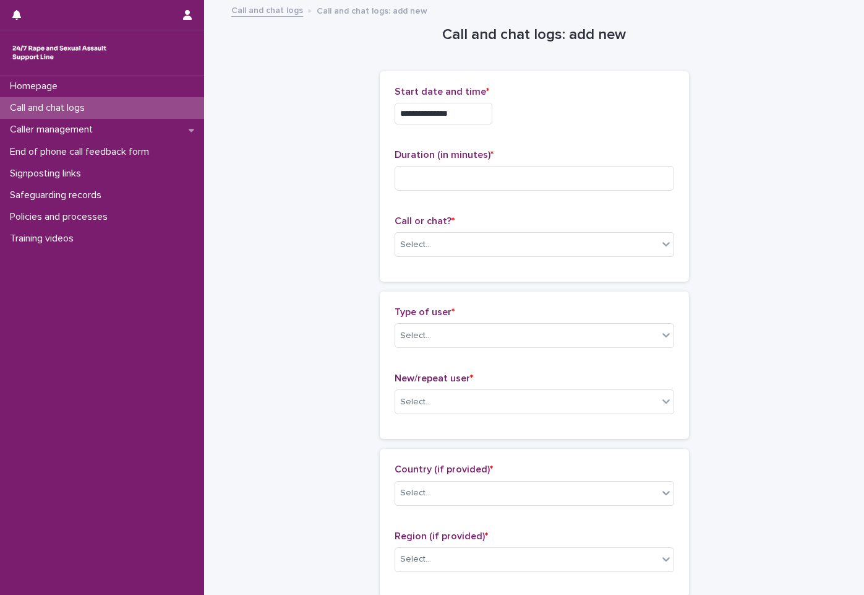
click at [482, 101] on div "**********" at bounding box center [535, 110] width 280 height 48
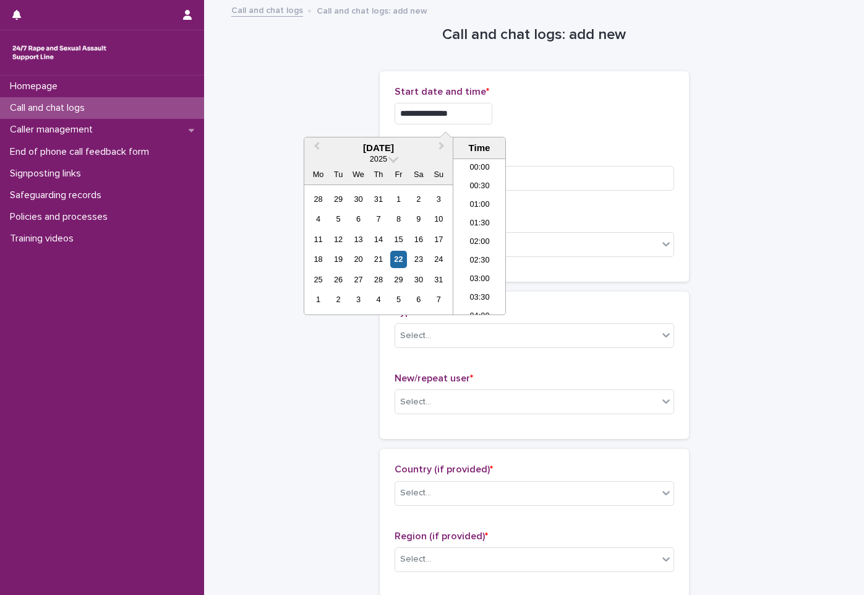
click at [473, 119] on input "**********" at bounding box center [444, 114] width 98 height 22
type input "**********"
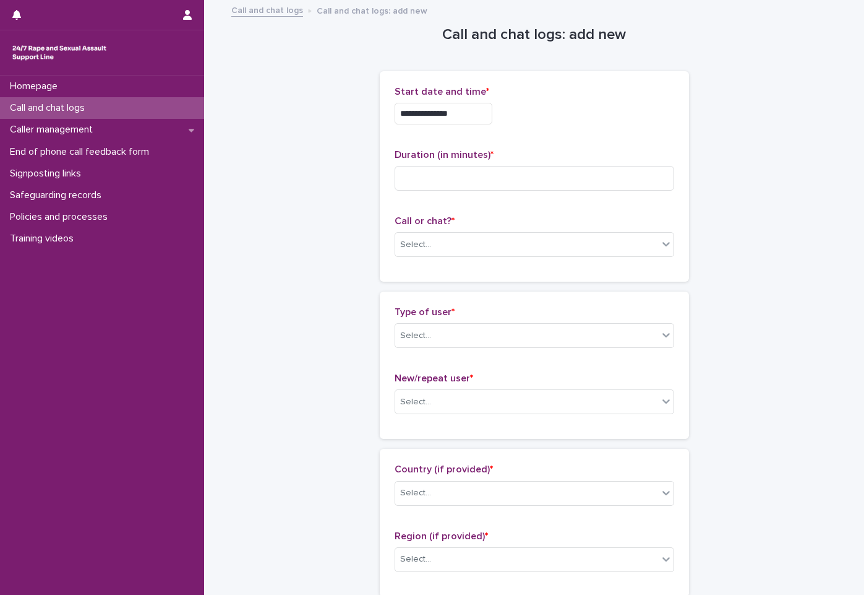
click at [540, 135] on div "**********" at bounding box center [535, 176] width 280 height 181
click at [457, 264] on div "Call or chat? * Select..." at bounding box center [535, 240] width 280 height 51
click at [461, 230] on div "Call or chat? * Select..." at bounding box center [535, 240] width 280 height 51
click at [458, 236] on div "Select..." at bounding box center [526, 245] width 263 height 20
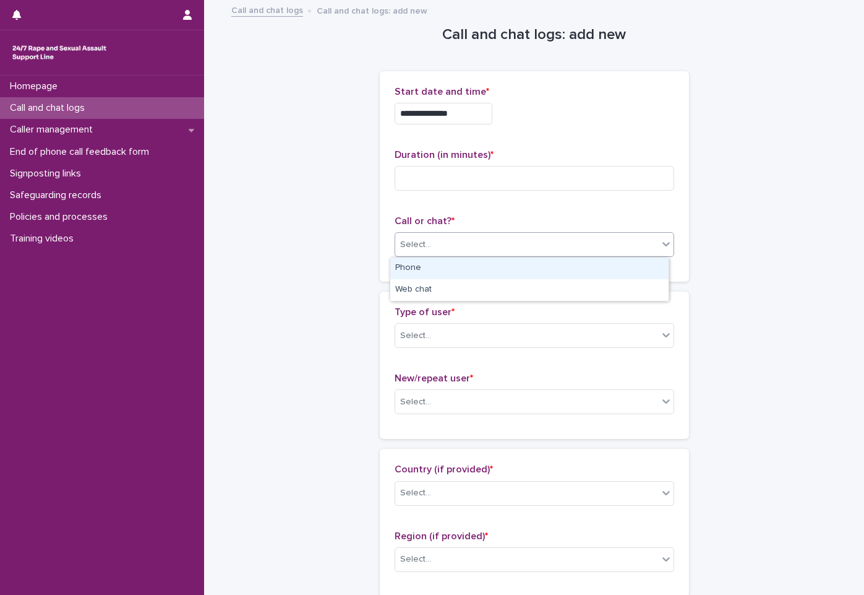
click at [443, 273] on div "Phone" at bounding box center [529, 268] width 278 height 22
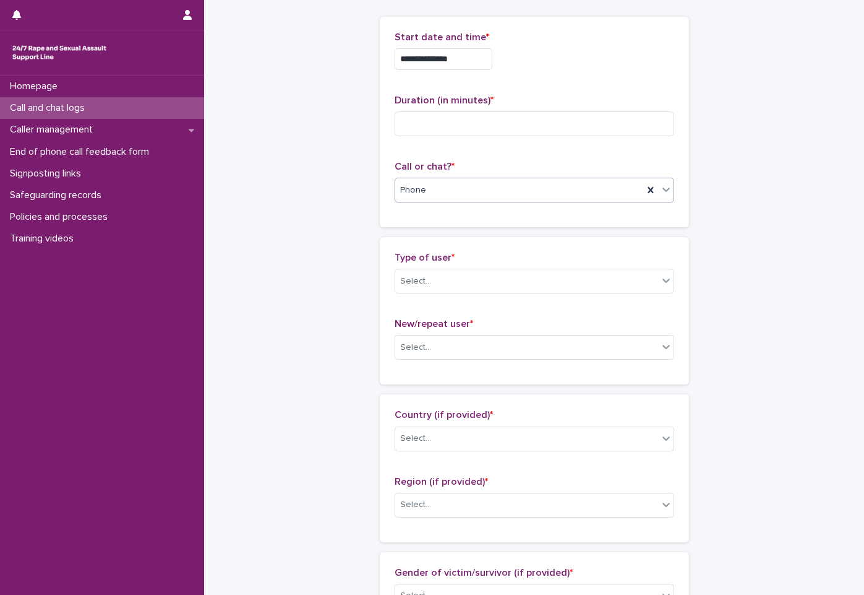
scroll to position [0, 0]
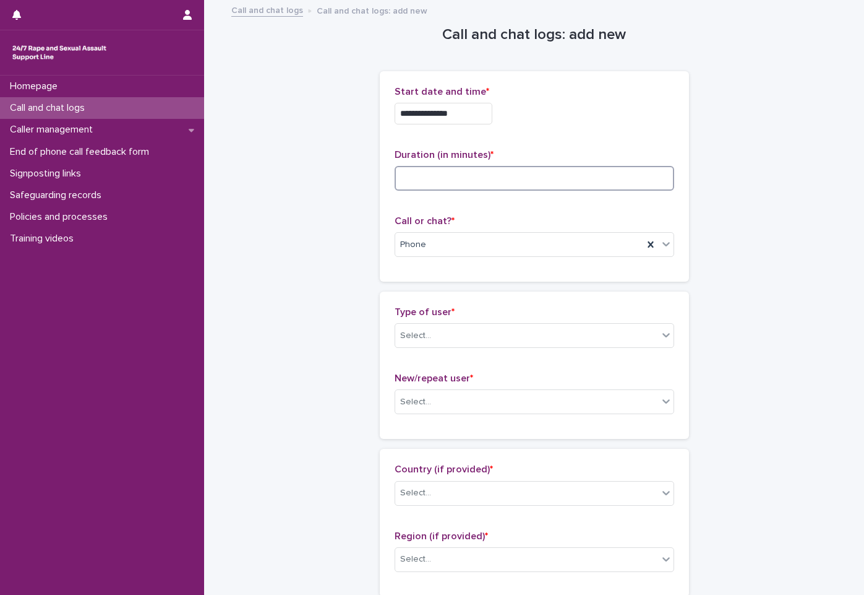
click at [494, 181] on input at bounding box center [535, 178] width 280 height 25
type input "**"
click at [504, 235] on div "Phone" at bounding box center [519, 245] width 248 height 20
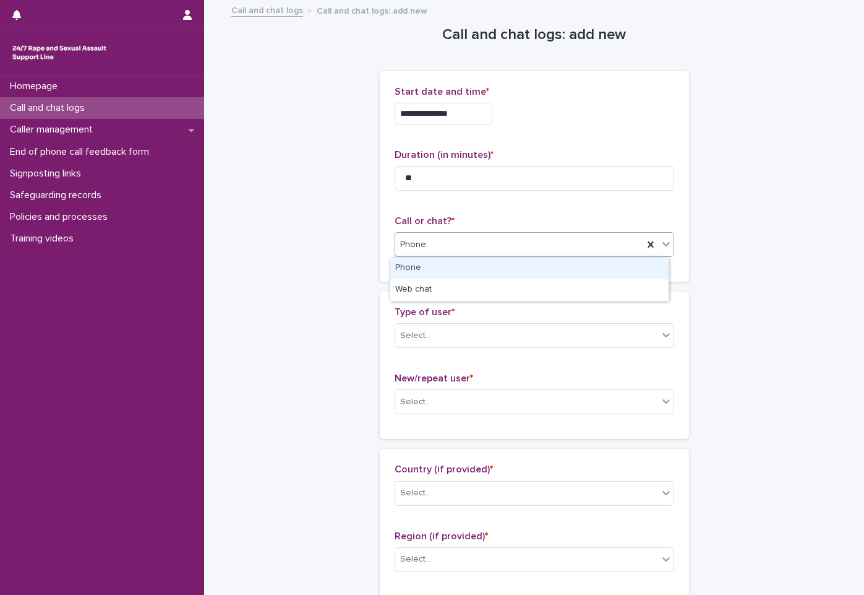
click at [504, 236] on div "Phone" at bounding box center [519, 245] width 248 height 20
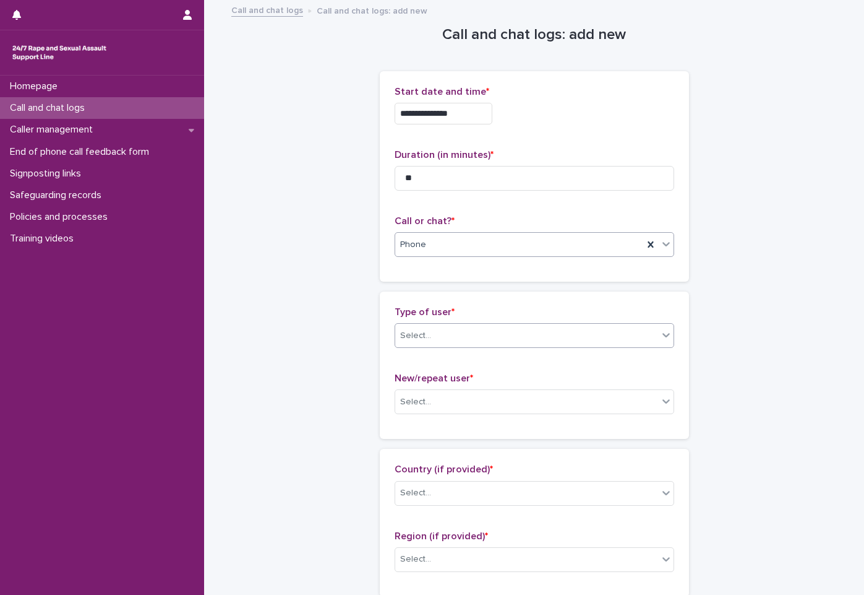
click at [510, 327] on div "Select..." at bounding box center [526, 335] width 263 height 20
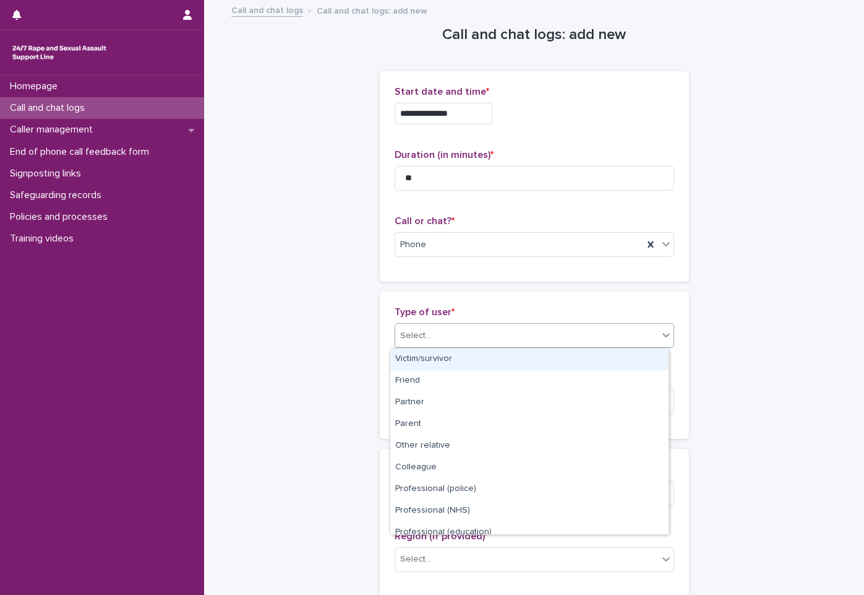
click at [517, 362] on div "Victim/survivor" at bounding box center [529, 359] width 278 height 22
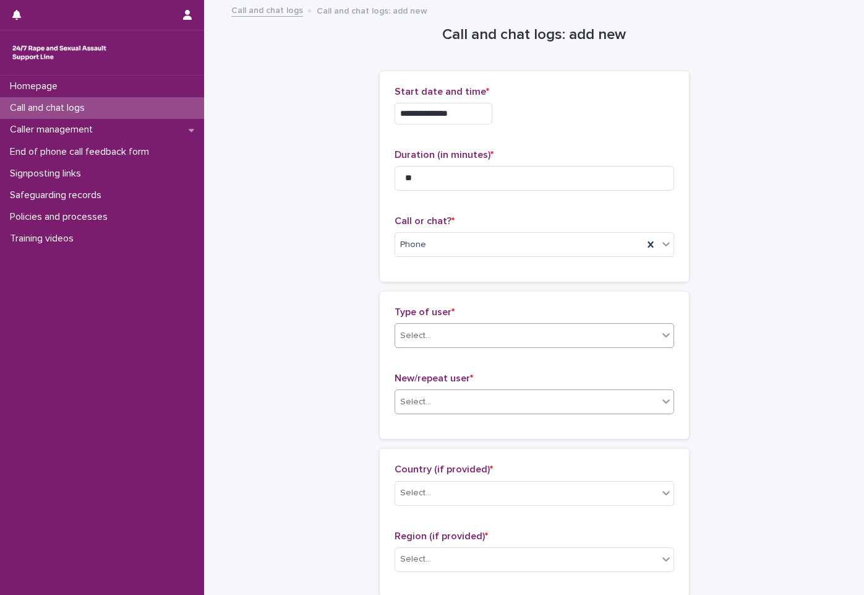
click at [516, 379] on p "New/repeat user *" at bounding box center [535, 378] width 280 height 12
click at [517, 429] on div "Type of user * Victim/survivor New/repeat user * Select..." at bounding box center [534, 364] width 309 height 147
click at [520, 416] on div "New/repeat user * Select..." at bounding box center [535, 397] width 280 height 51
click at [519, 409] on div "Select..." at bounding box center [526, 402] width 263 height 20
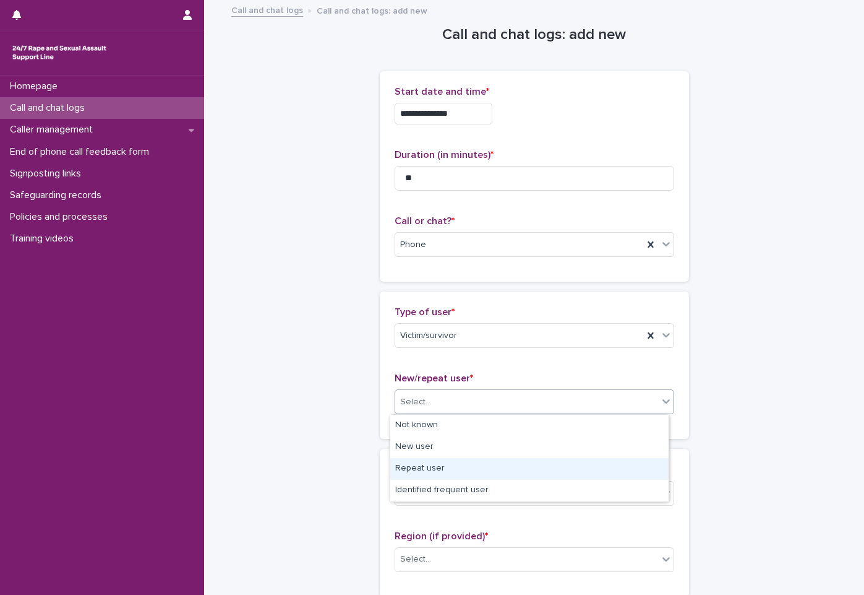
click at [495, 458] on div "Repeat user" at bounding box center [529, 469] width 278 height 22
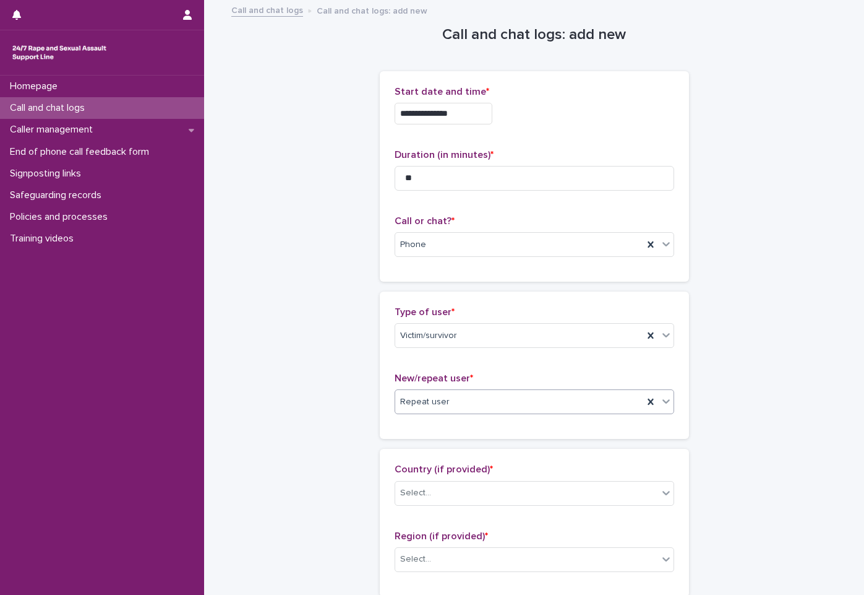
click at [491, 397] on div "Repeat user" at bounding box center [519, 402] width 248 height 20
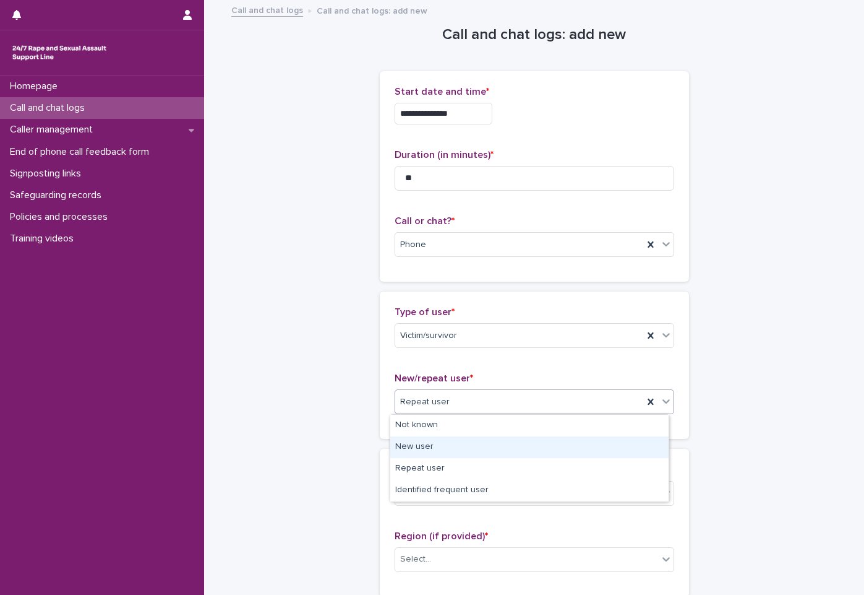
click at [481, 441] on div "New user" at bounding box center [529, 447] width 278 height 22
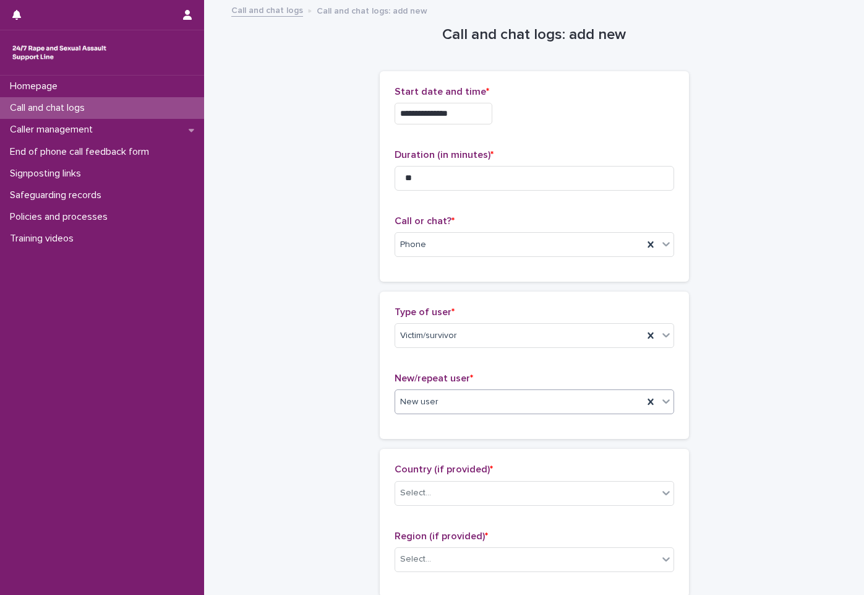
scroll to position [186, 0]
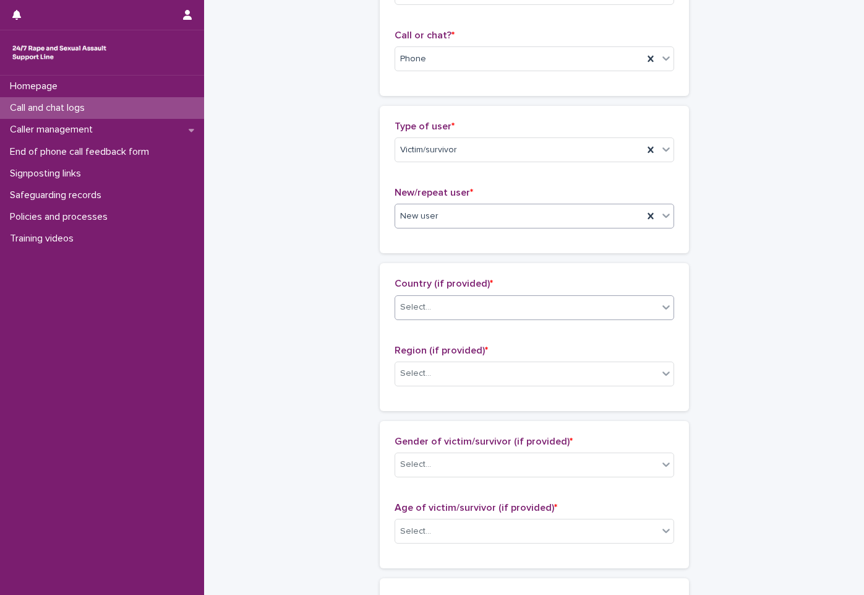
click at [510, 301] on div "Select..." at bounding box center [526, 307] width 263 height 20
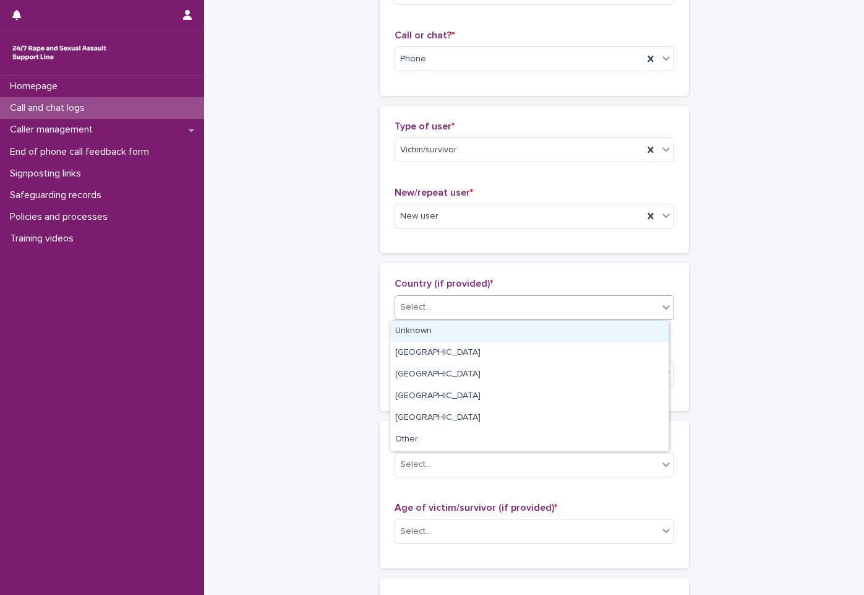
click at [515, 336] on div "Unknown" at bounding box center [529, 332] width 278 height 22
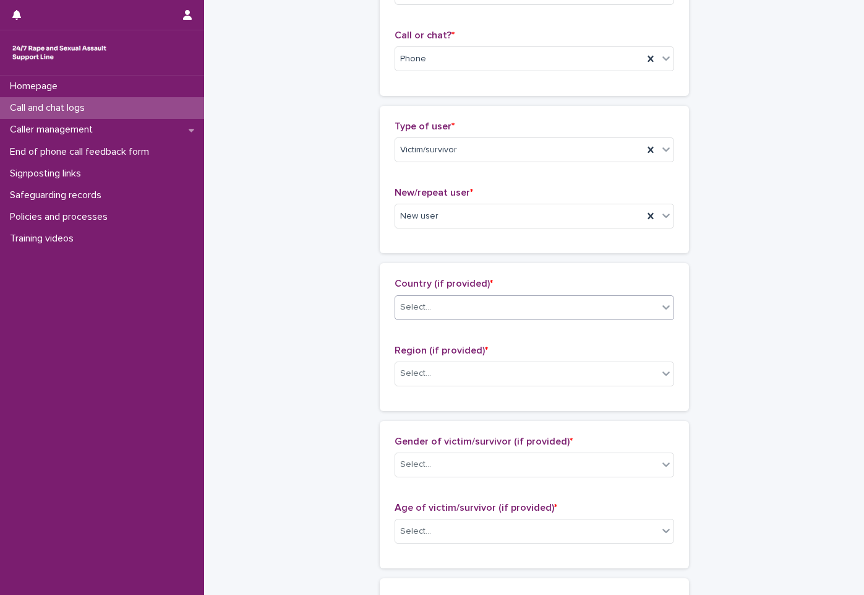
click at [518, 348] on p "Region (if provided) *" at bounding box center [535, 351] width 280 height 12
click at [522, 374] on div "Select..." at bounding box center [526, 373] width 263 height 20
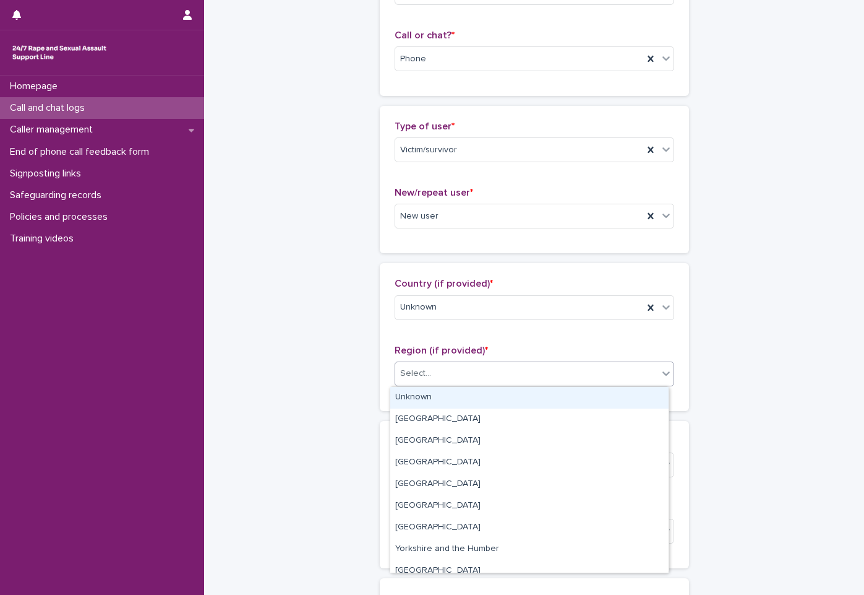
click at [520, 397] on div "Unknown" at bounding box center [529, 398] width 278 height 22
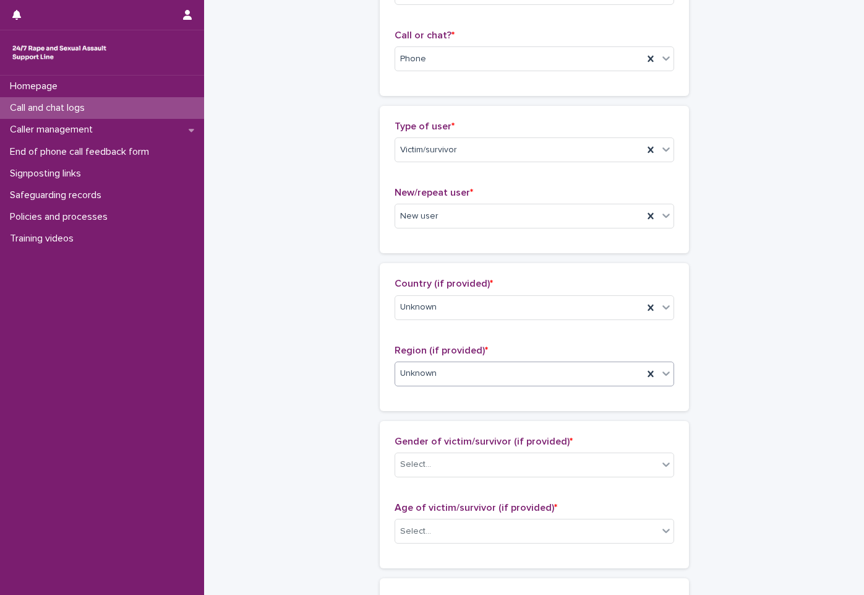
scroll to position [433, 0]
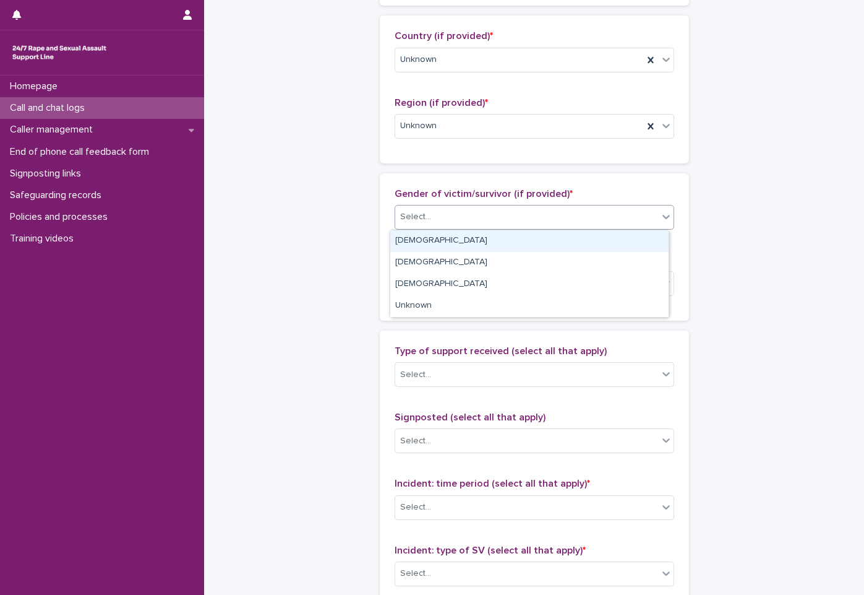
click at [544, 221] on div "Select..." at bounding box center [526, 217] width 263 height 20
click at [543, 242] on div "Female" at bounding box center [529, 241] width 278 height 22
click at [542, 299] on div "Age of victim/survivor (if provided) * Select..." at bounding box center [535, 279] width 280 height 51
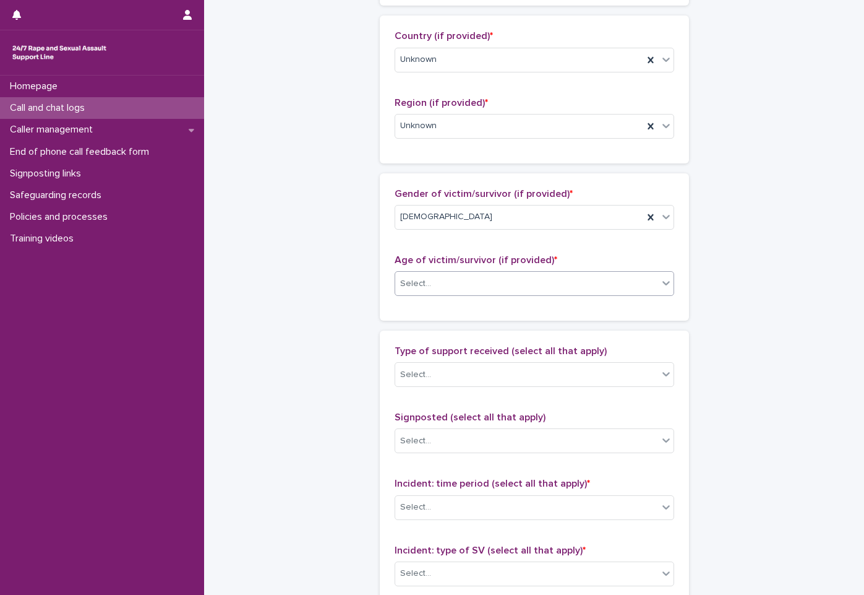
click at [550, 291] on div "Select..." at bounding box center [526, 283] width 263 height 20
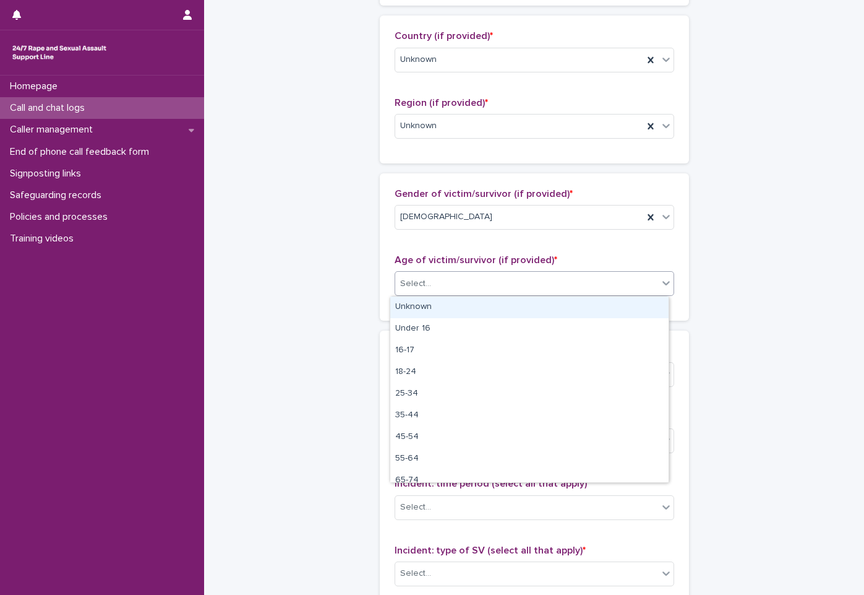
click at [541, 301] on div "Unknown" at bounding box center [529, 307] width 278 height 22
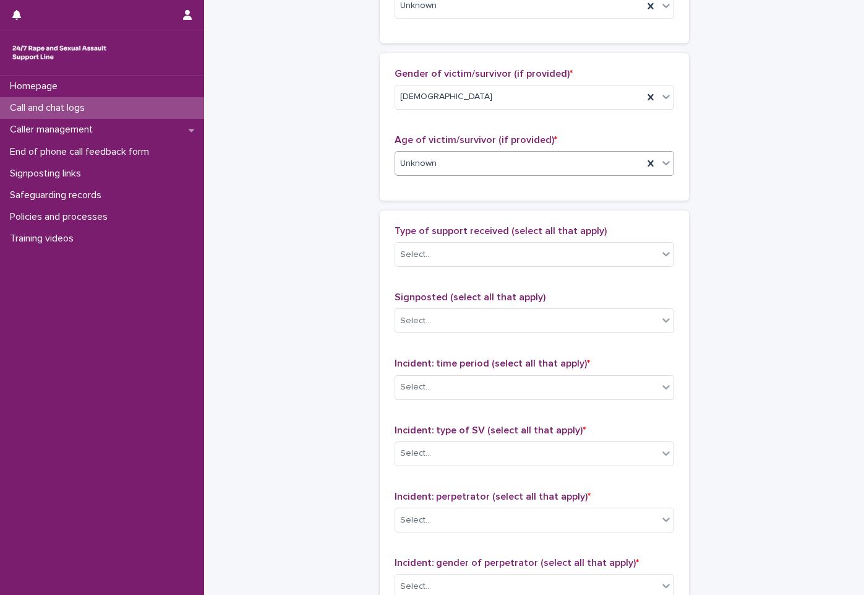
scroll to position [557, 0]
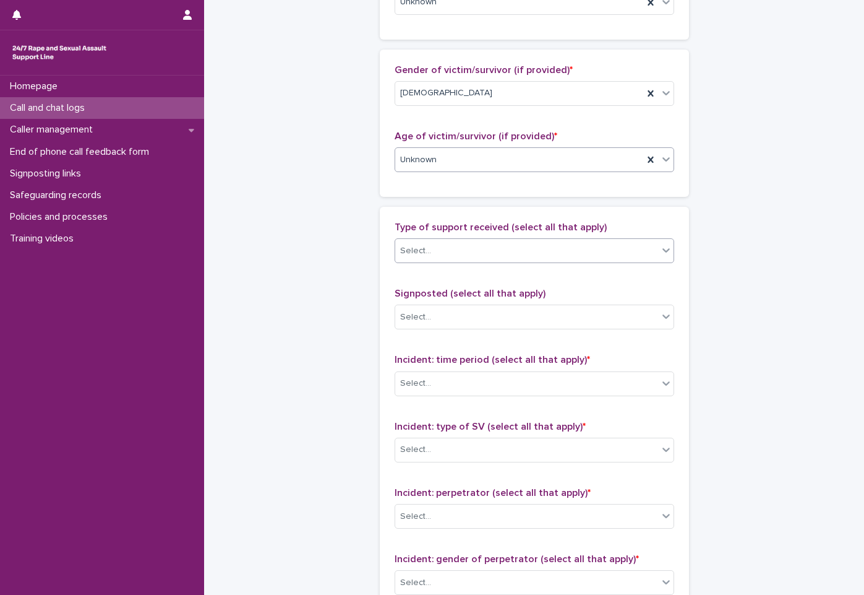
click at [549, 245] on div "Select..." at bounding box center [526, 251] width 263 height 20
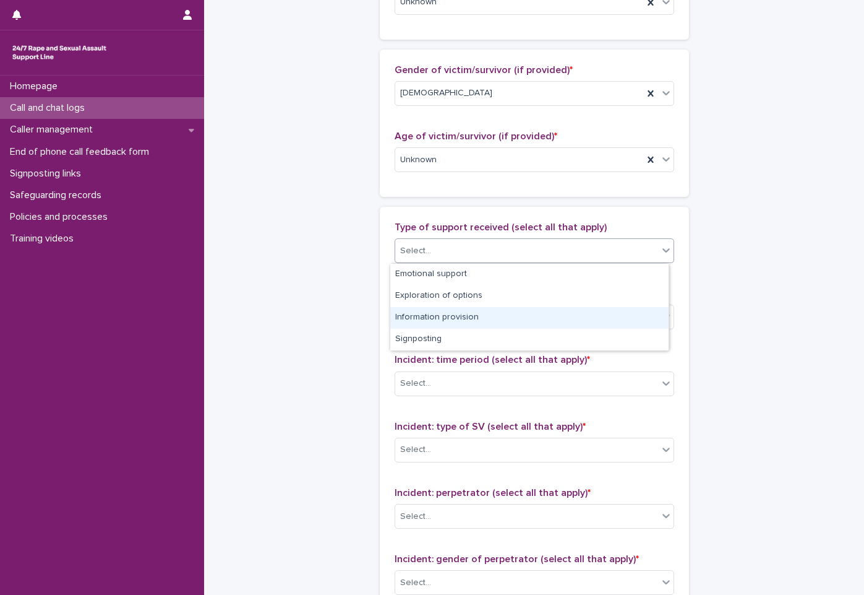
click at [546, 310] on div "Information provision" at bounding box center [529, 318] width 278 height 22
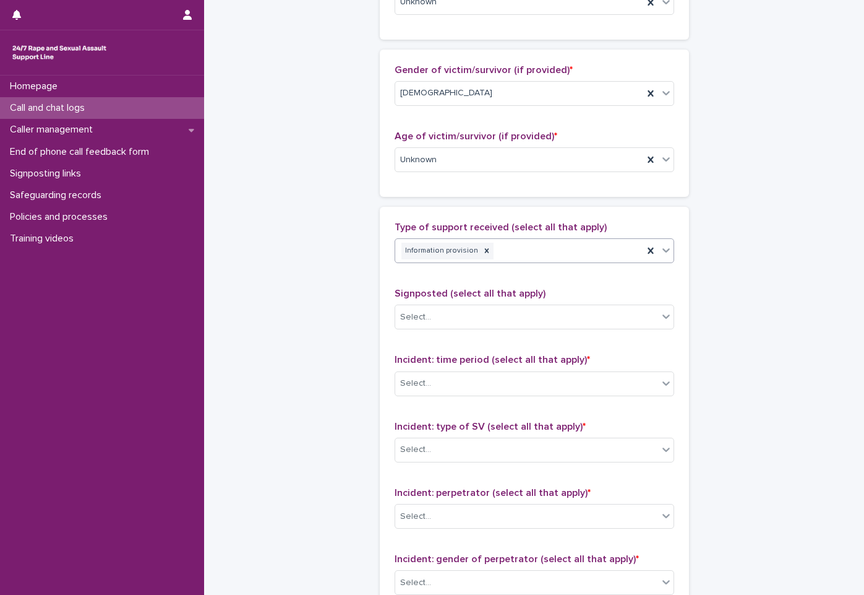
click at [553, 251] on div "Information provision" at bounding box center [519, 251] width 248 height 22
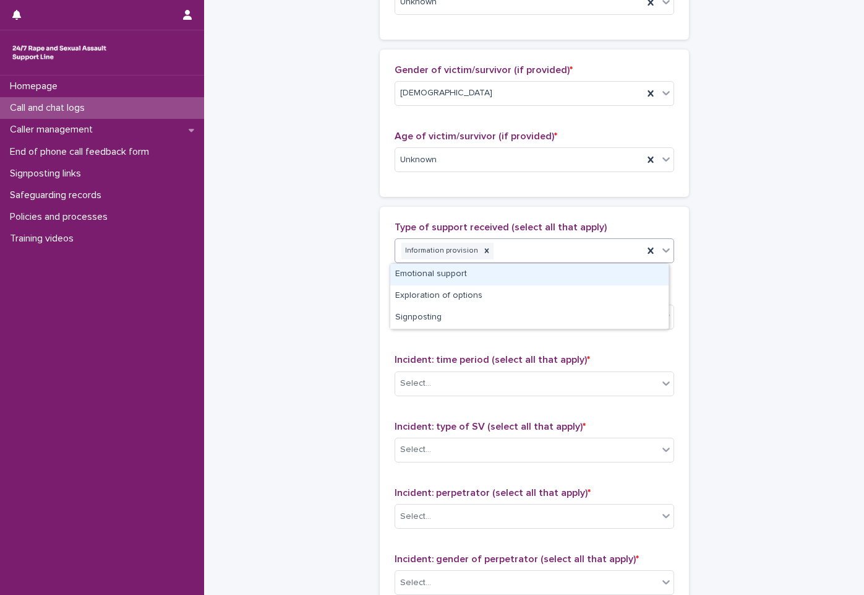
click at [546, 273] on div "Emotional support" at bounding box center [529, 275] width 278 height 22
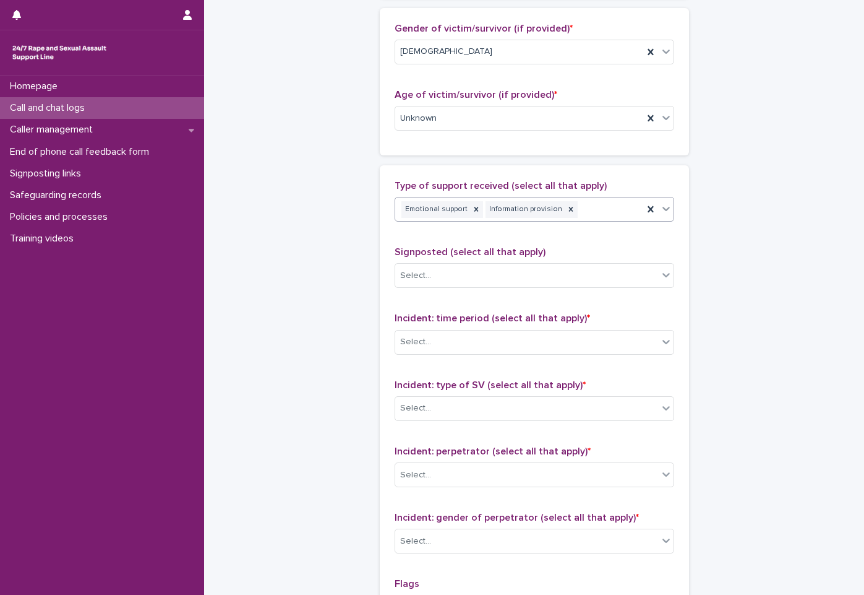
scroll to position [619, 0]
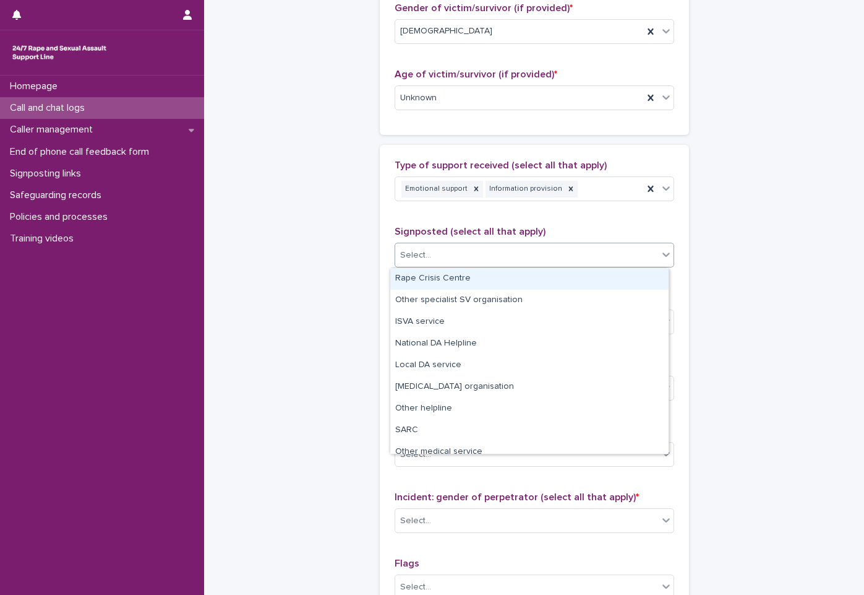
click at [523, 259] on div "Select..." at bounding box center [526, 255] width 263 height 20
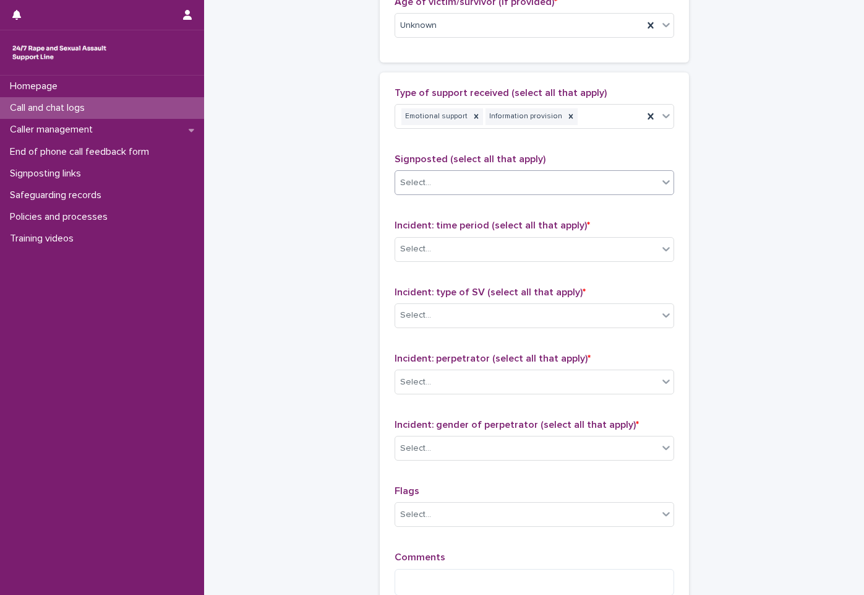
scroll to position [804, 0]
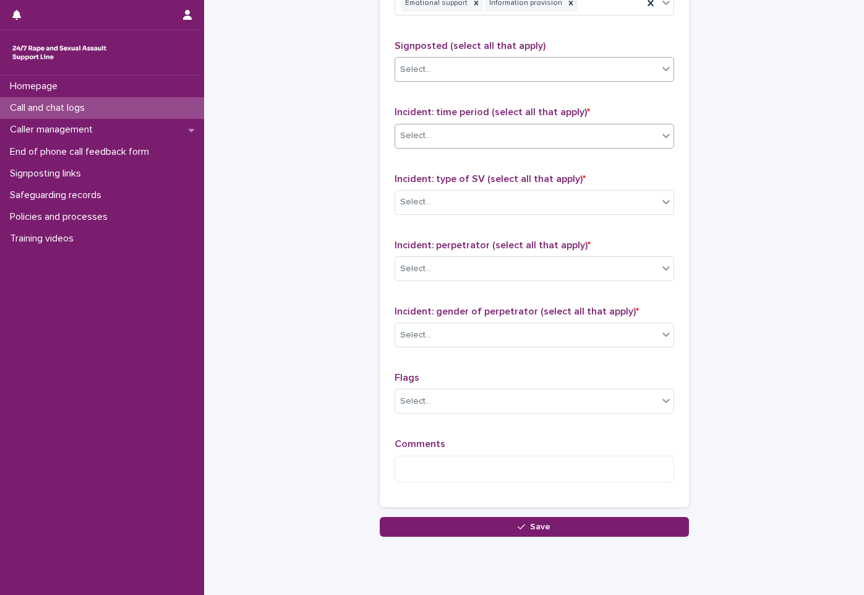
click at [570, 134] on div "Select..." at bounding box center [526, 136] width 263 height 20
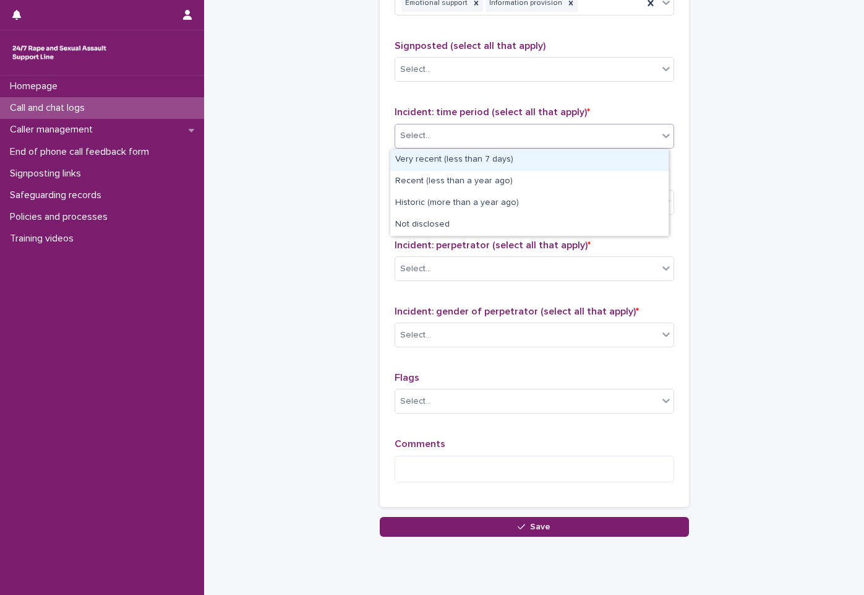
drag, startPoint x: 534, startPoint y: 181, endPoint x: 545, endPoint y: 149, distance: 34.0
click at [545, 149] on div "Very recent (less than 7 days)" at bounding box center [529, 160] width 278 height 22
click at [573, 137] on div "Very recent (less than 7 days)" at bounding box center [519, 136] width 248 height 22
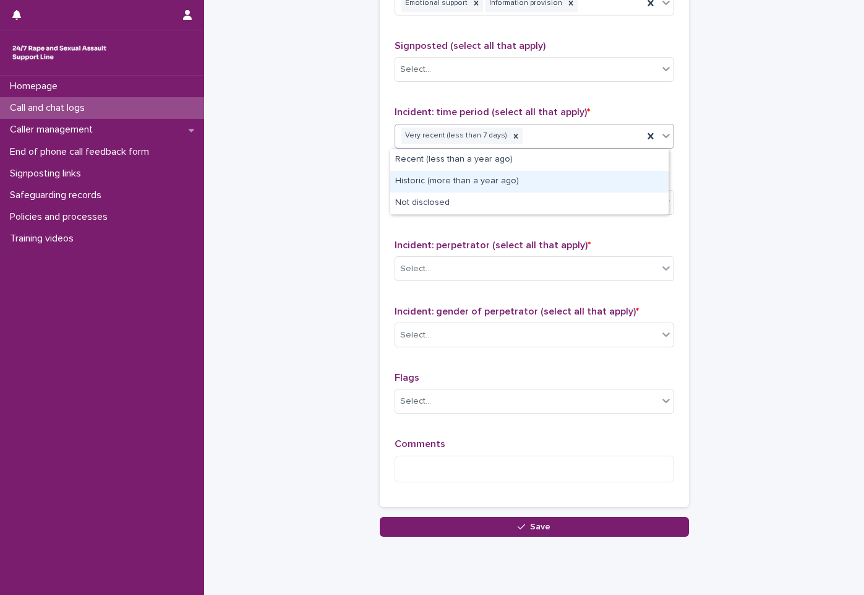
click at [566, 189] on div "Historic (more than a year ago)" at bounding box center [529, 182] width 278 height 22
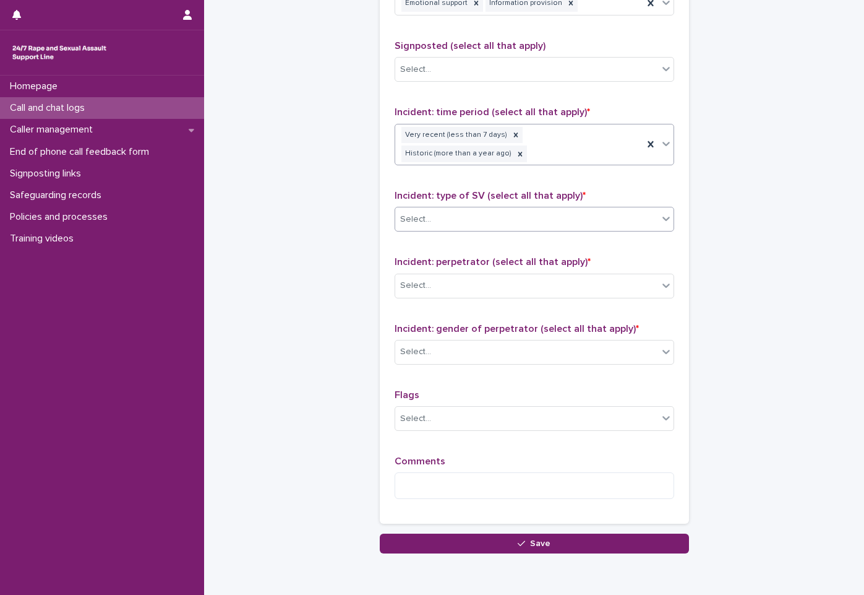
click at [547, 229] on div "Select..." at bounding box center [535, 219] width 280 height 25
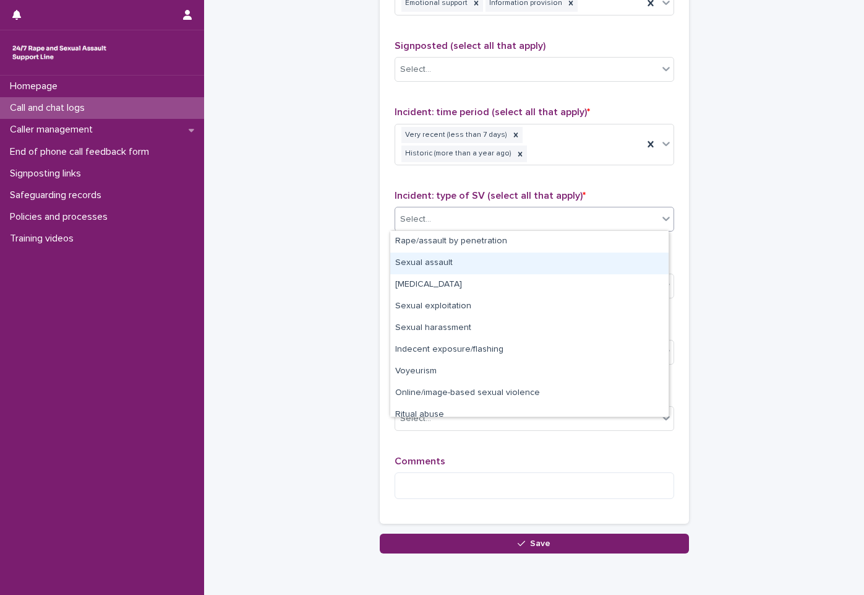
click at [540, 256] on div "Sexual assault" at bounding box center [529, 263] width 278 height 22
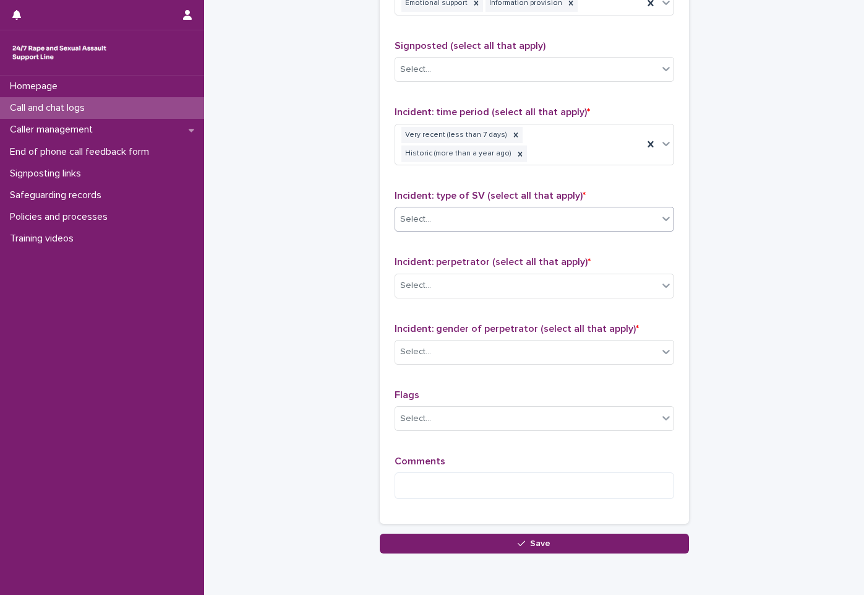
click at [564, 233] on div "Incident: type of SV (select all that apply) * option Sexual assault, selected.…" at bounding box center [535, 215] width 280 height 51
drag, startPoint x: 566, startPoint y: 222, endPoint x: 564, endPoint y: 228, distance: 6.3
click at [566, 222] on div "Sexual assault" at bounding box center [519, 220] width 248 height 22
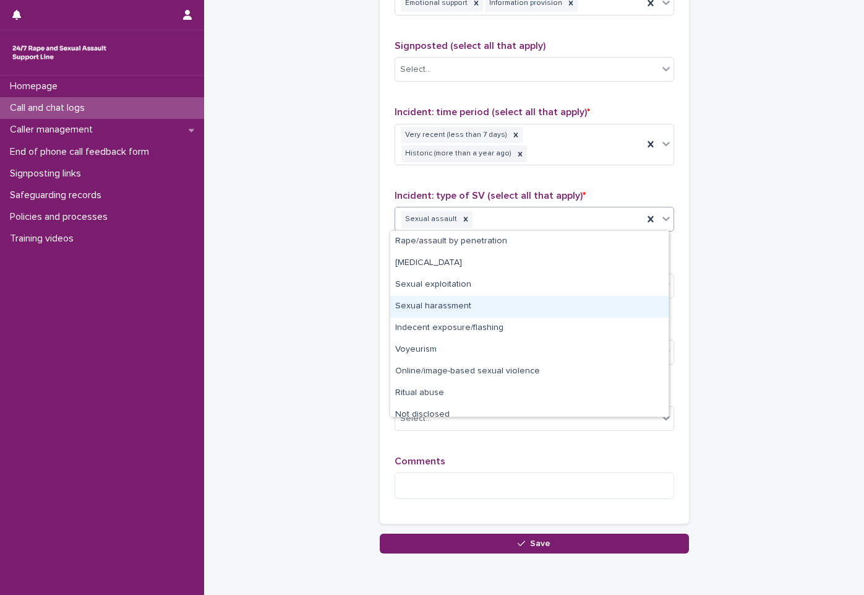
click at [543, 302] on div "Sexual harassment" at bounding box center [529, 307] width 278 height 22
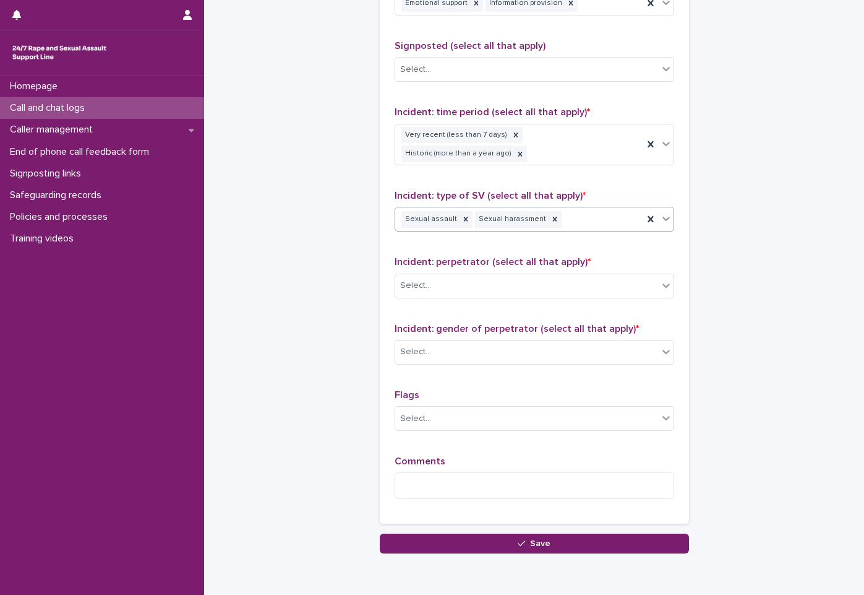
scroll to position [859, 0]
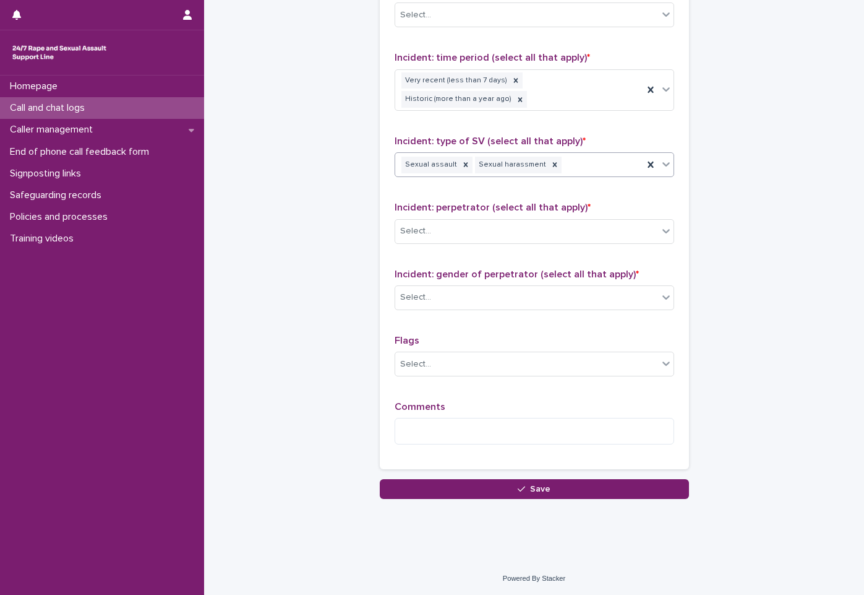
click at [554, 236] on div "Select..." at bounding box center [526, 231] width 263 height 20
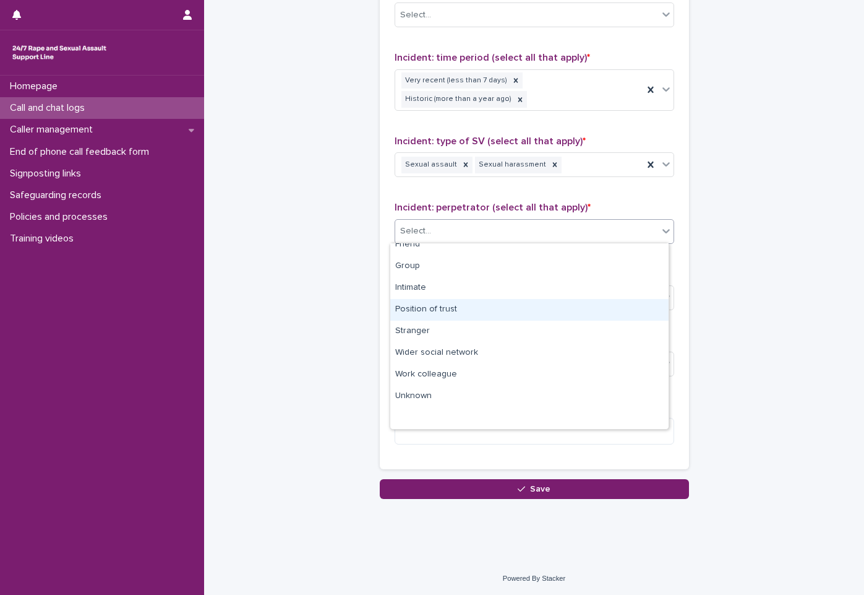
scroll to position [0, 0]
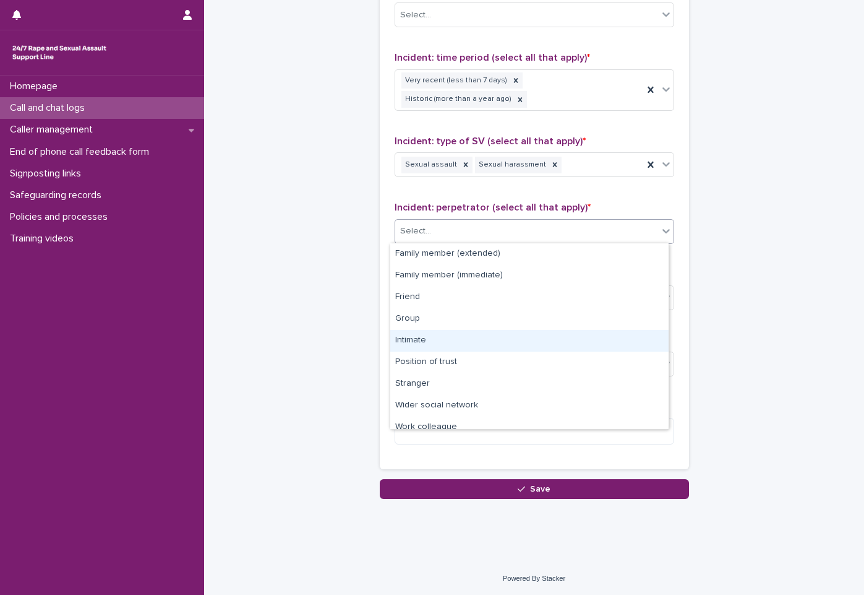
click at [489, 348] on div "Intimate" at bounding box center [529, 341] width 278 height 22
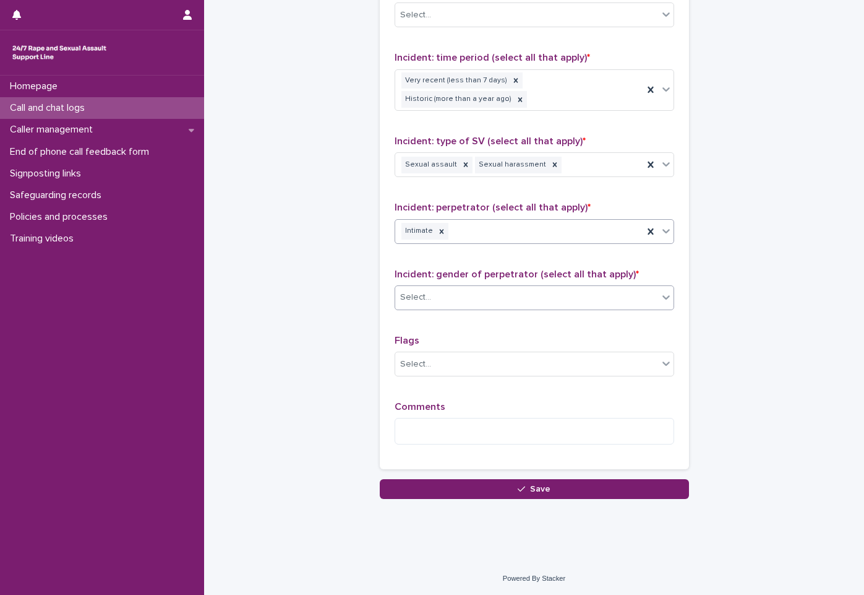
click at [526, 300] on div "Select..." at bounding box center [526, 297] width 263 height 20
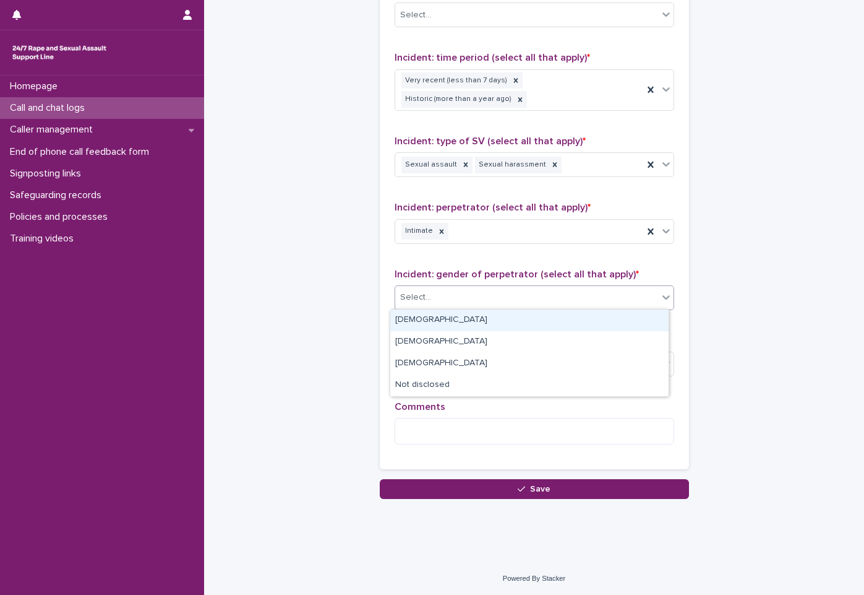
click at [524, 325] on div "Male" at bounding box center [529, 320] width 278 height 22
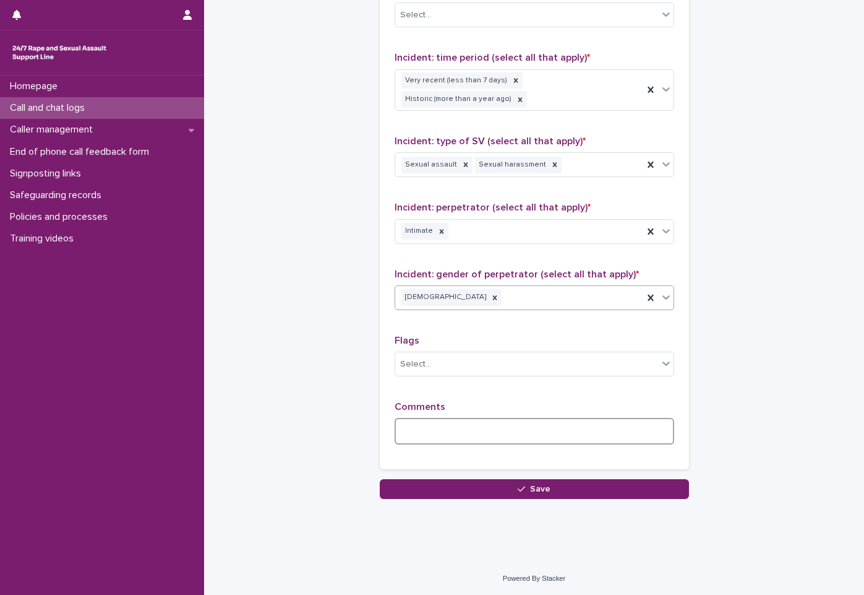
click at [536, 439] on textarea at bounding box center [535, 431] width 280 height 27
click at [439, 426] on textarea "**********" at bounding box center [535, 431] width 280 height 27
click at [584, 419] on textarea "**********" at bounding box center [535, 431] width 280 height 27
click at [645, 425] on textarea "**********" at bounding box center [535, 431] width 280 height 27
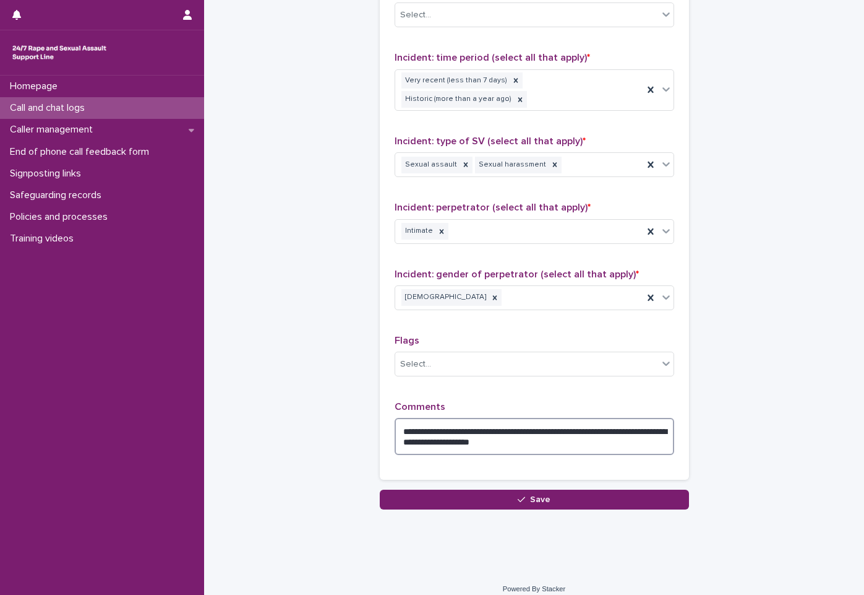
click at [645, 425] on textarea "**********" at bounding box center [535, 436] width 280 height 37
click at [452, 442] on textarea "**********" at bounding box center [535, 436] width 280 height 37
click at [553, 444] on textarea "**********" at bounding box center [535, 436] width 280 height 37
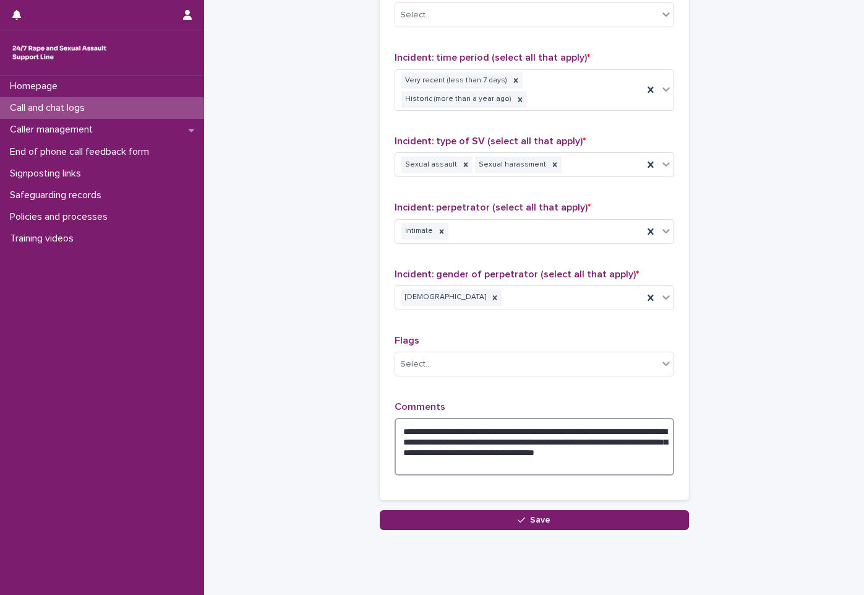
click at [423, 459] on textarea "**********" at bounding box center [535, 447] width 280 height 58
click at [501, 474] on textarea "**********" at bounding box center [535, 447] width 280 height 58
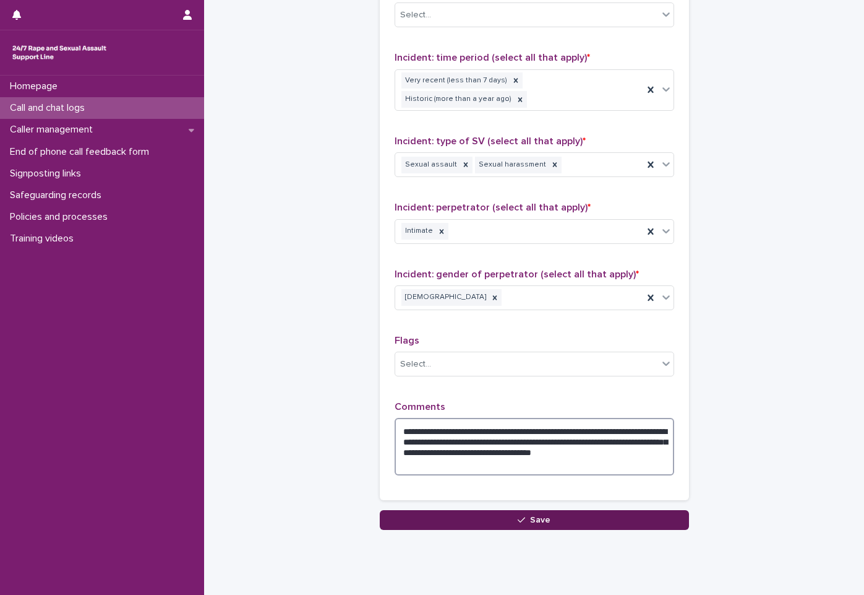
type textarea "**********"
click at [463, 511] on button "Save" at bounding box center [534, 520] width 309 height 20
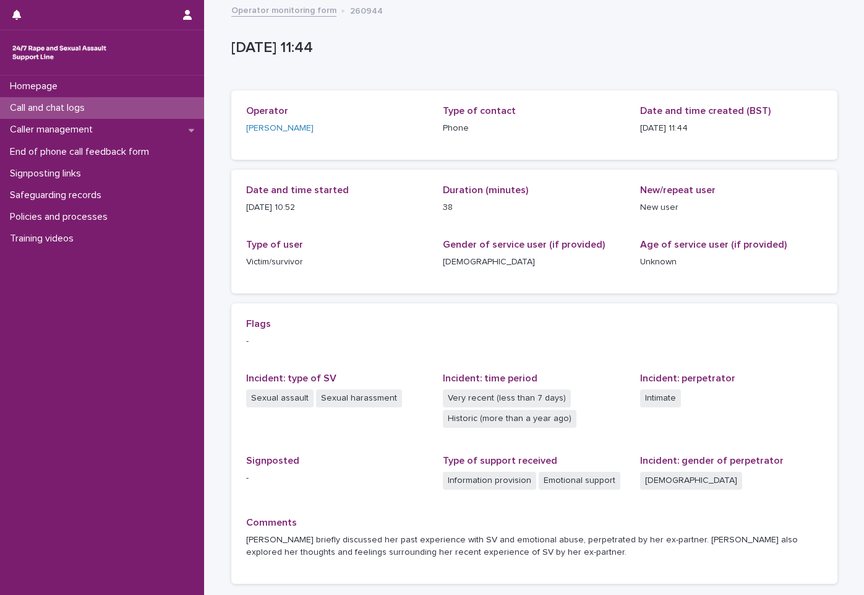
click at [281, 11] on link "Operator monitoring form" at bounding box center [283, 9] width 105 height 14
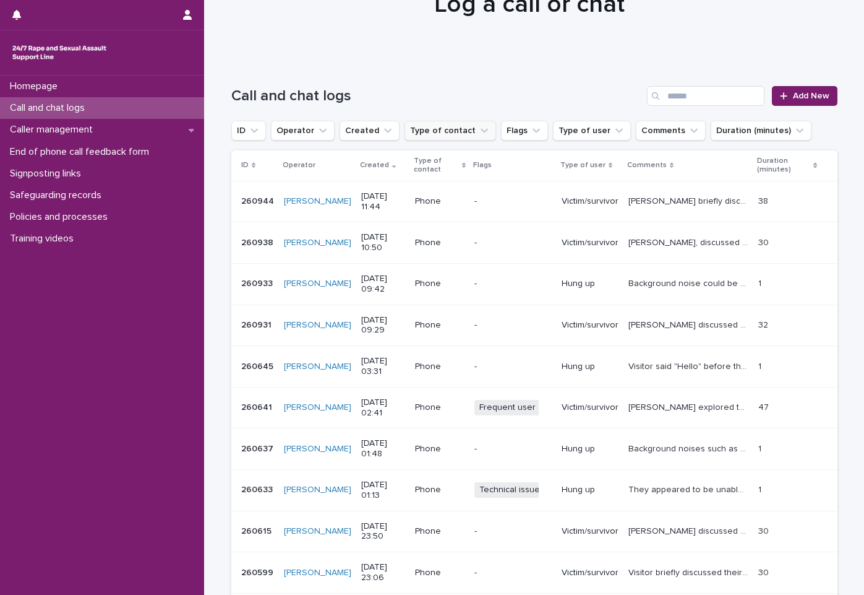
scroll to position [62, 0]
click at [728, 100] on input "Search" at bounding box center [706, 97] width 118 height 20
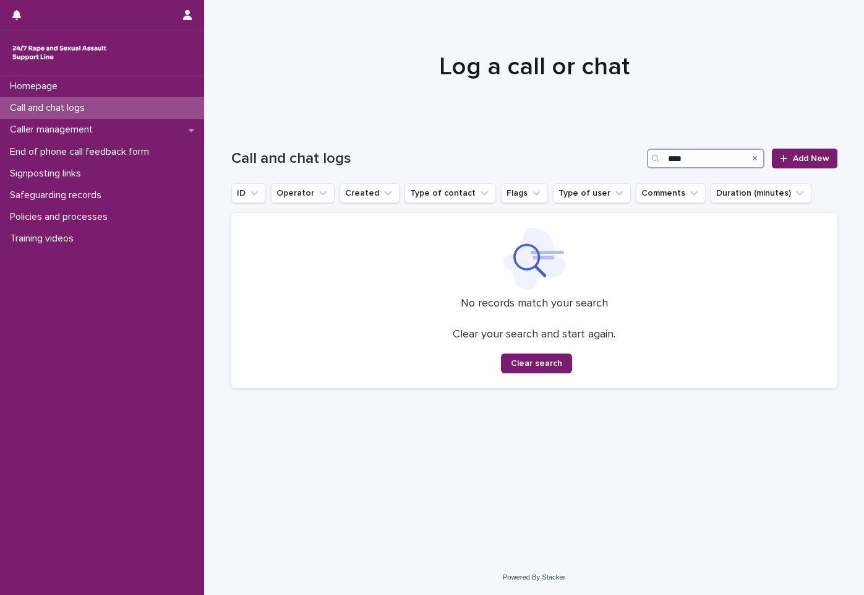
click at [717, 161] on input "****" at bounding box center [706, 158] width 118 height 20
type input "****"
click at [754, 160] on icon "Search" at bounding box center [755, 158] width 5 height 5
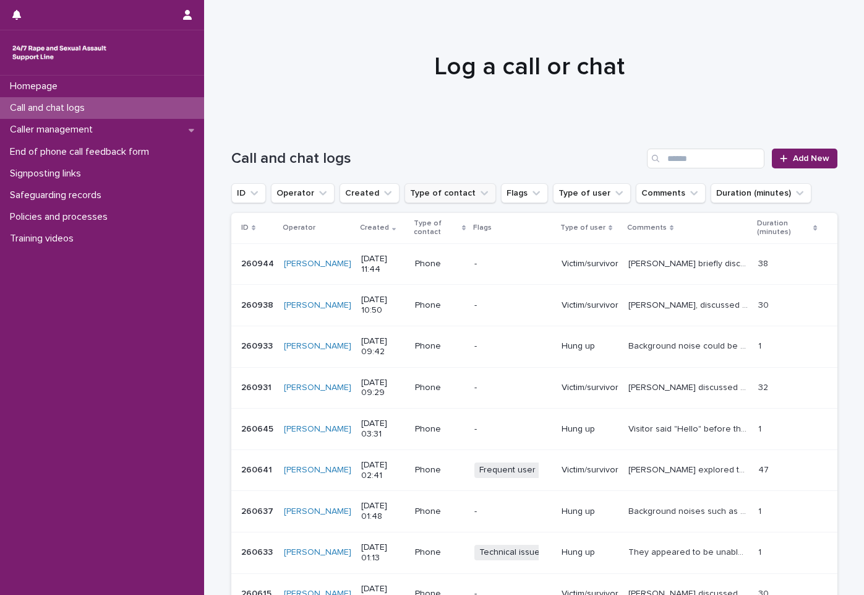
click at [421, 201] on button "Type of contact" at bounding box center [451, 193] width 92 height 20
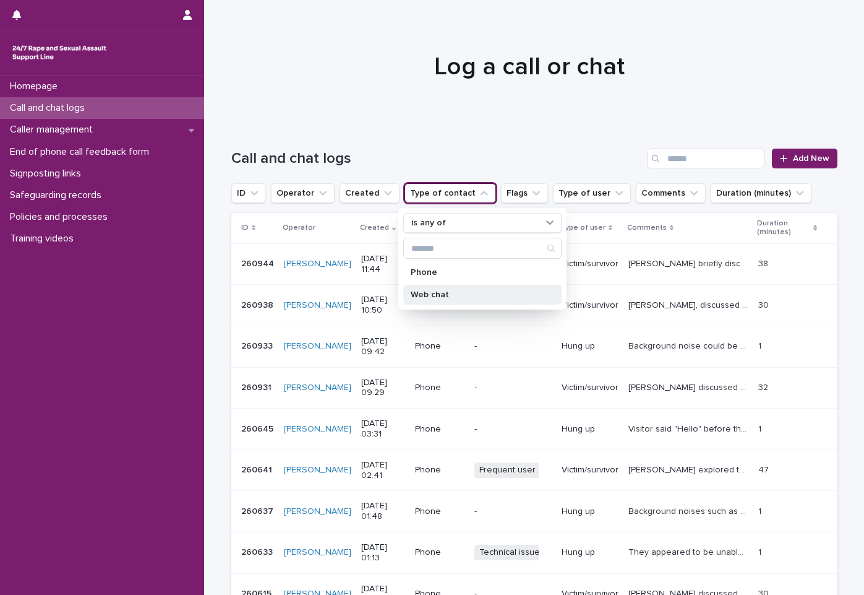
click at [420, 296] on p "Web chat" at bounding box center [476, 294] width 131 height 9
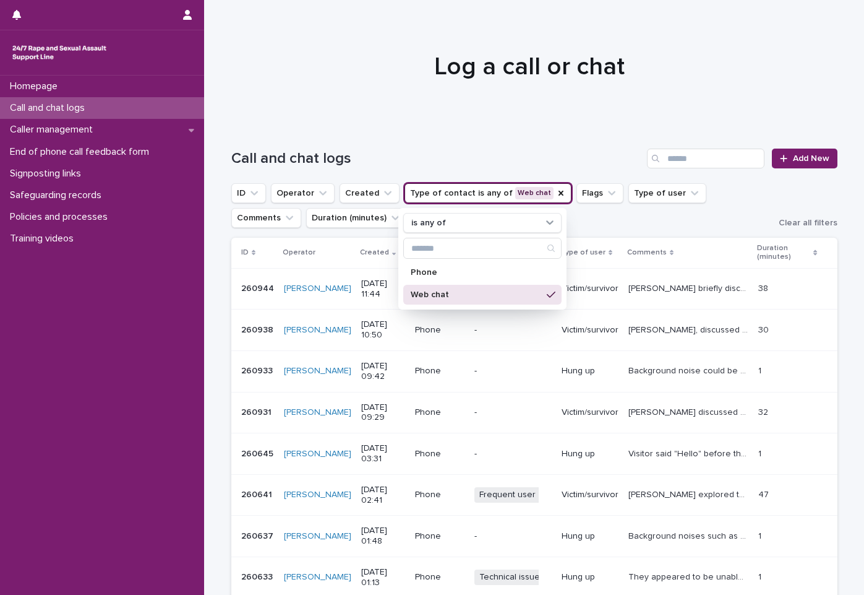
click at [406, 150] on h1 "Call and chat logs" at bounding box center [436, 159] width 411 height 18
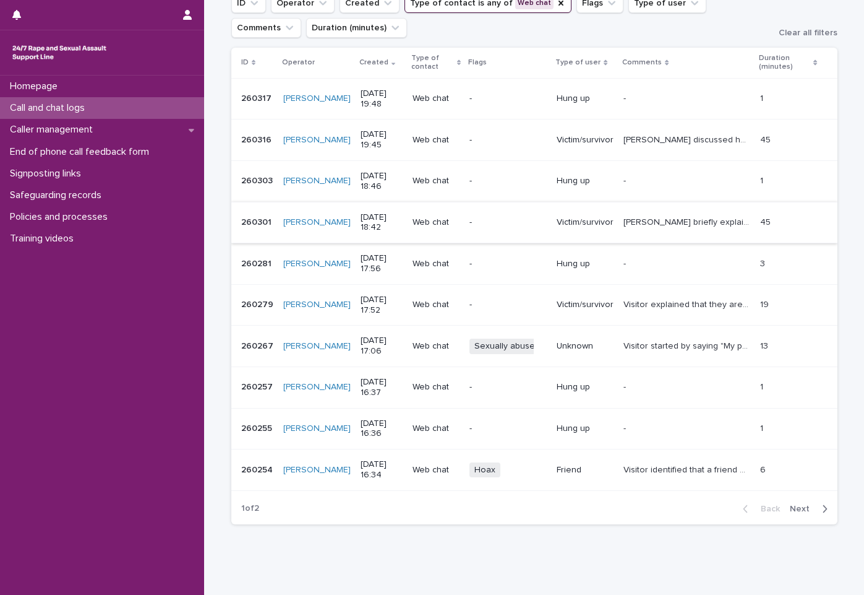
scroll to position [226, 0]
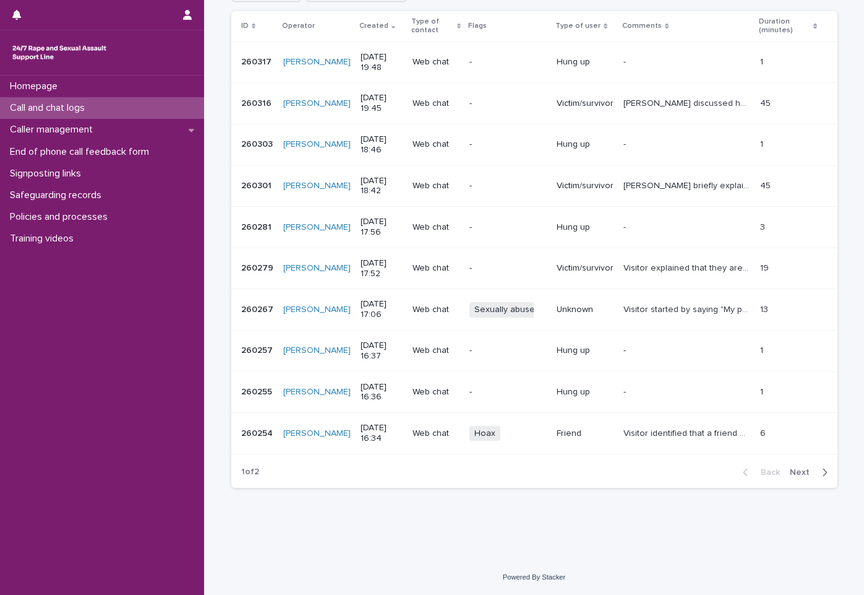
click at [603, 311] on p "Unknown" at bounding box center [585, 309] width 57 height 11
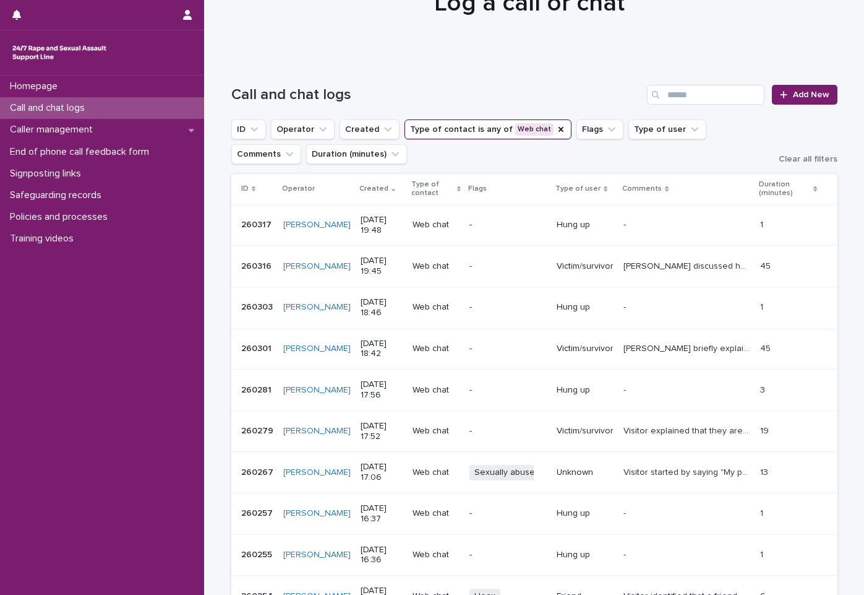
scroll to position [186, 0]
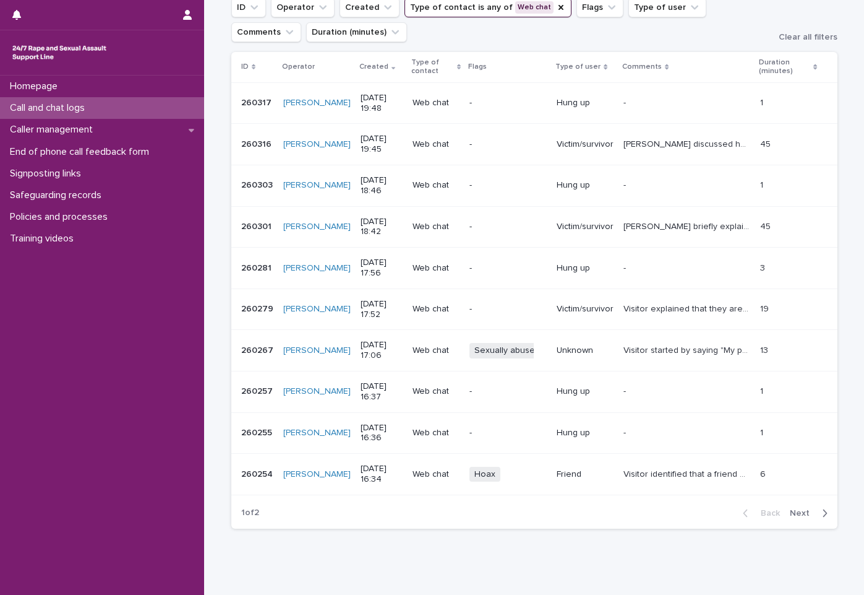
click at [697, 469] on p "Visitor identified that a friend had raped an 8-year-old, before then disclosin…" at bounding box center [688, 473] width 129 height 13
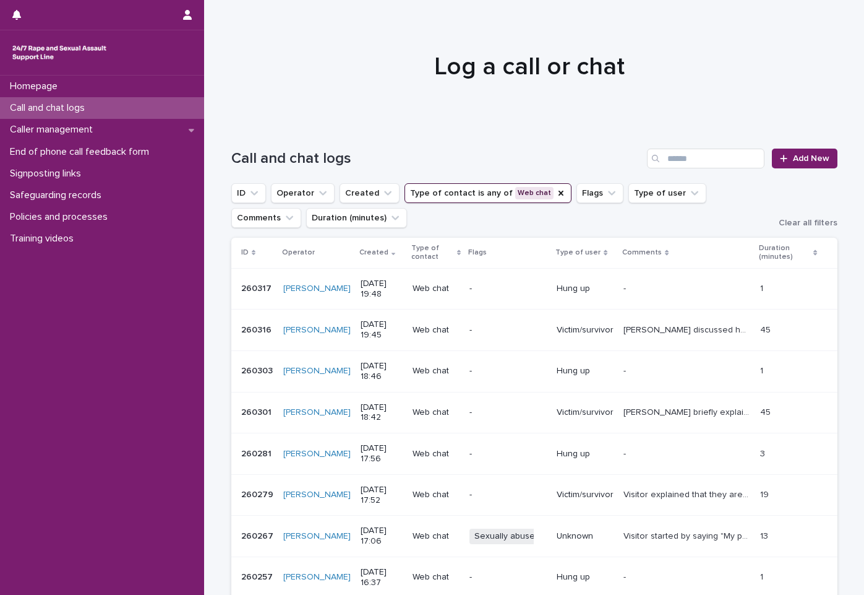
click at [137, 107] on div "Call and chat logs" at bounding box center [102, 108] width 204 height 22
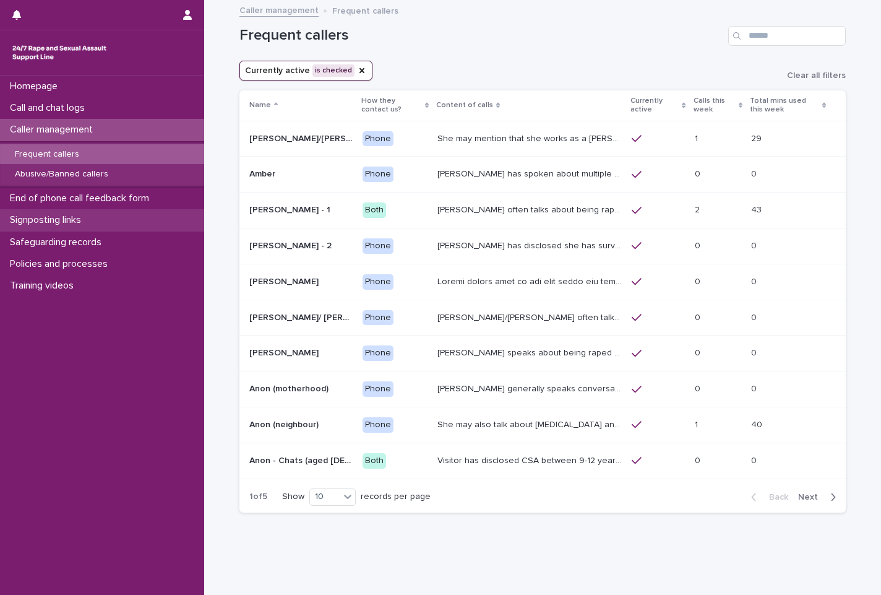
click at [110, 213] on div "Signposting links" at bounding box center [102, 220] width 204 height 22
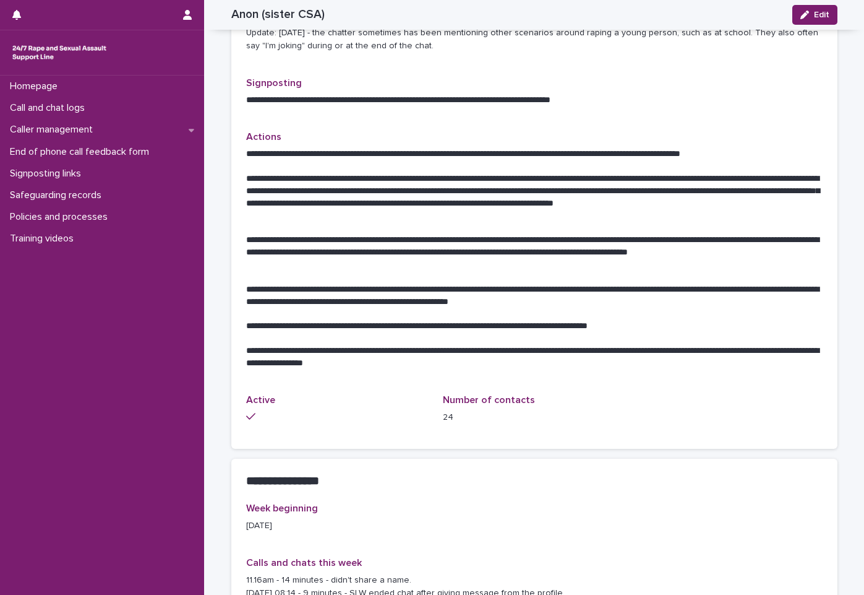
scroll to position [557, 0]
